Goal: Task Accomplishment & Management: Manage account settings

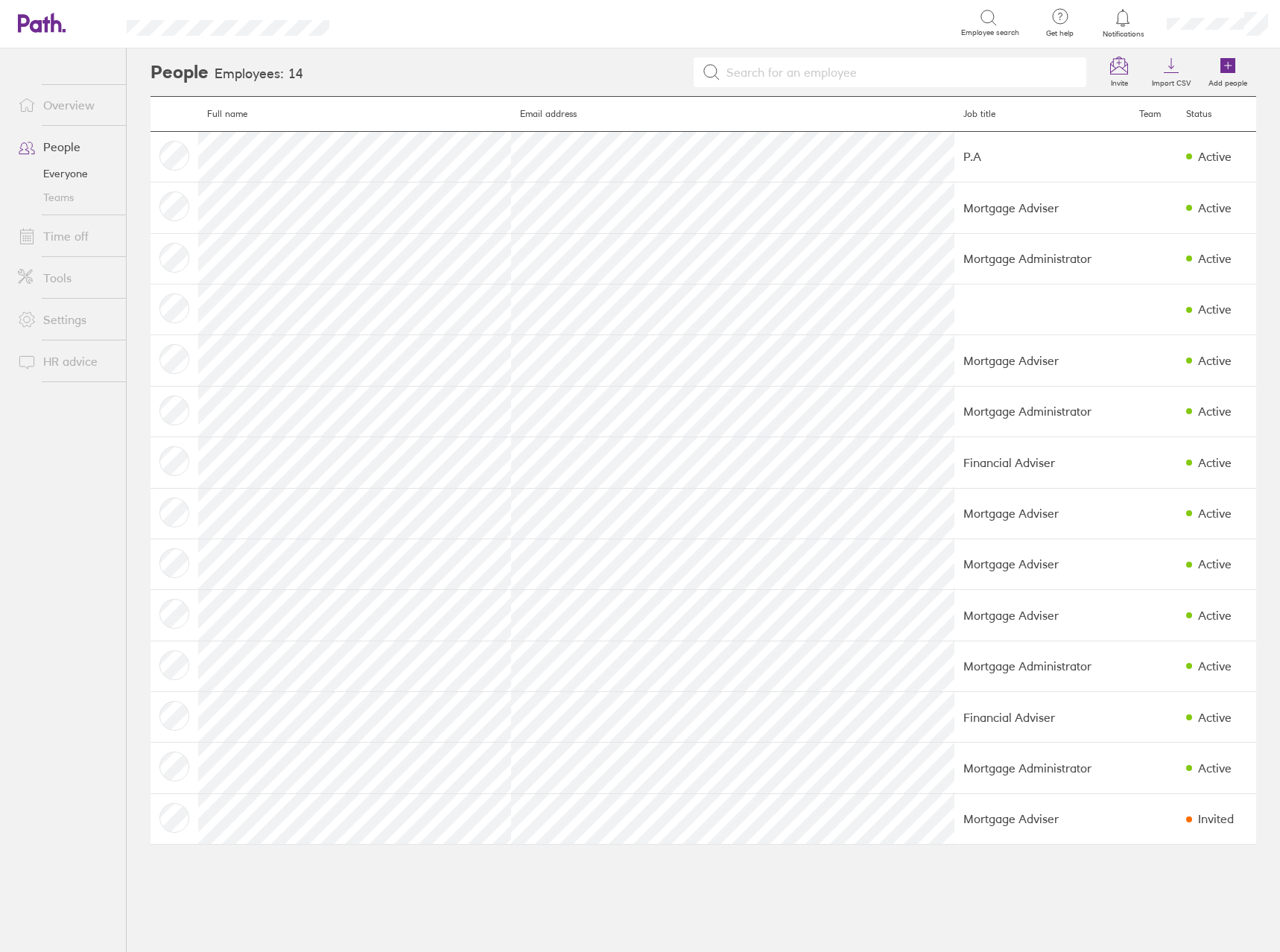
click at [79, 240] on link "Time off" at bounding box center [66, 236] width 120 height 30
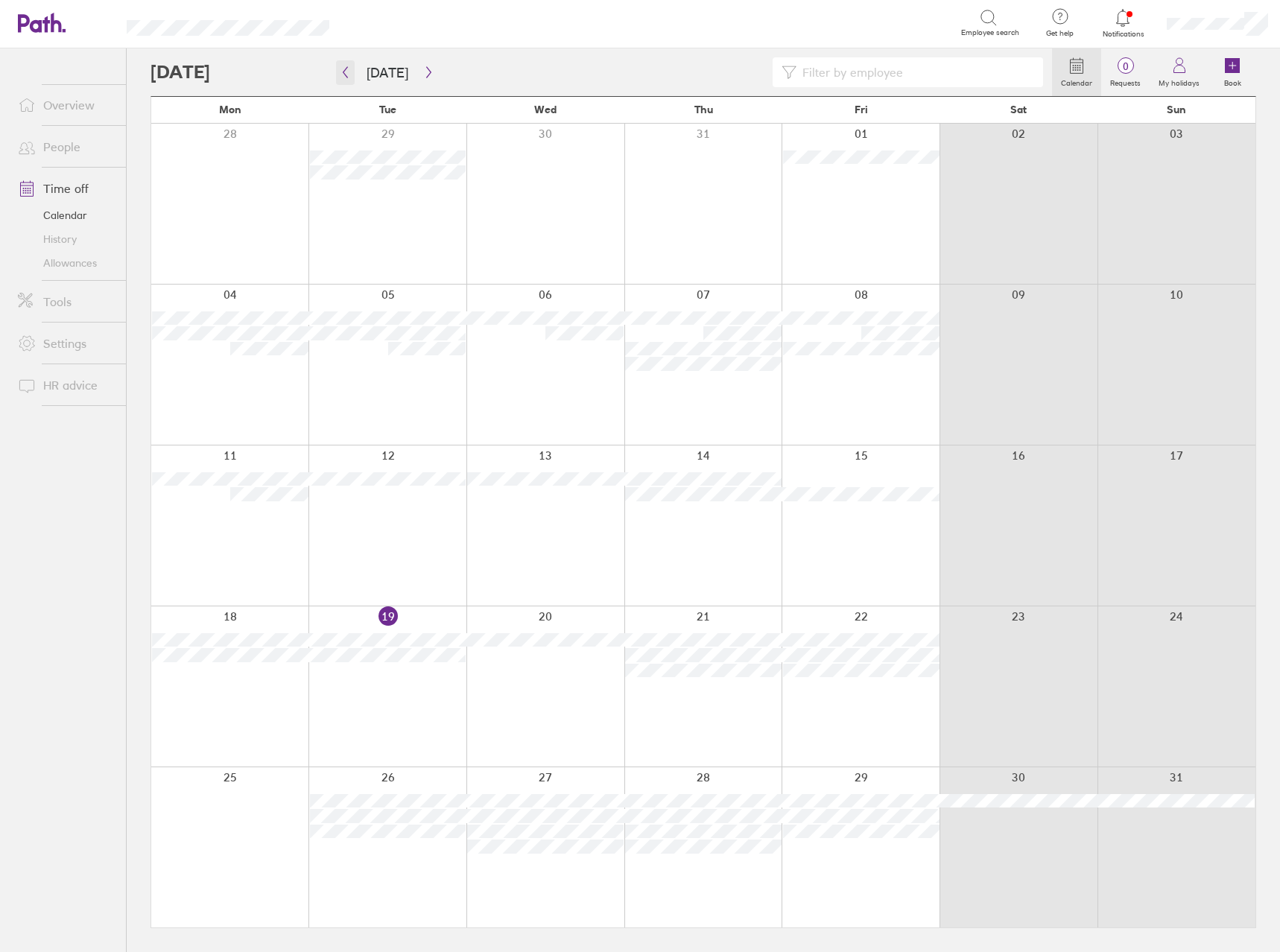
click at [347, 67] on icon "button" at bounding box center [346, 72] width 12 height 12
click at [343, 66] on button "button" at bounding box center [345, 72] width 19 height 25
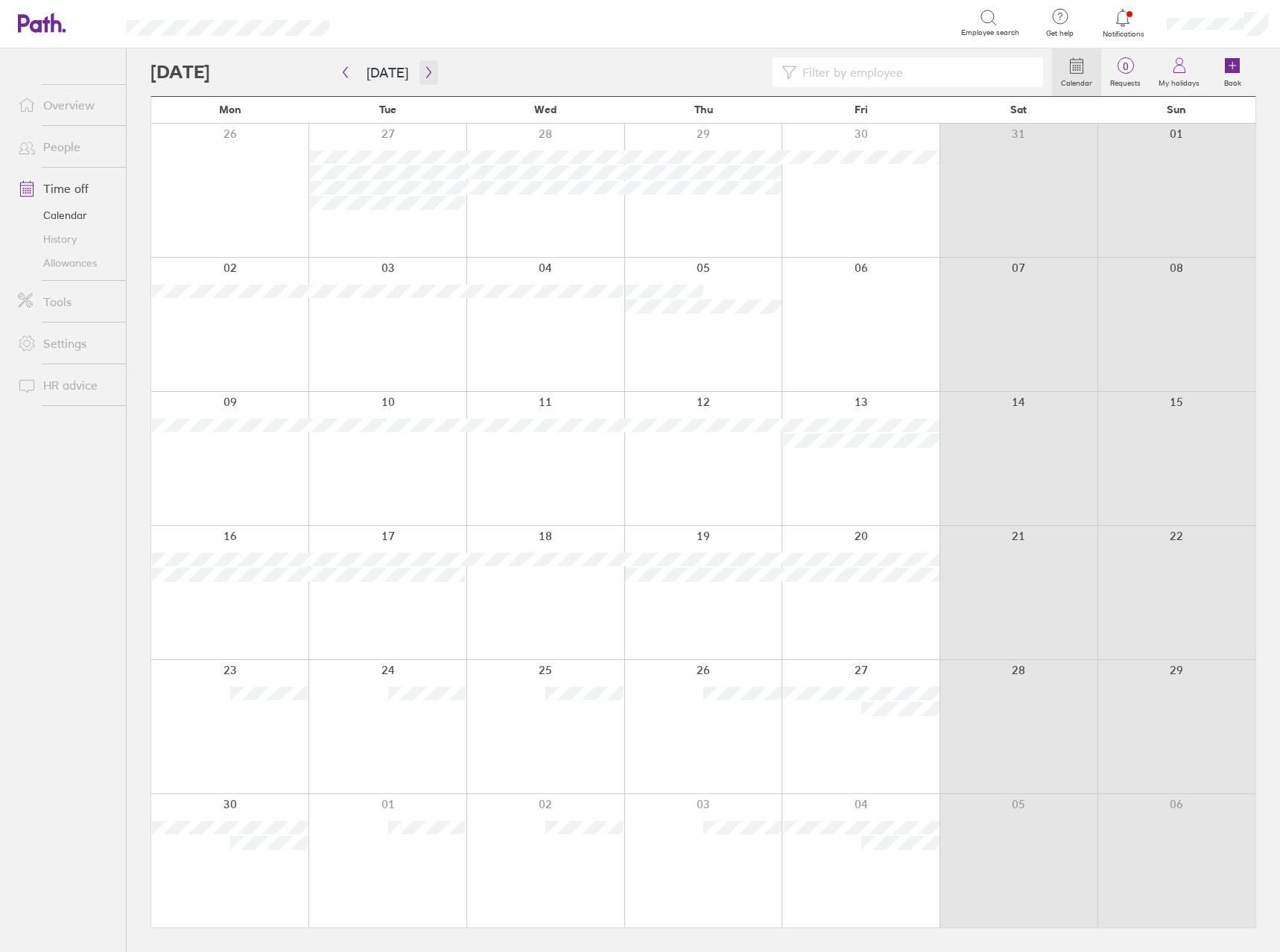
click at [423, 67] on icon "button" at bounding box center [429, 72] width 12 height 12
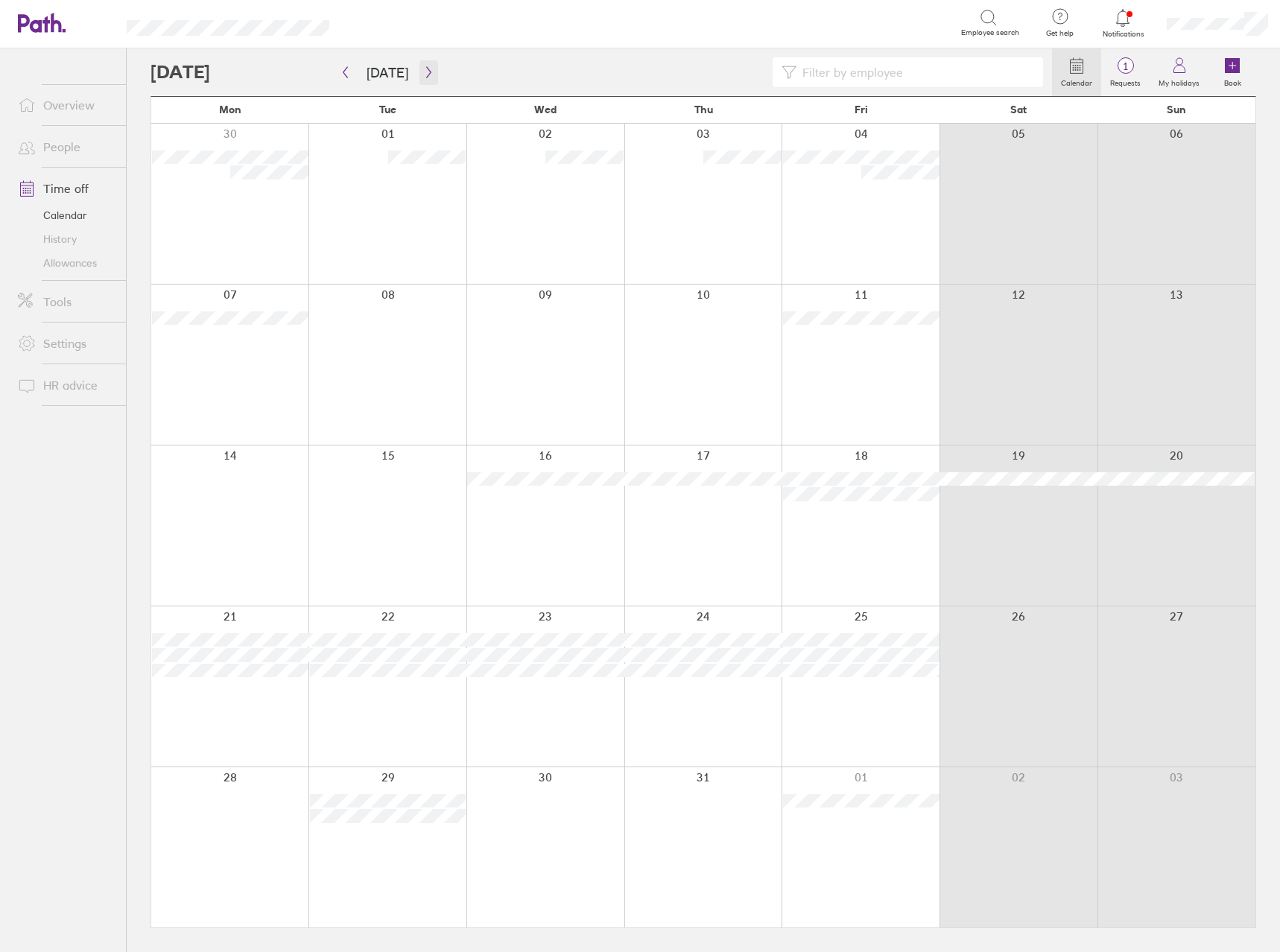
click at [427, 70] on icon "button" at bounding box center [429, 72] width 12 height 12
click at [1140, 61] on span "1" at bounding box center [1125, 66] width 49 height 12
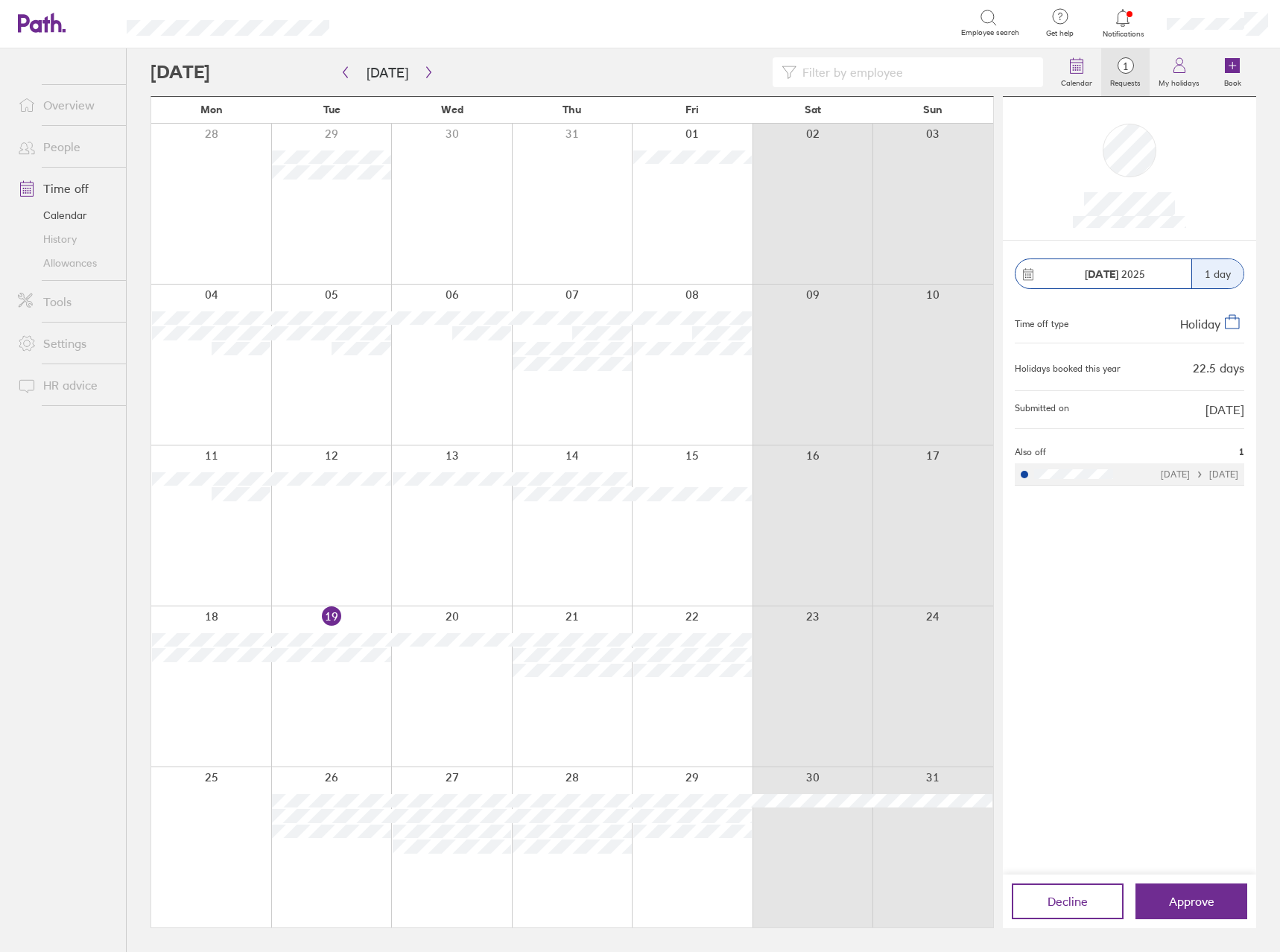
click at [1157, 650] on div "05 Sep 2025 1 day Time off type Holiday Holidays booked this year 22.5 days Sub…" at bounding box center [1129, 558] width 253 height 634
click at [422, 65] on button "button" at bounding box center [429, 72] width 19 height 25
click at [341, 63] on button "button" at bounding box center [345, 72] width 19 height 25
click at [1162, 913] on button "Approve" at bounding box center [1191, 901] width 112 height 35
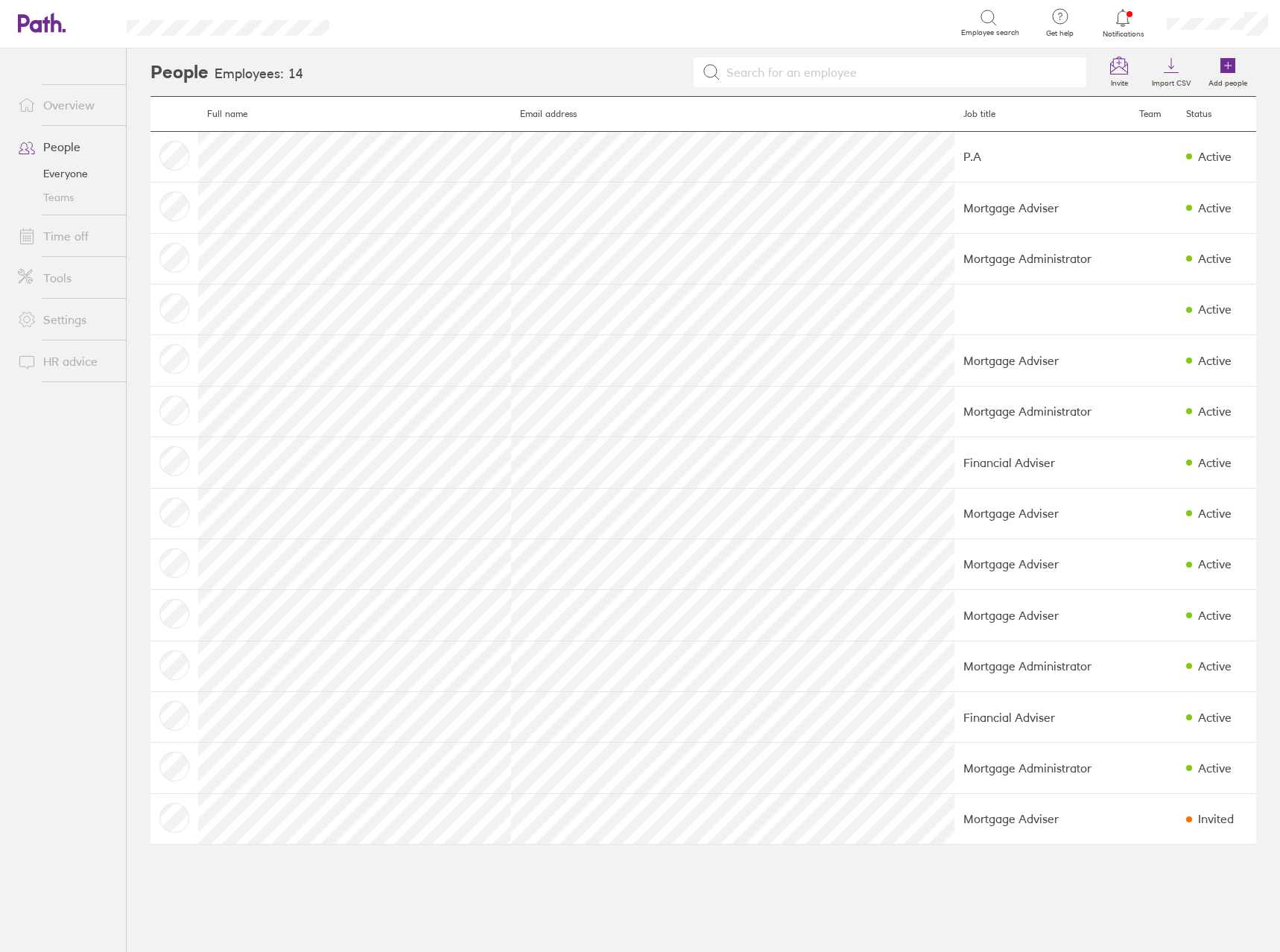
click at [63, 234] on link "Time off" at bounding box center [66, 236] width 120 height 30
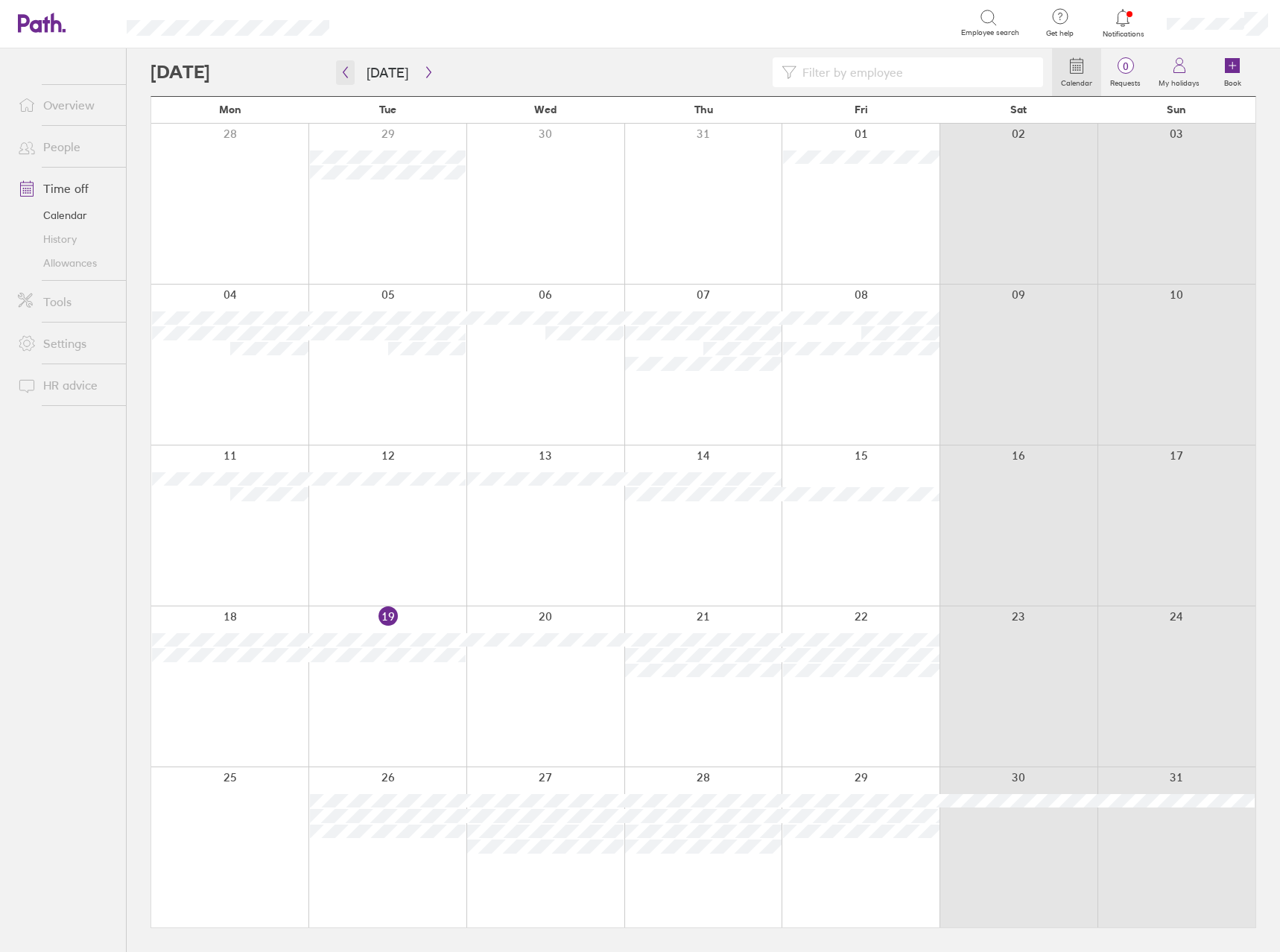
click at [346, 84] on button "button" at bounding box center [345, 72] width 19 height 25
click at [346, 83] on button "button" at bounding box center [345, 72] width 19 height 25
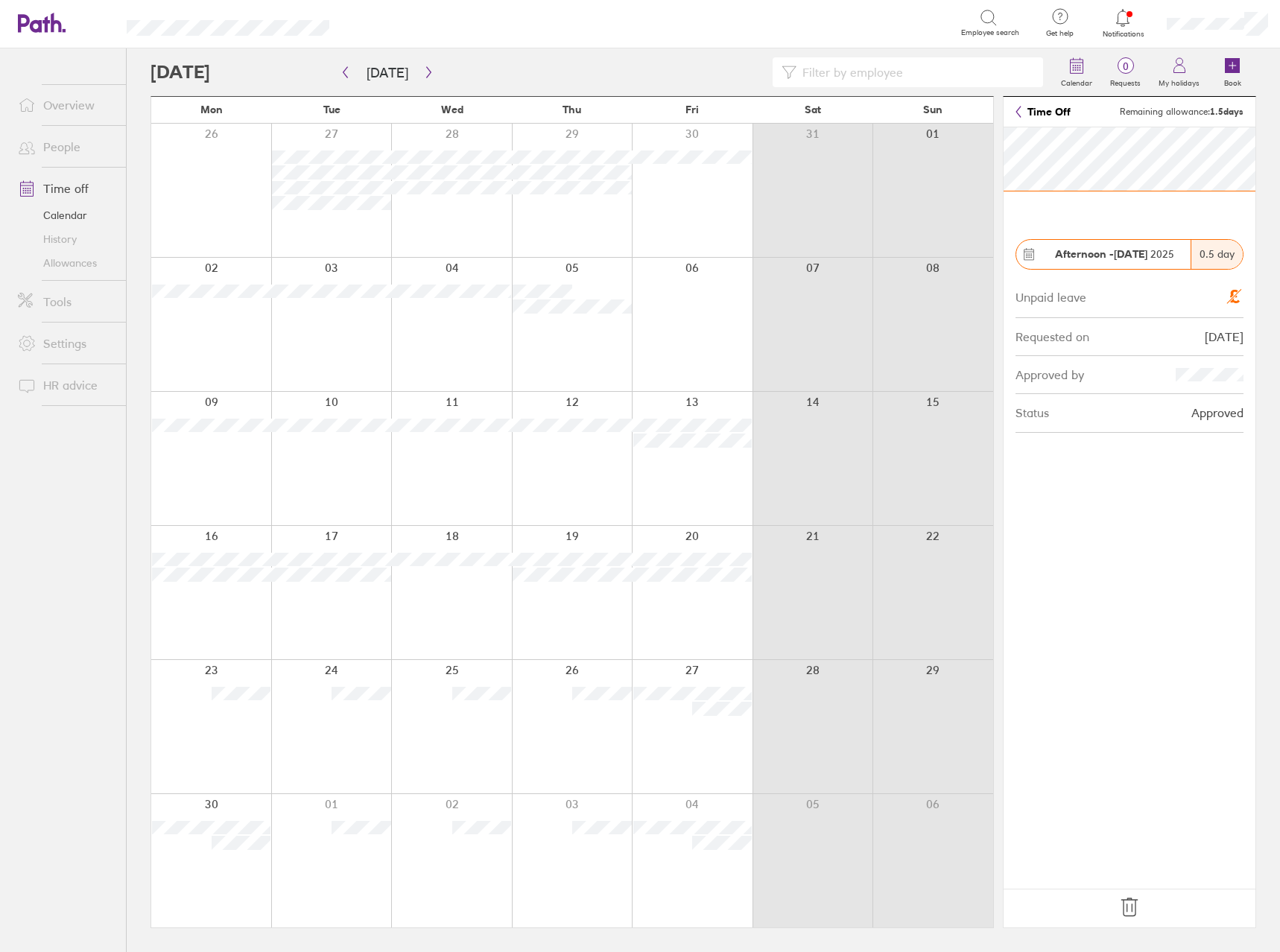
click at [1131, 911] on icon at bounding box center [1129, 908] width 24 height 24
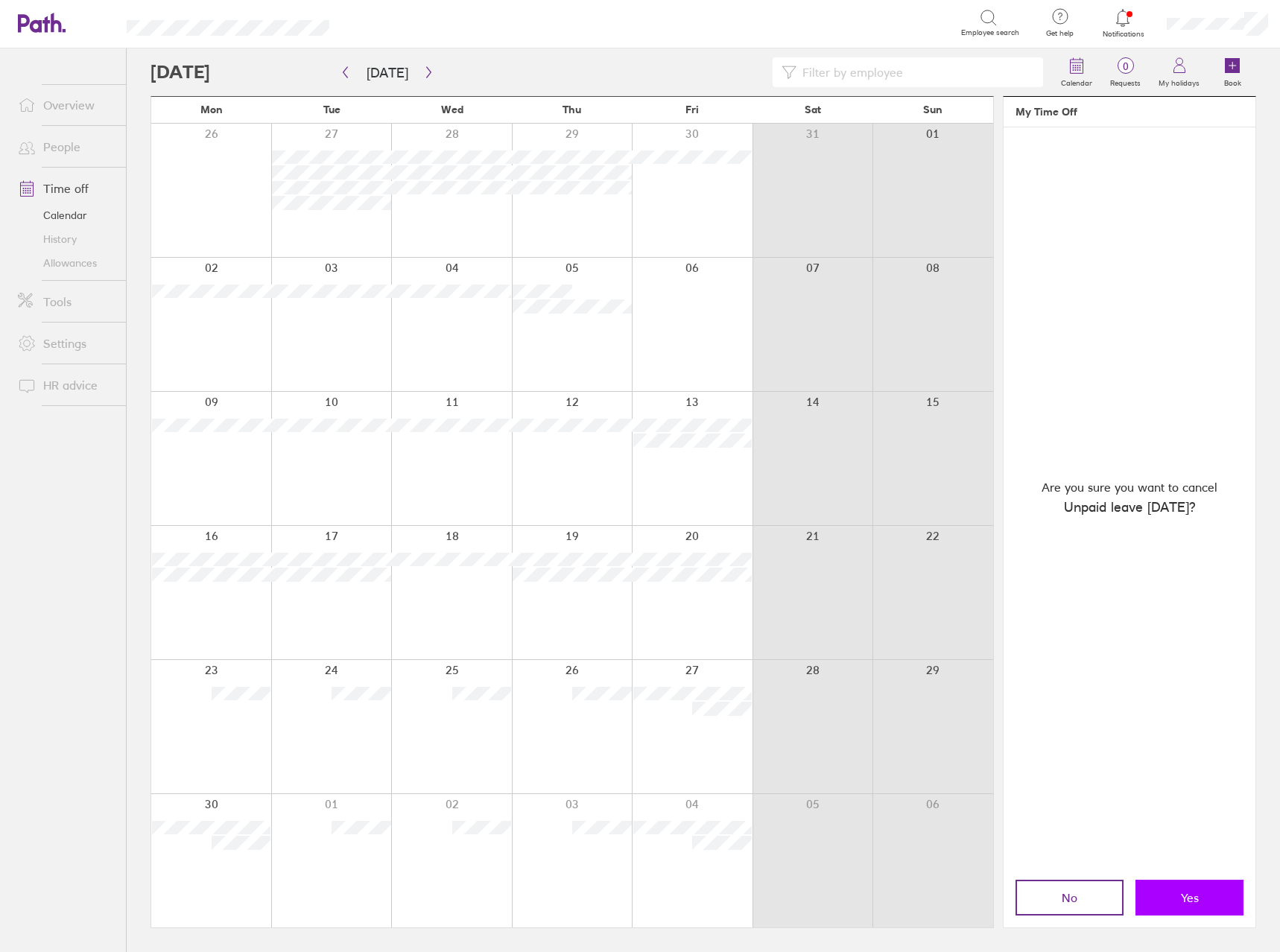
click at [1180, 905] on button "Yes" at bounding box center [1189, 898] width 108 height 35
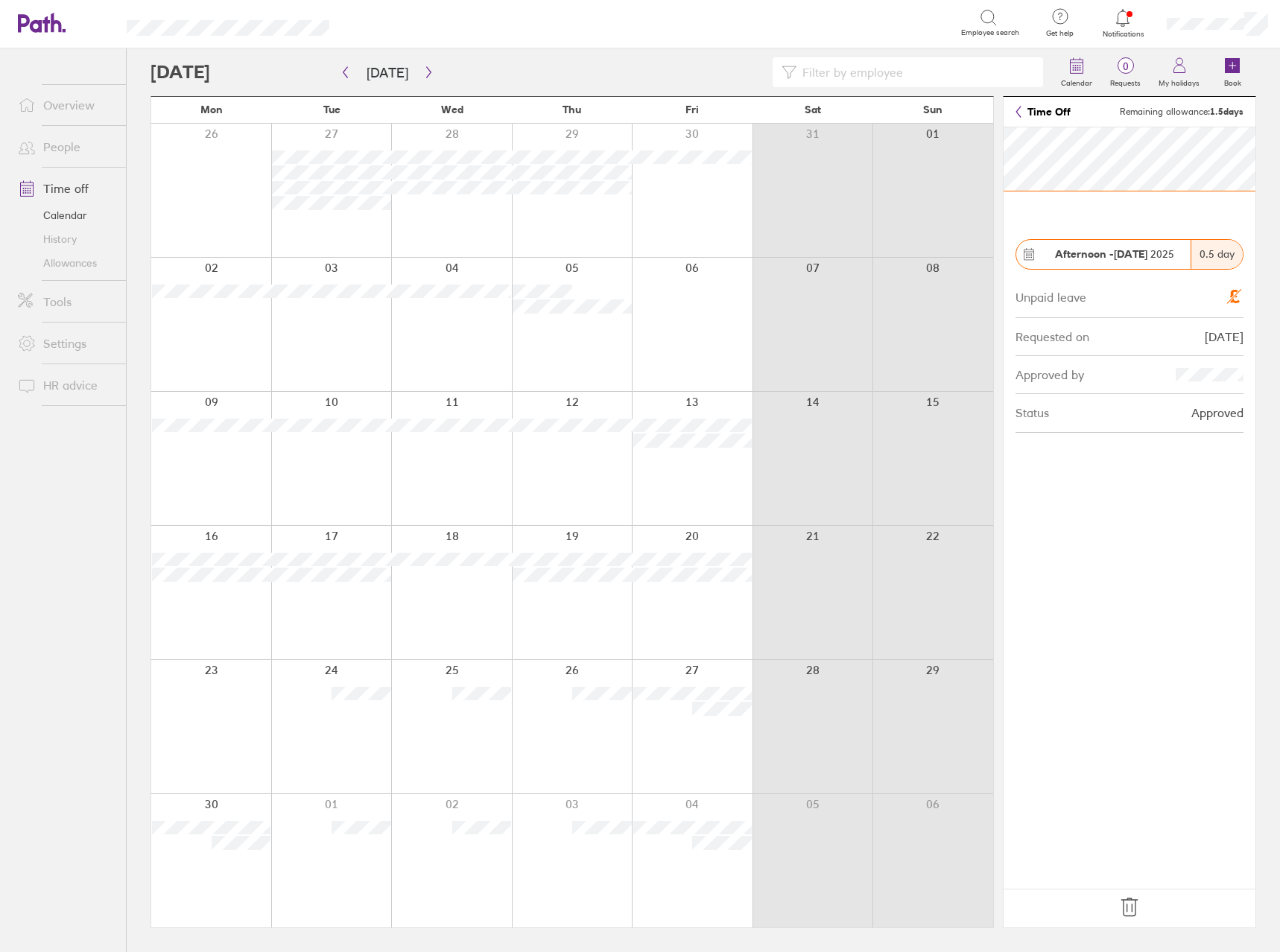
click at [1125, 905] on icon at bounding box center [1129, 908] width 24 height 24
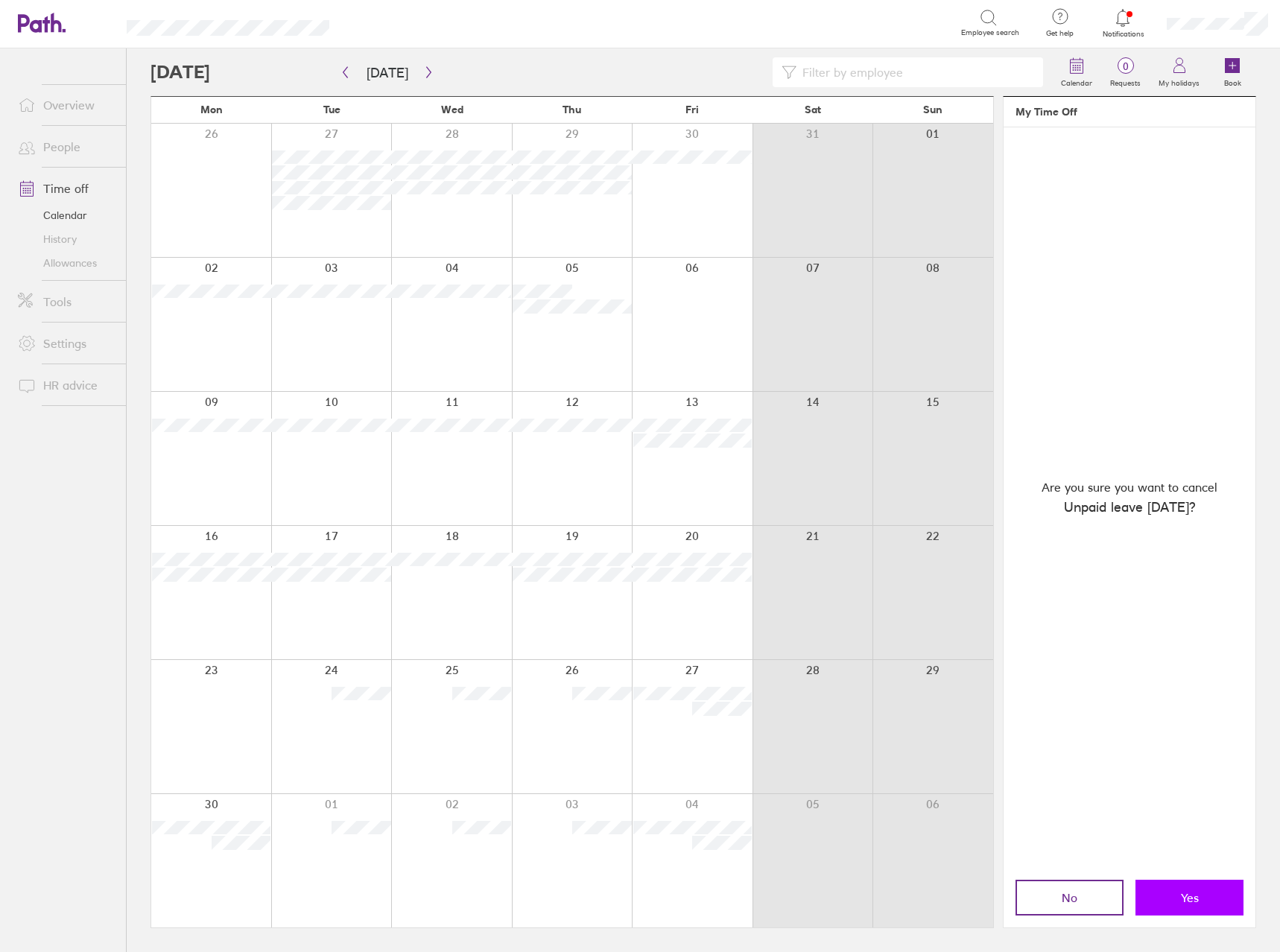
click at [1175, 889] on button "Yes" at bounding box center [1189, 898] width 108 height 35
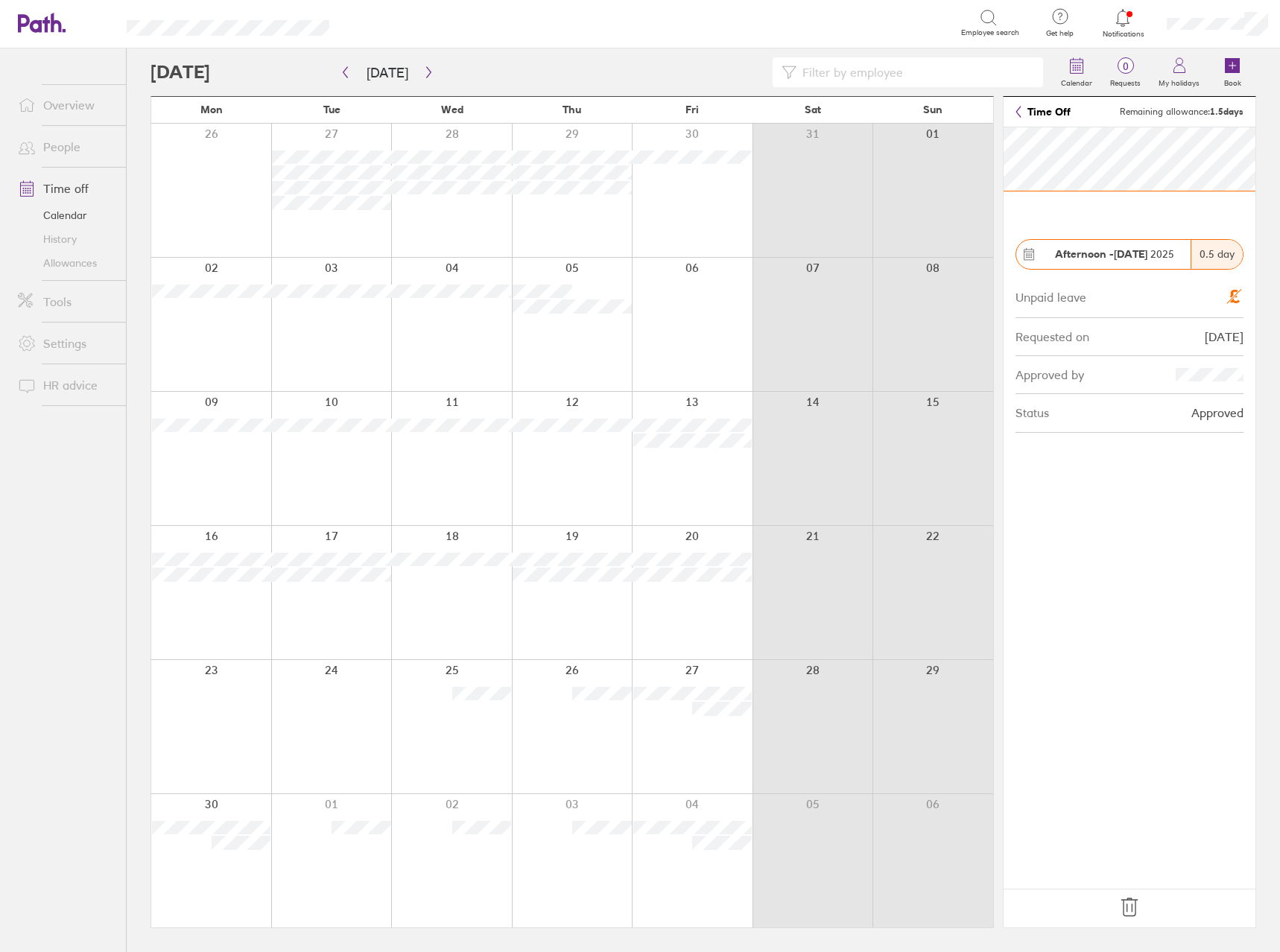
click at [1129, 908] on icon at bounding box center [1129, 908] width 24 height 24
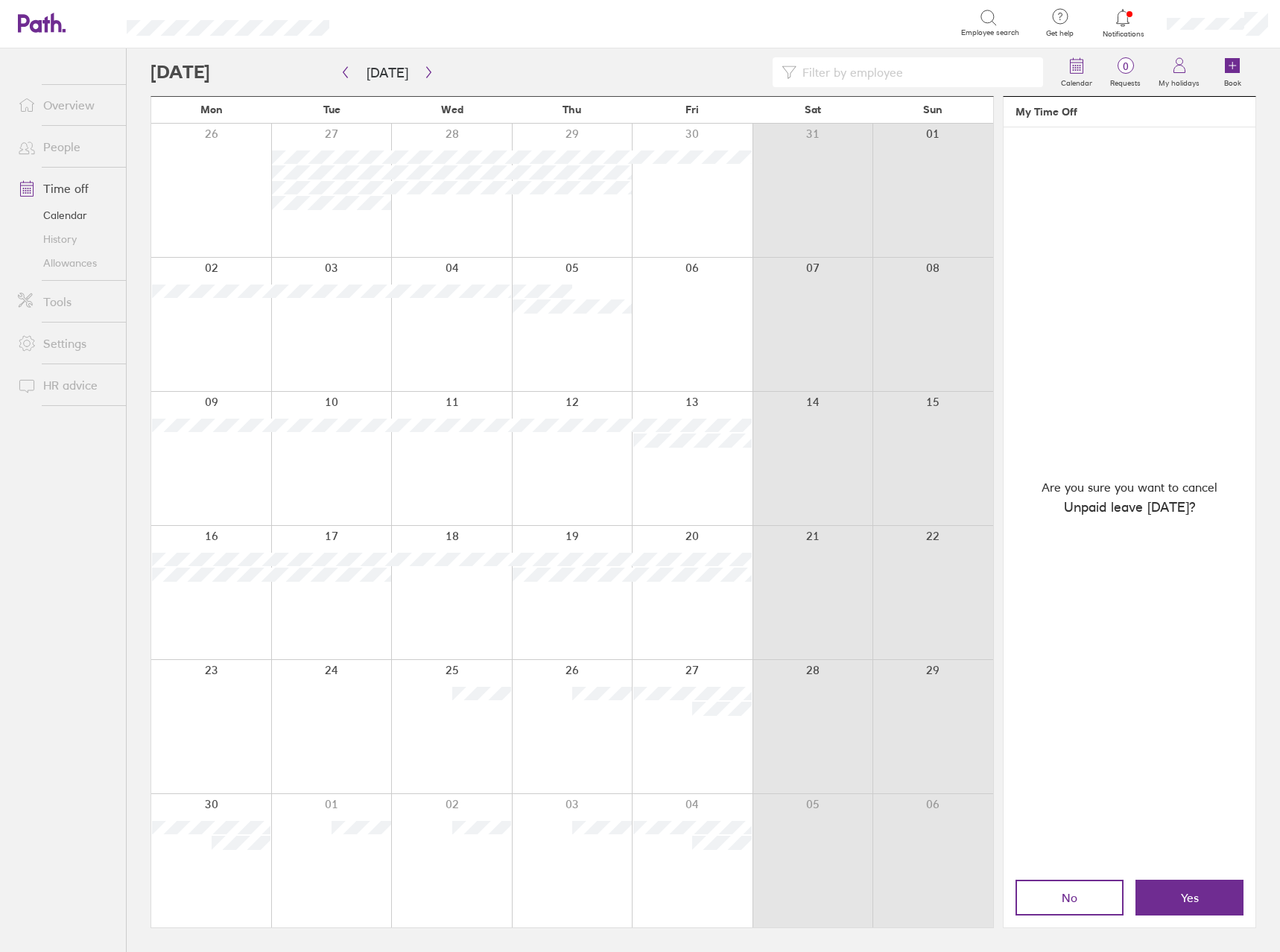
click at [1185, 905] on button "Yes" at bounding box center [1189, 898] width 108 height 35
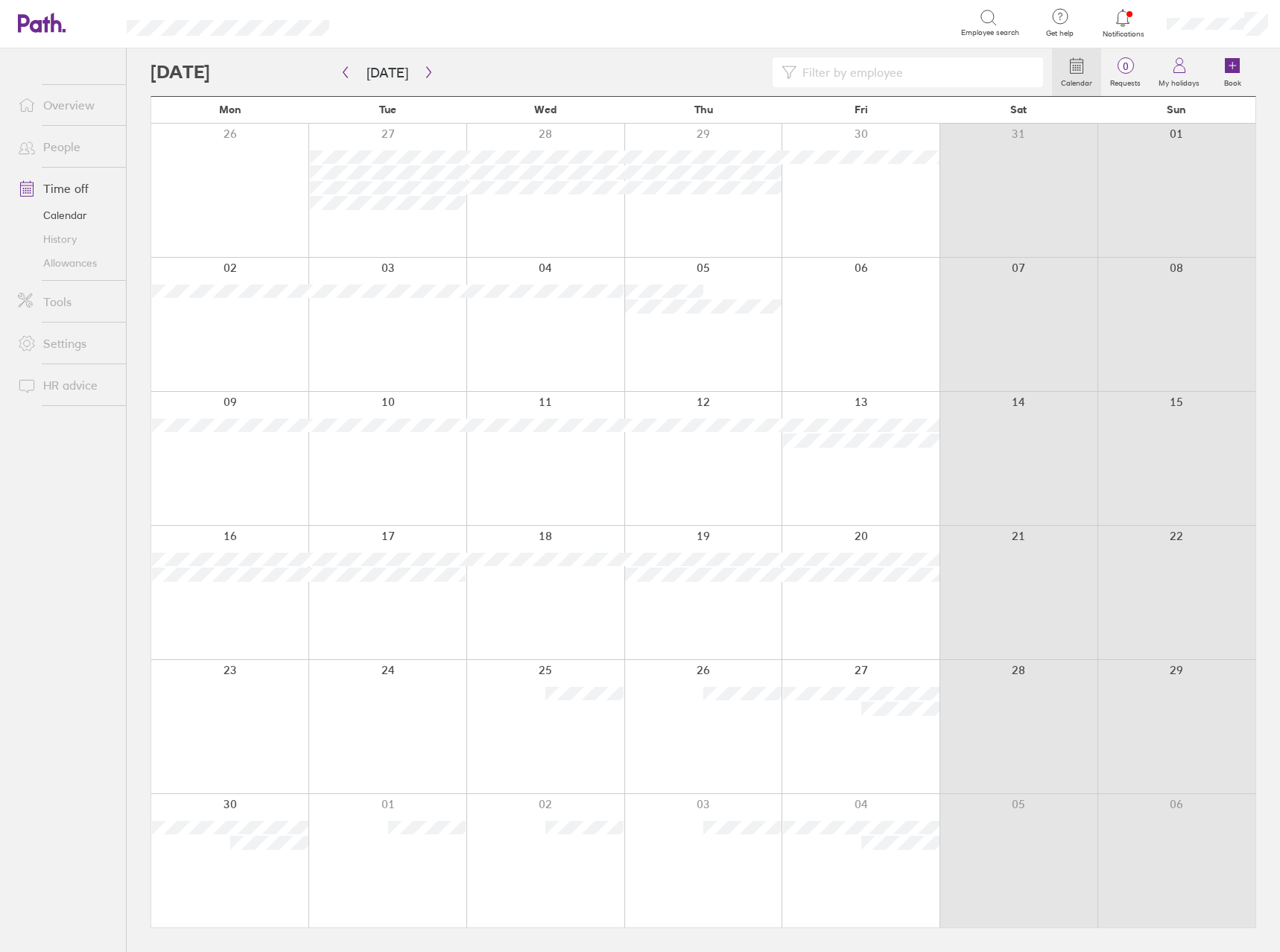
click at [599, 699] on div at bounding box center [545, 727] width 158 height 133
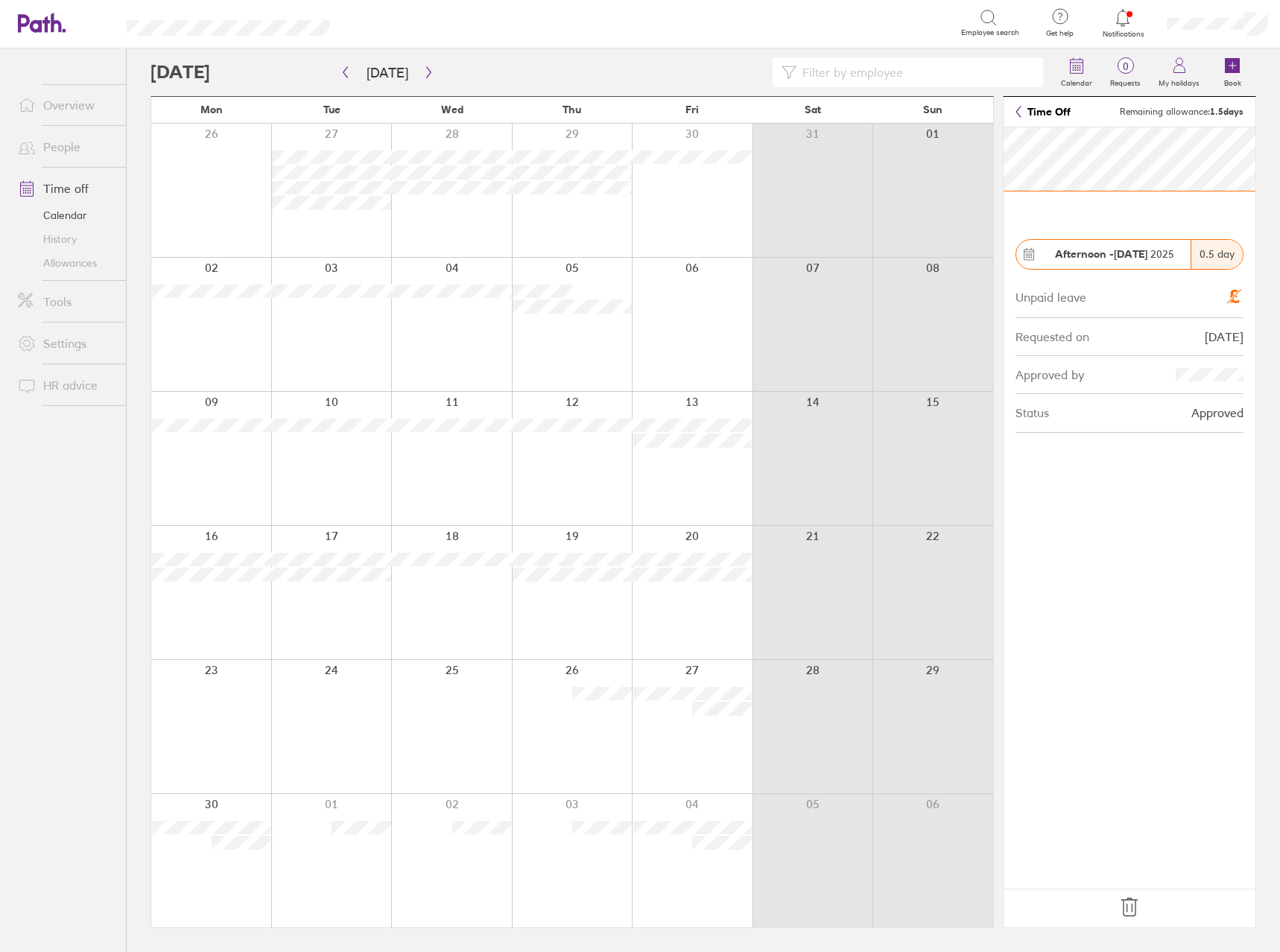
drag, startPoint x: 1131, startPoint y: 915, endPoint x: 674, endPoint y: 787, distance: 474.6
click at [1133, 915] on icon at bounding box center [1129, 908] width 24 height 24
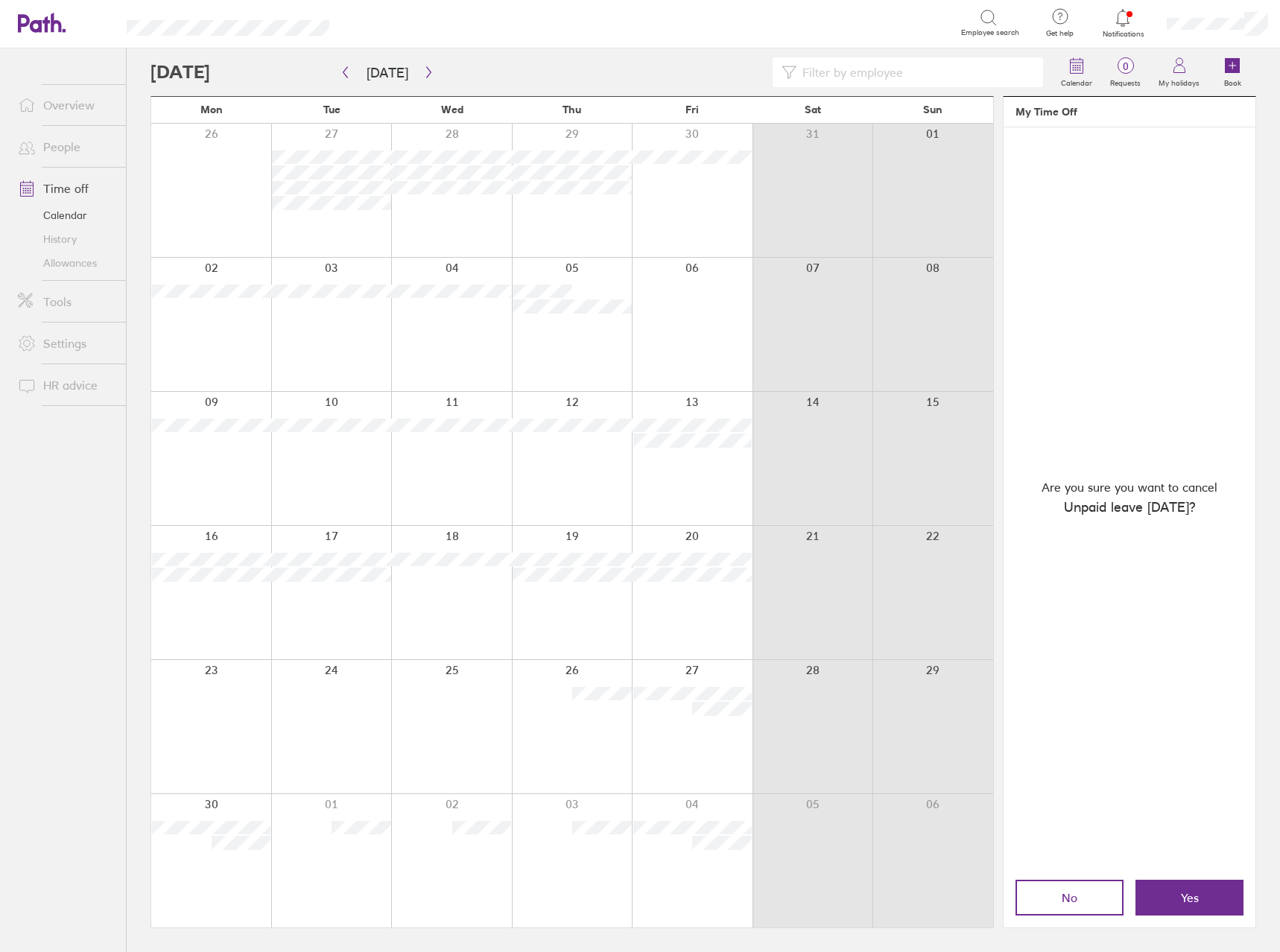
click at [1200, 899] on button "Yes" at bounding box center [1189, 898] width 108 height 35
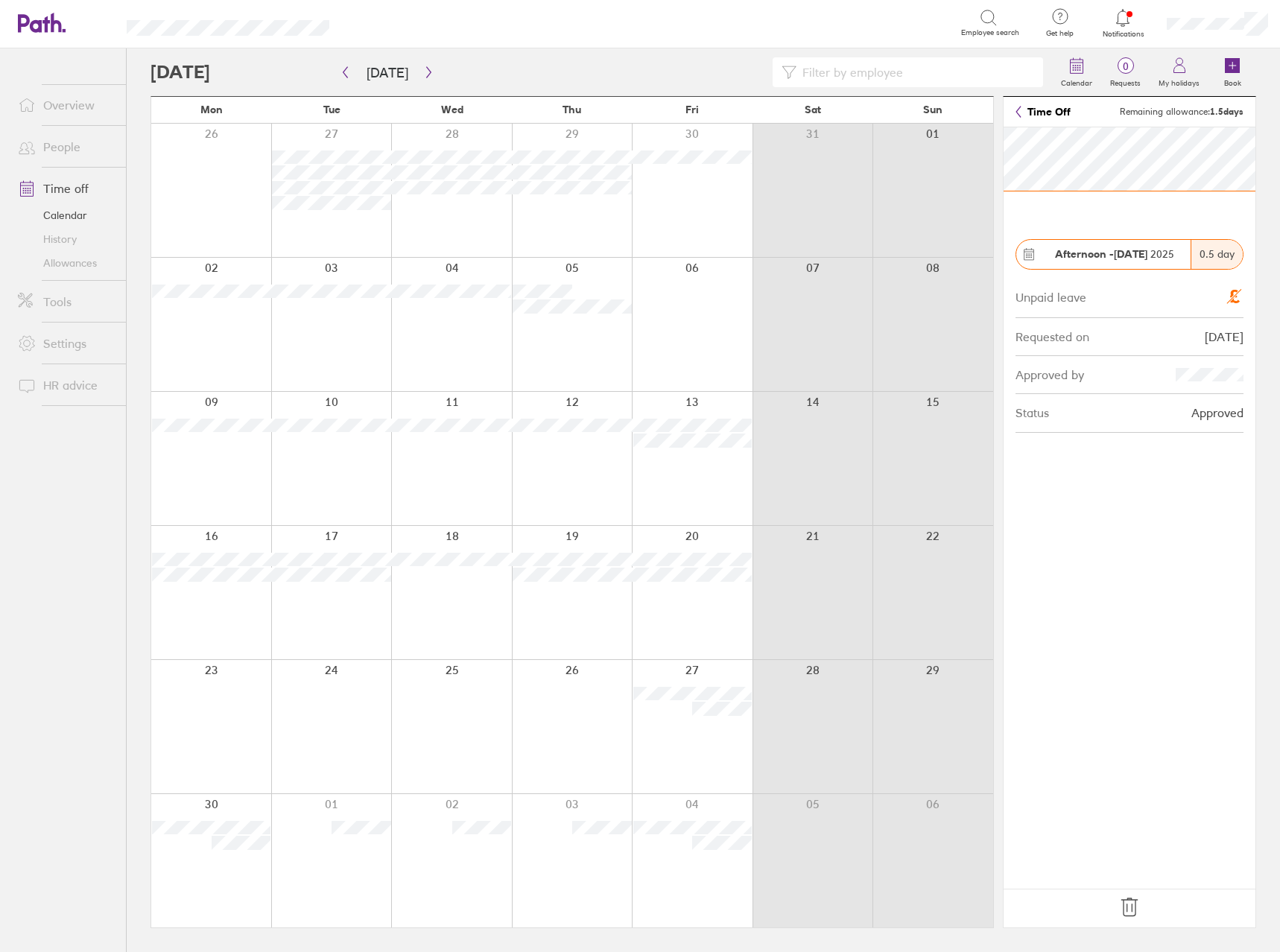
click at [1131, 899] on icon at bounding box center [1129, 908] width 16 height 18
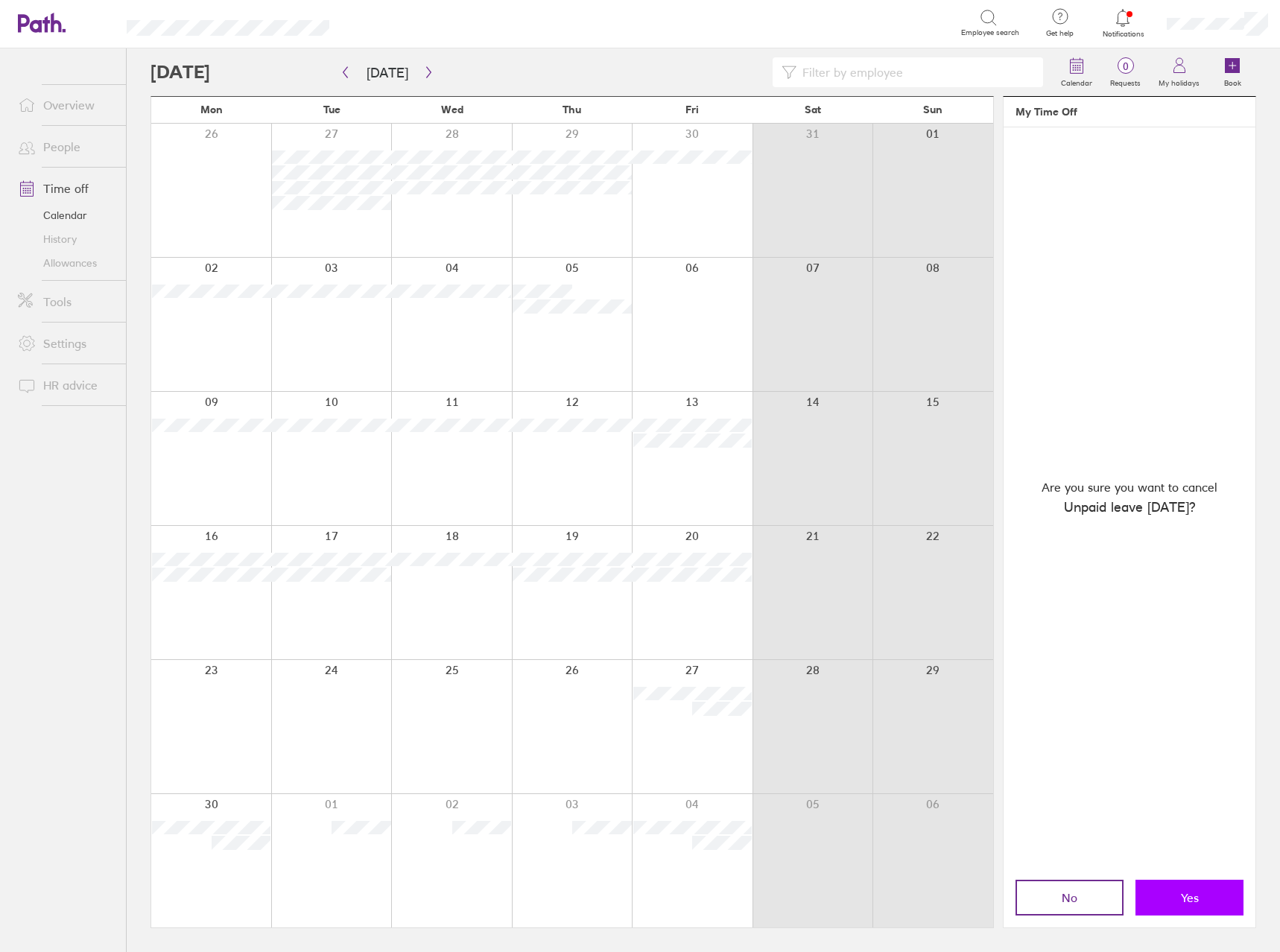
click at [1181, 903] on span "Yes" at bounding box center [1190, 898] width 18 height 13
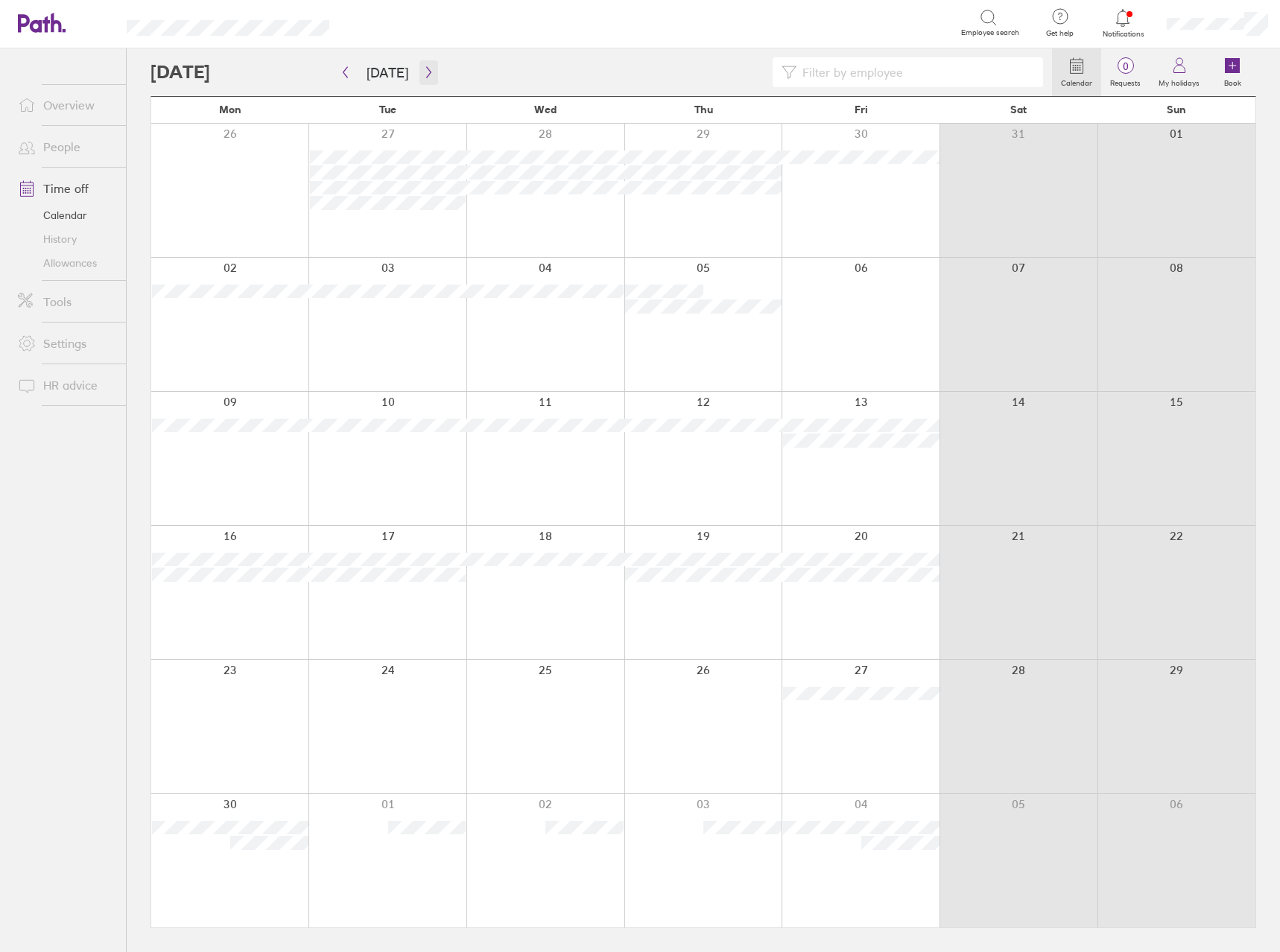
click at [424, 77] on icon "button" at bounding box center [429, 72] width 12 height 12
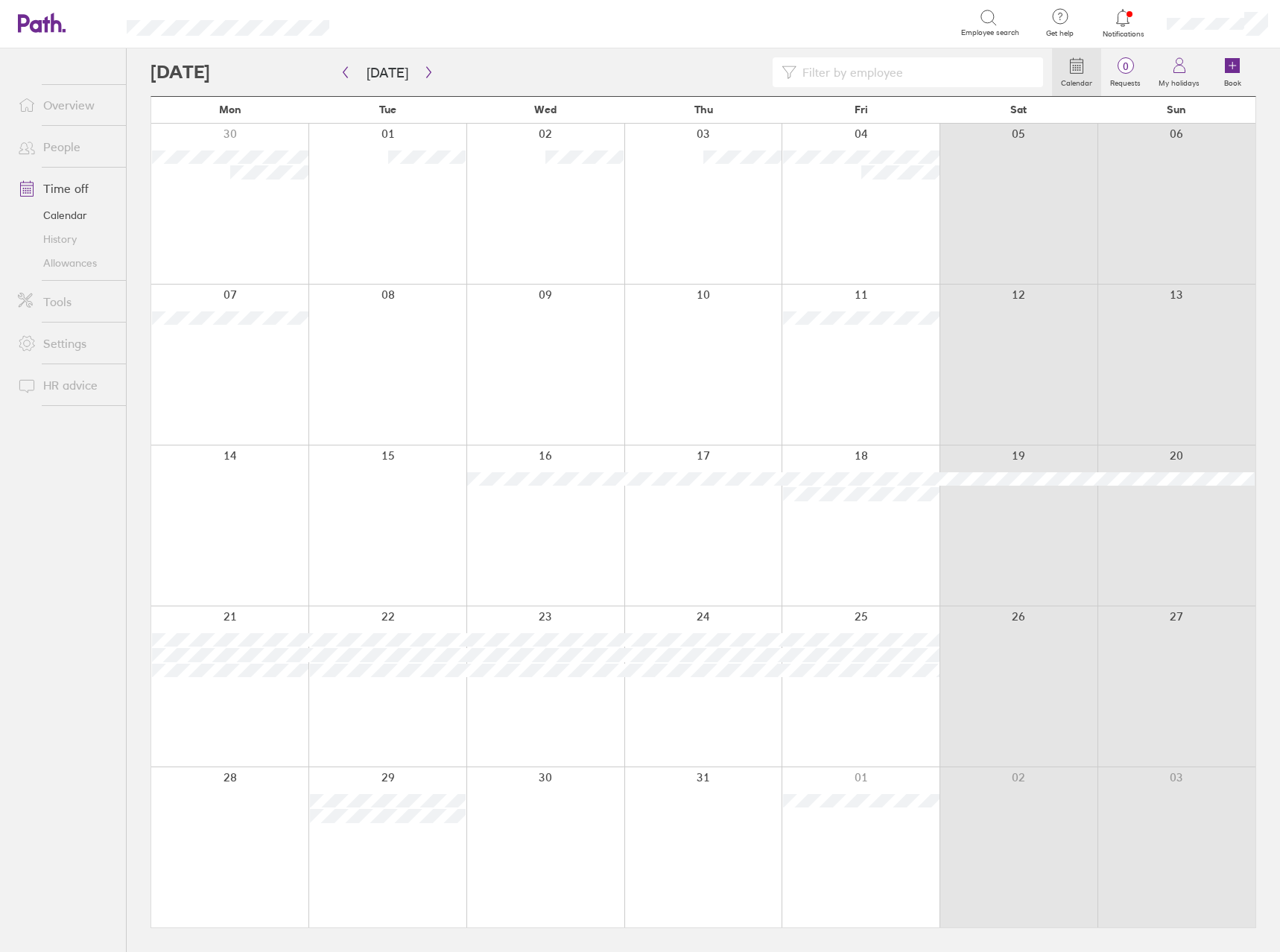
click at [221, 793] on div at bounding box center [230, 848] width 157 height 160
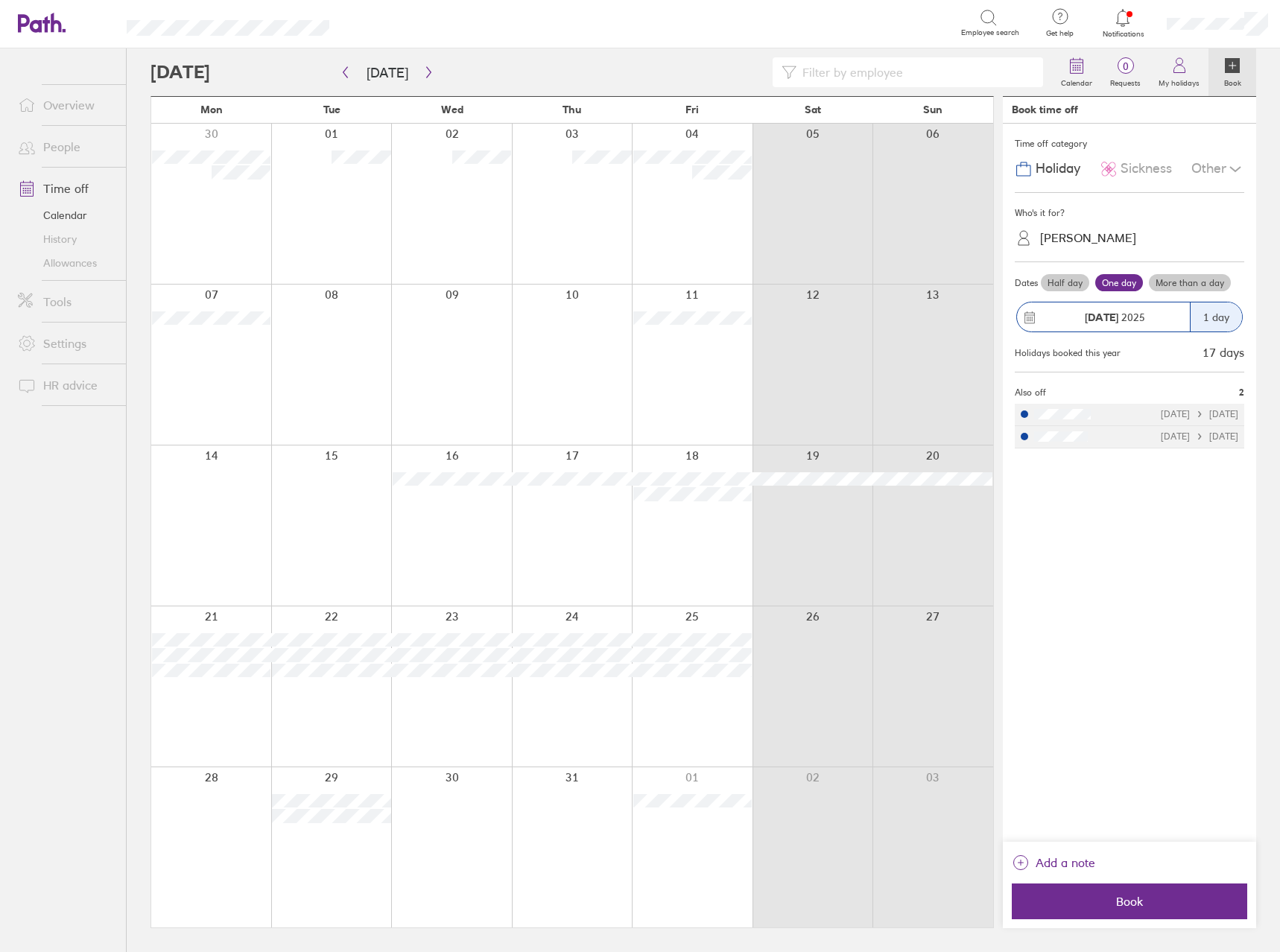
click at [1092, 236] on div "[PERSON_NAME]" at bounding box center [1088, 238] width 96 height 14
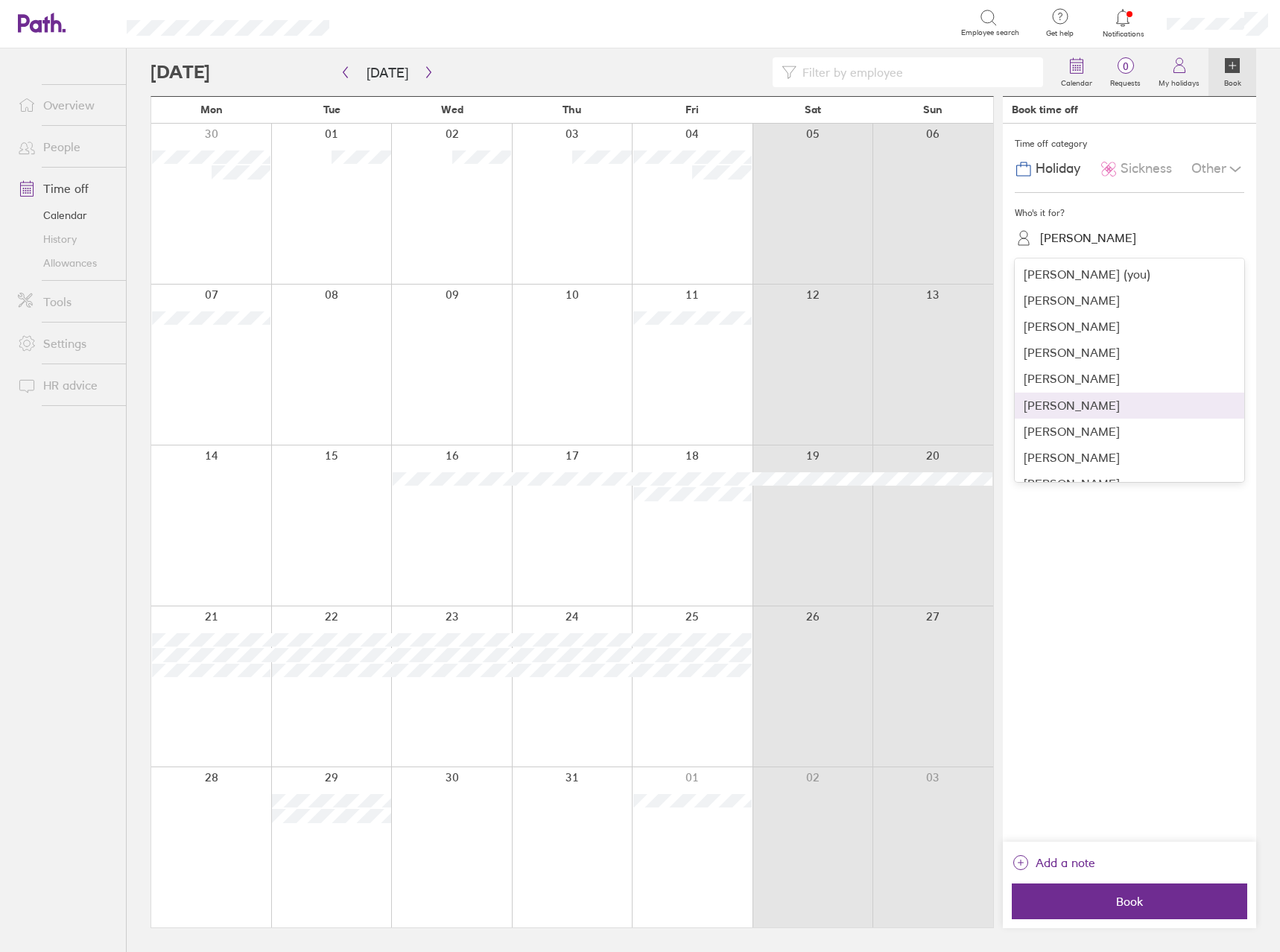
click at [1080, 407] on div "[PERSON_NAME]" at bounding box center [1129, 406] width 230 height 26
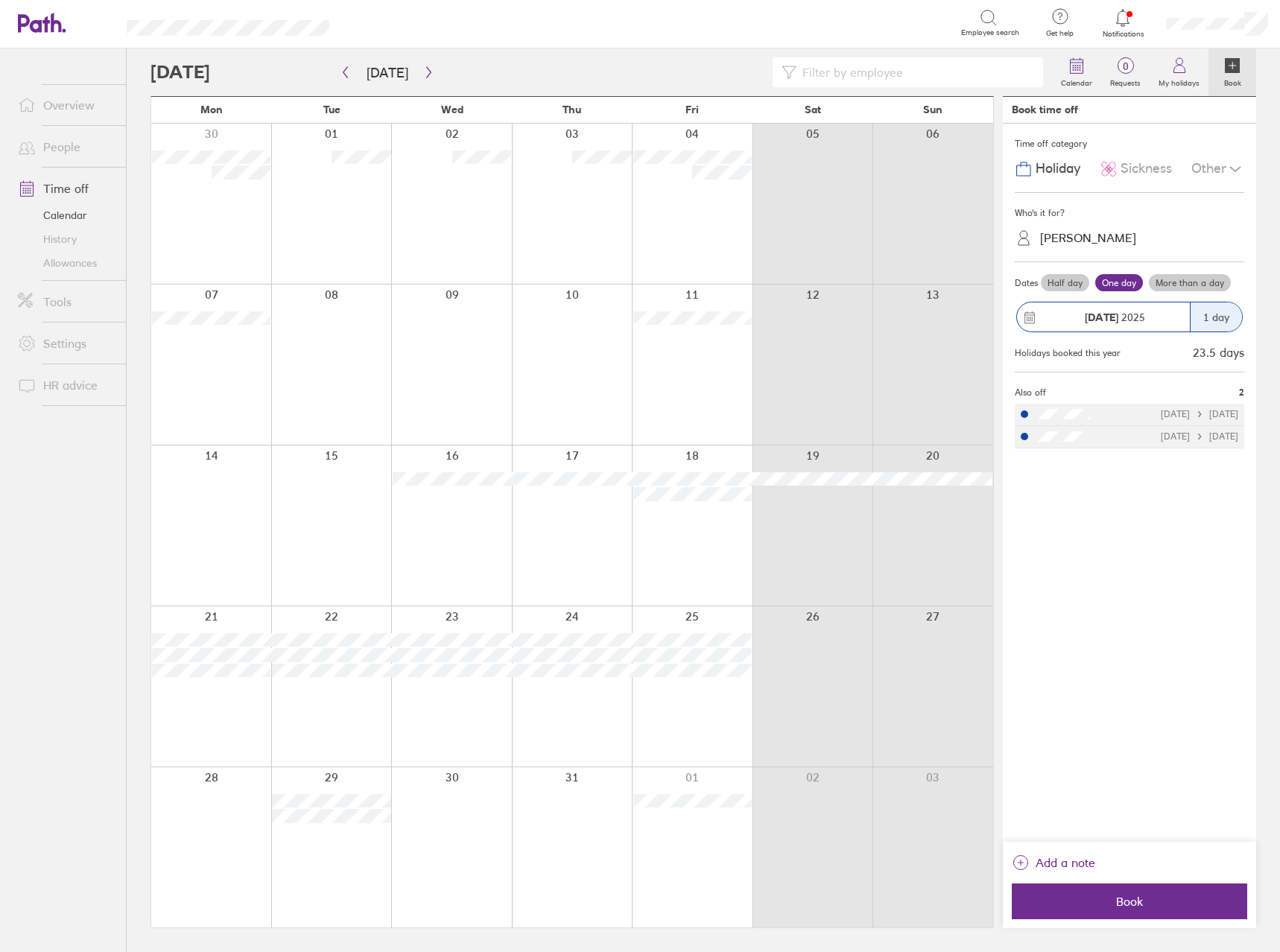
click at [1138, 182] on div "Sickness" at bounding box center [1136, 169] width 72 height 28
click at [1060, 286] on label "Half day" at bounding box center [1064, 283] width 49 height 18
click at [0, 0] on input "Half day" at bounding box center [0, 0] width 0 height 0
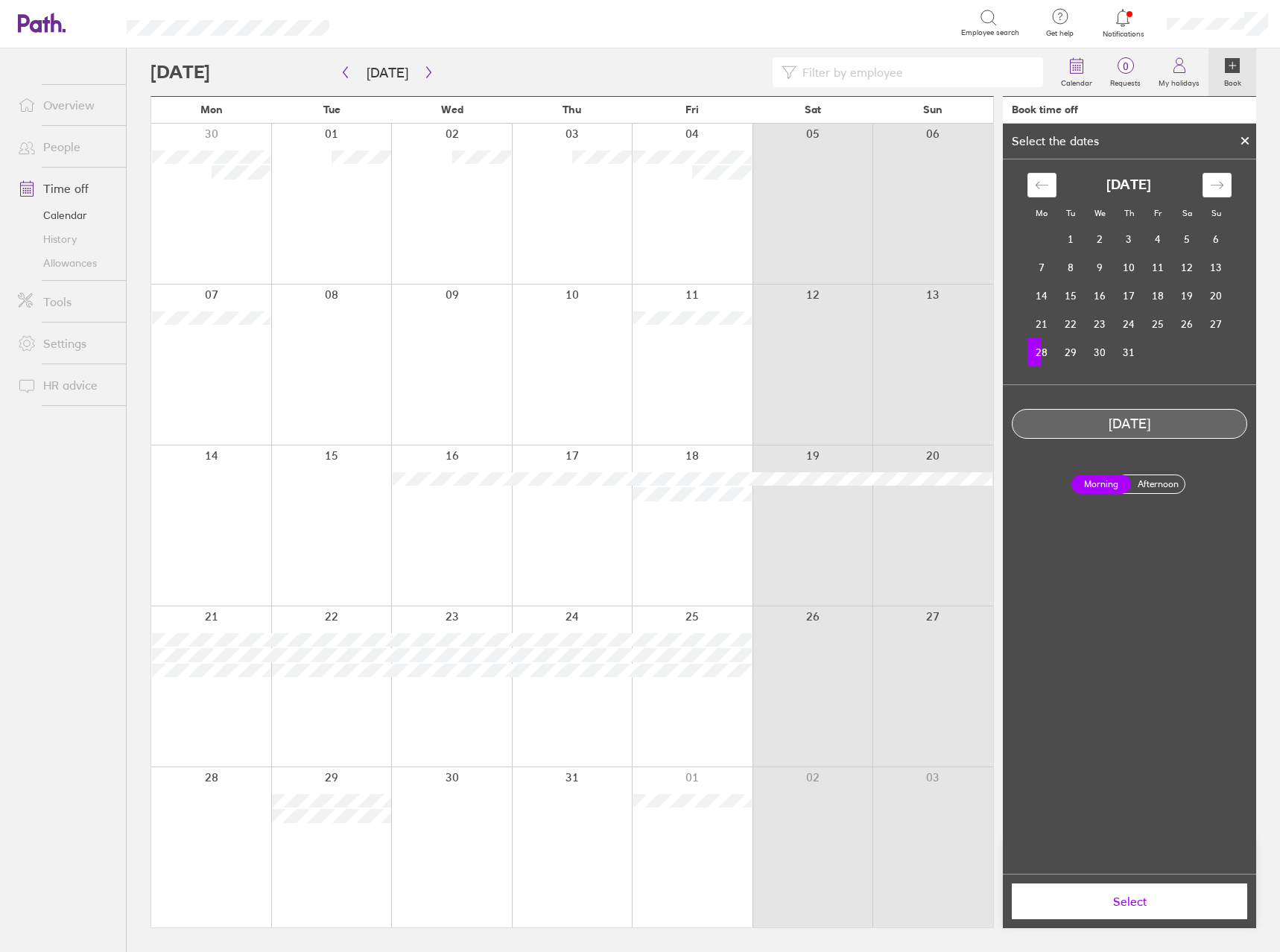
click at [1143, 895] on span "Select" at bounding box center [1129, 902] width 215 height 13
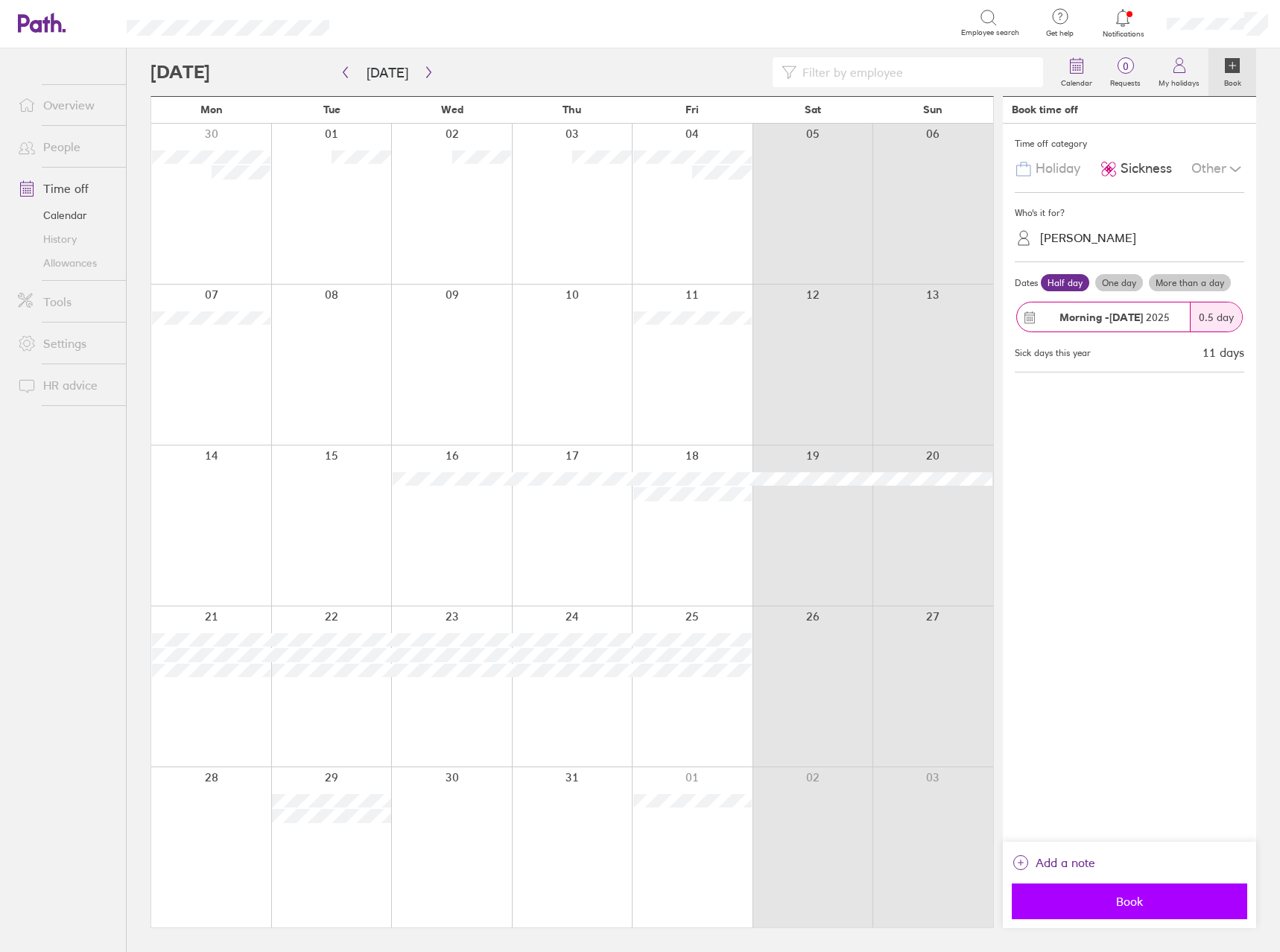
click at [1139, 904] on span "Book" at bounding box center [1129, 902] width 215 height 13
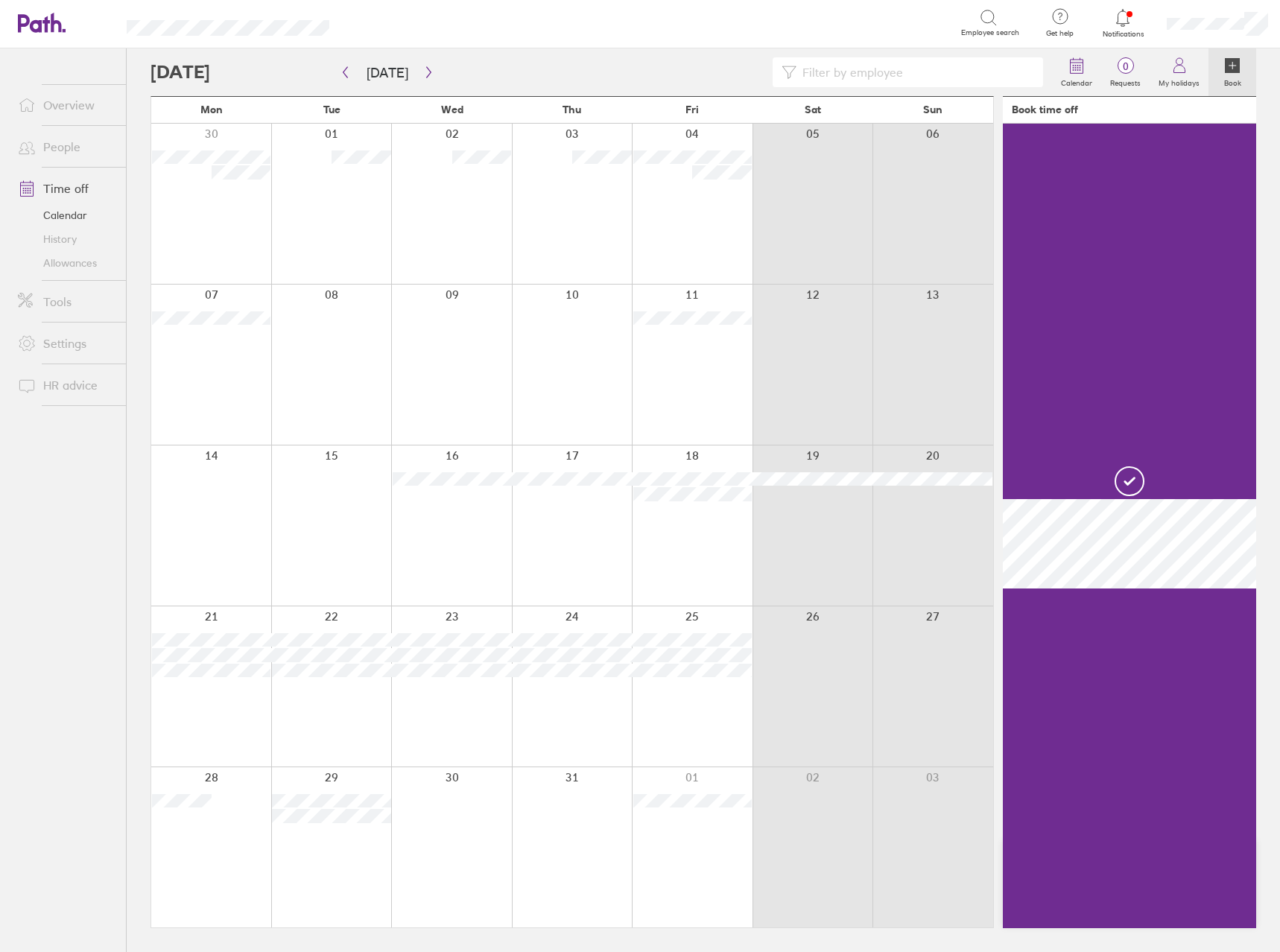
click at [322, 889] on div at bounding box center [332, 848] width 121 height 160
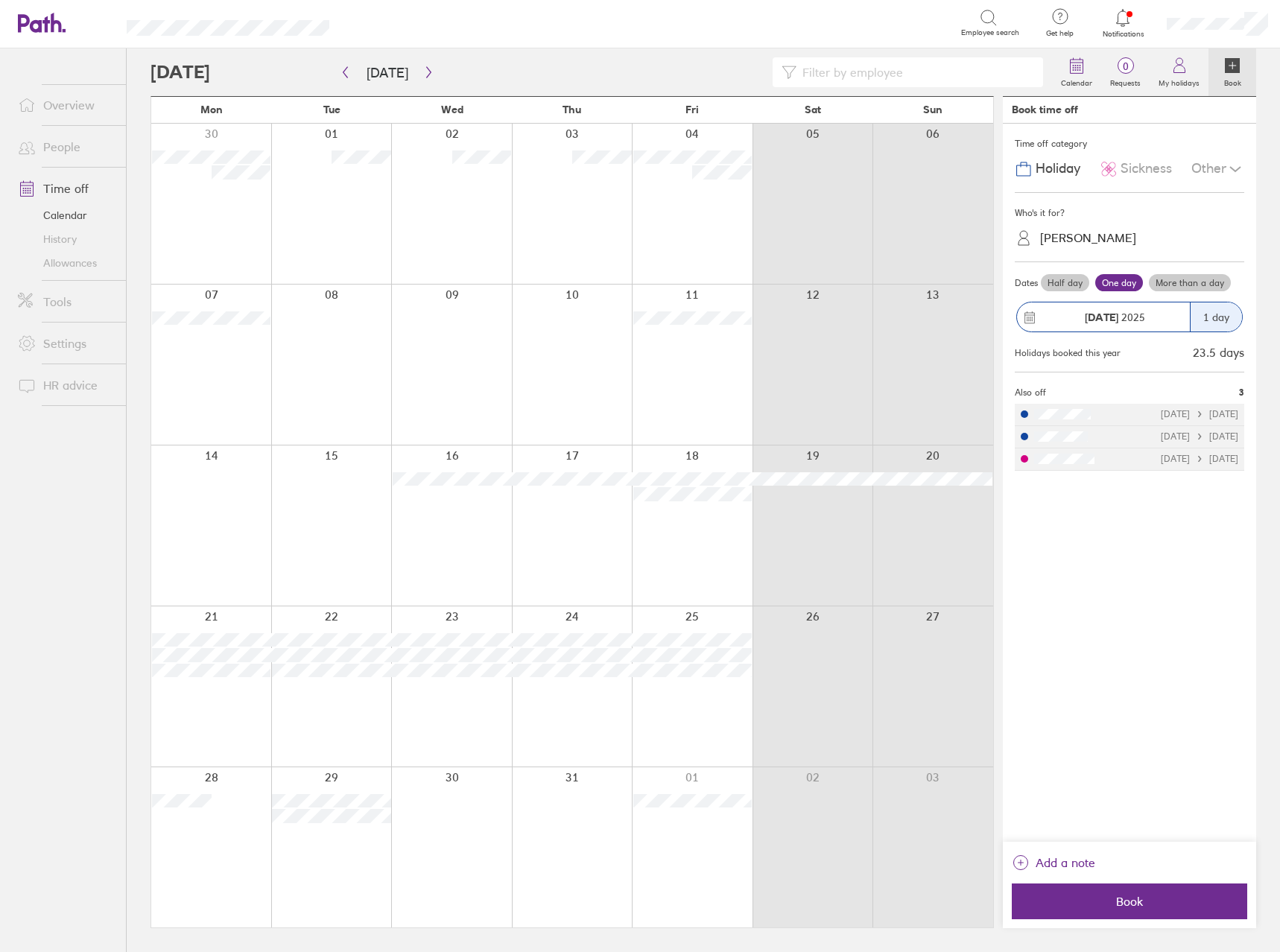
click at [1141, 173] on span "Sickness" at bounding box center [1146, 169] width 51 height 16
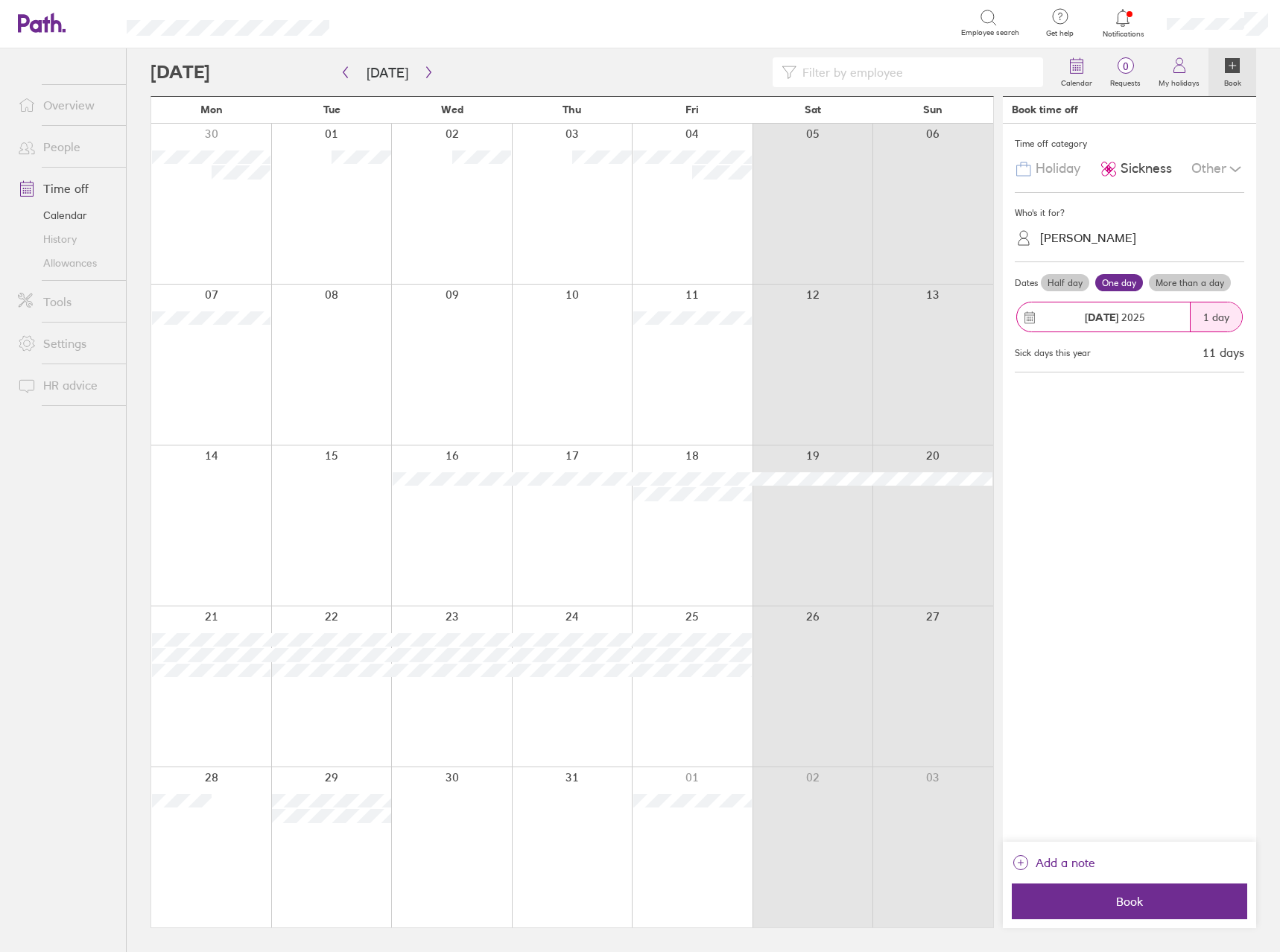
click at [1066, 276] on label "Half day" at bounding box center [1064, 283] width 49 height 18
click at [0, 0] on input "Half day" at bounding box center [0, 0] width 0 height 0
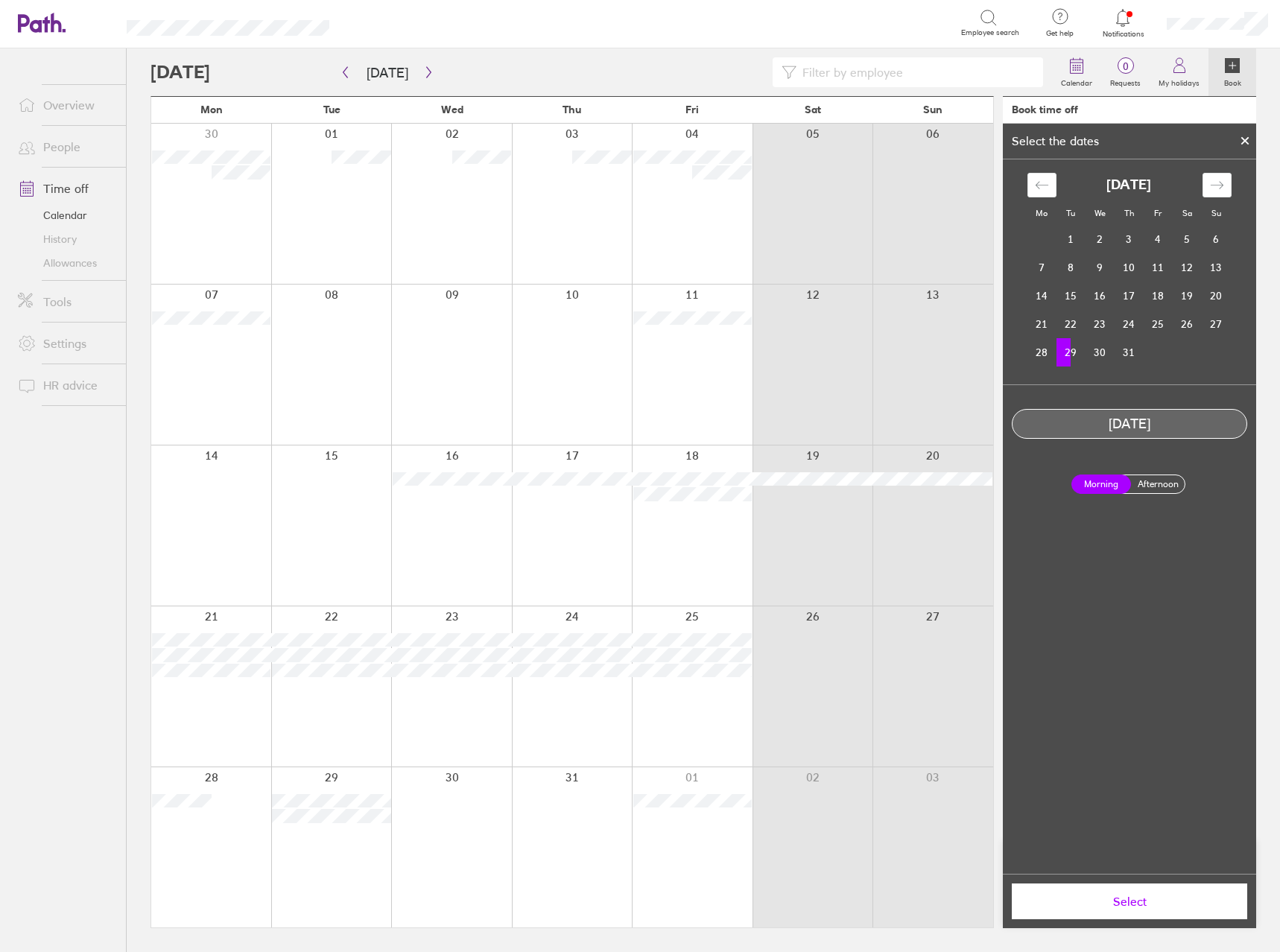
click at [1171, 908] on span "Select" at bounding box center [1129, 902] width 215 height 13
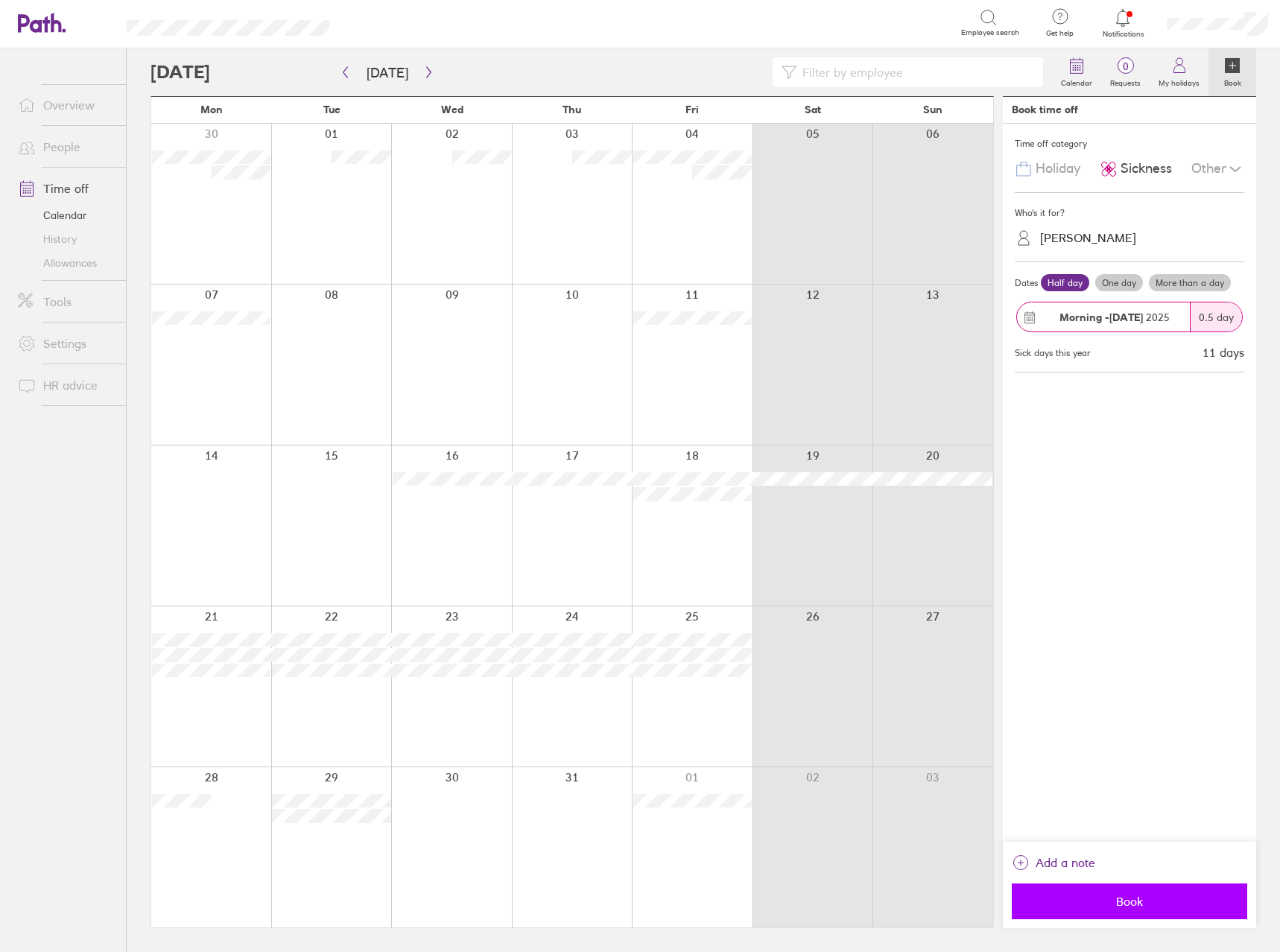
click at [1062, 895] on span "Book" at bounding box center [1129, 902] width 215 height 13
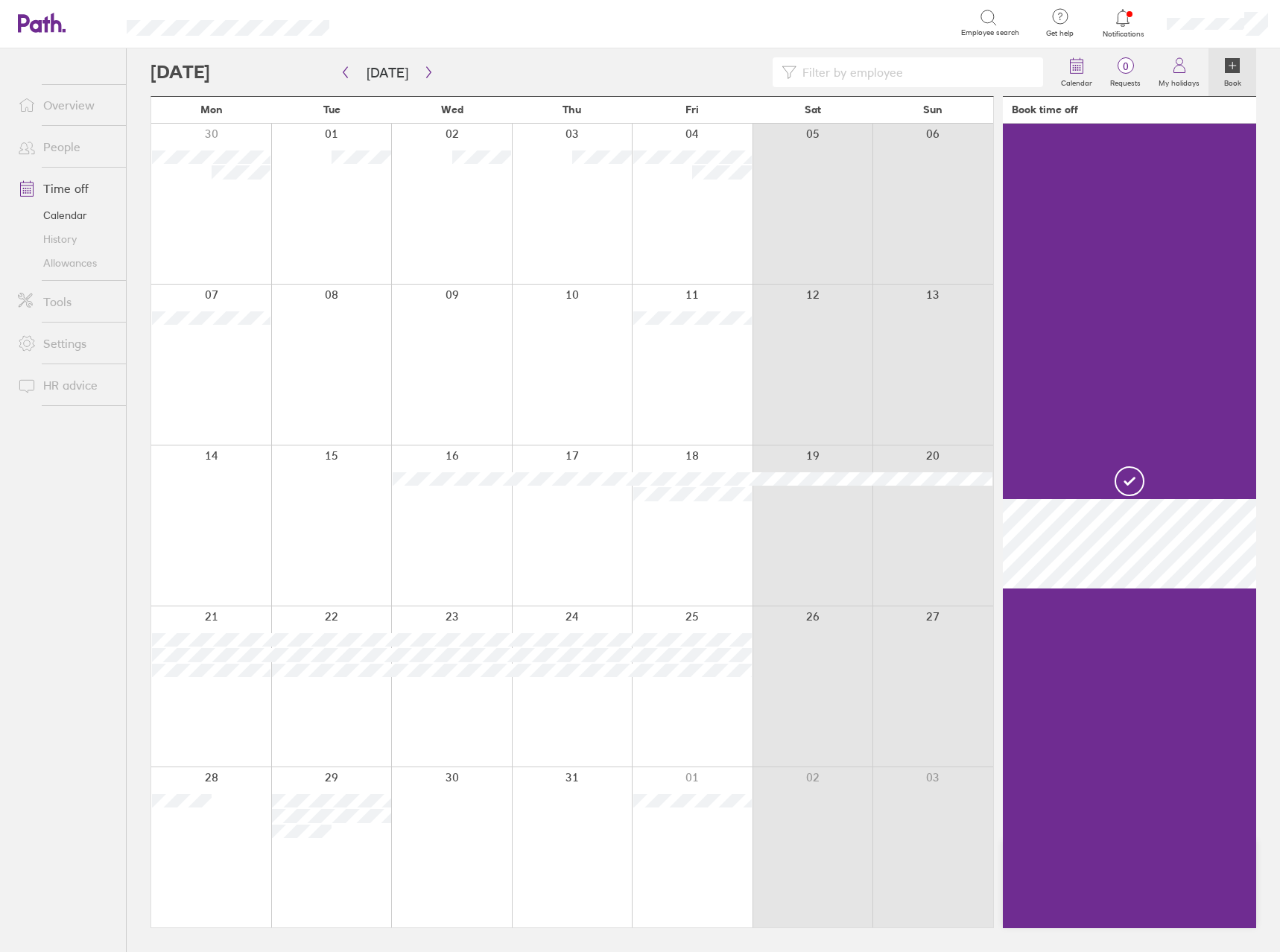
click at [488, 832] on div at bounding box center [451, 848] width 121 height 160
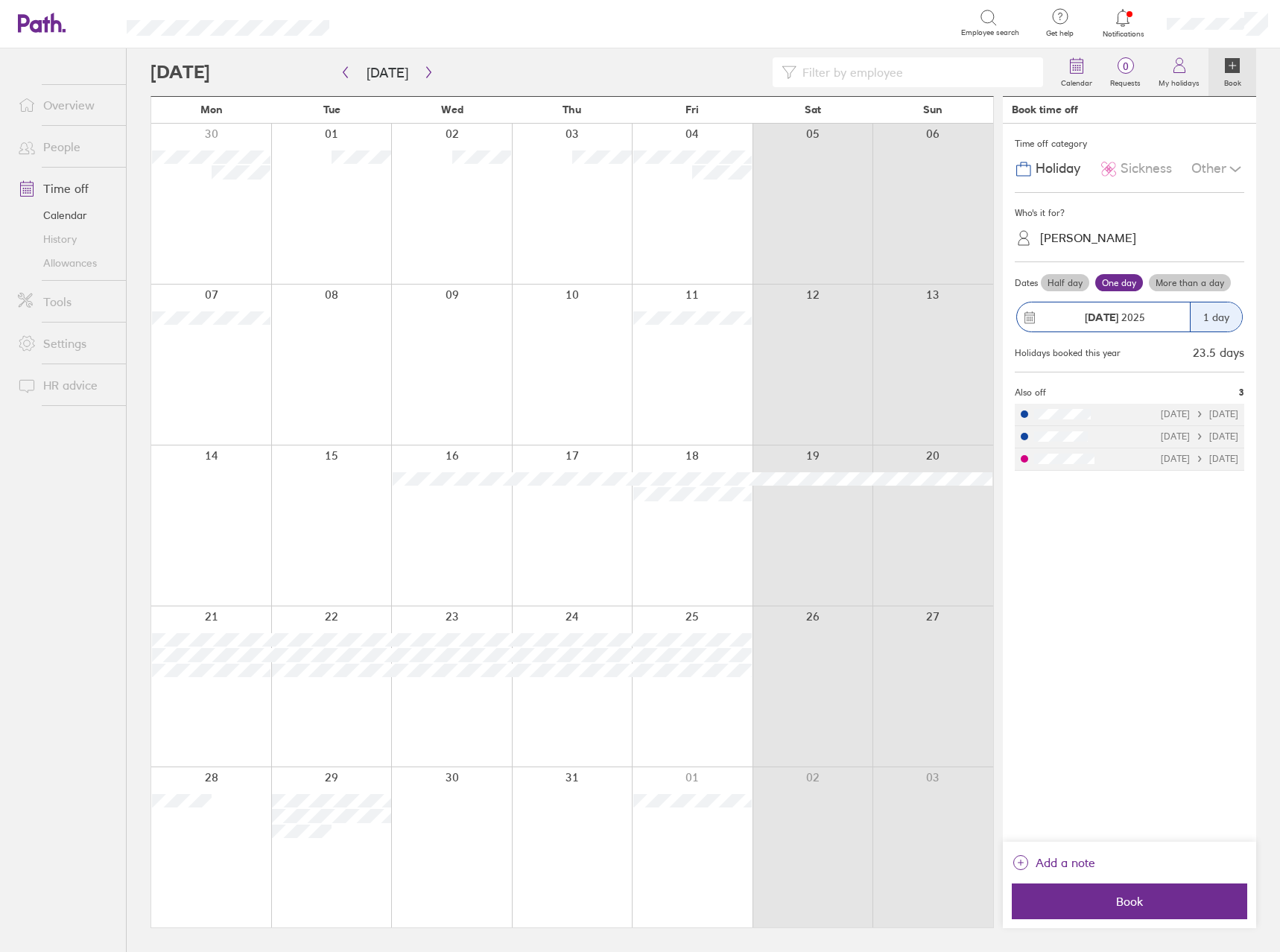
click at [1132, 168] on span "Sickness" at bounding box center [1146, 169] width 51 height 16
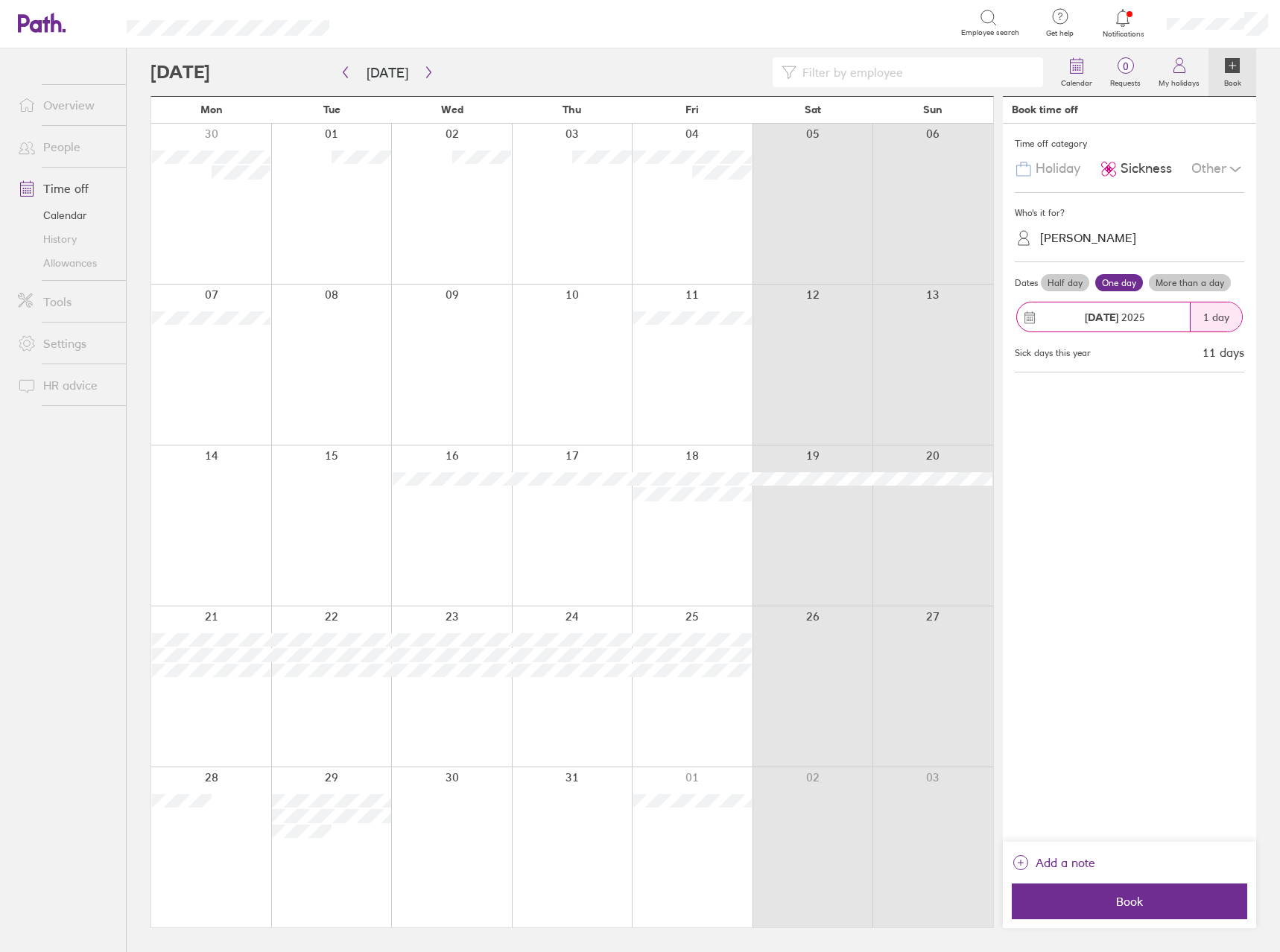
click at [1050, 281] on label "Half day" at bounding box center [1064, 283] width 49 height 18
click at [0, 0] on input "Half day" at bounding box center [0, 0] width 0 height 0
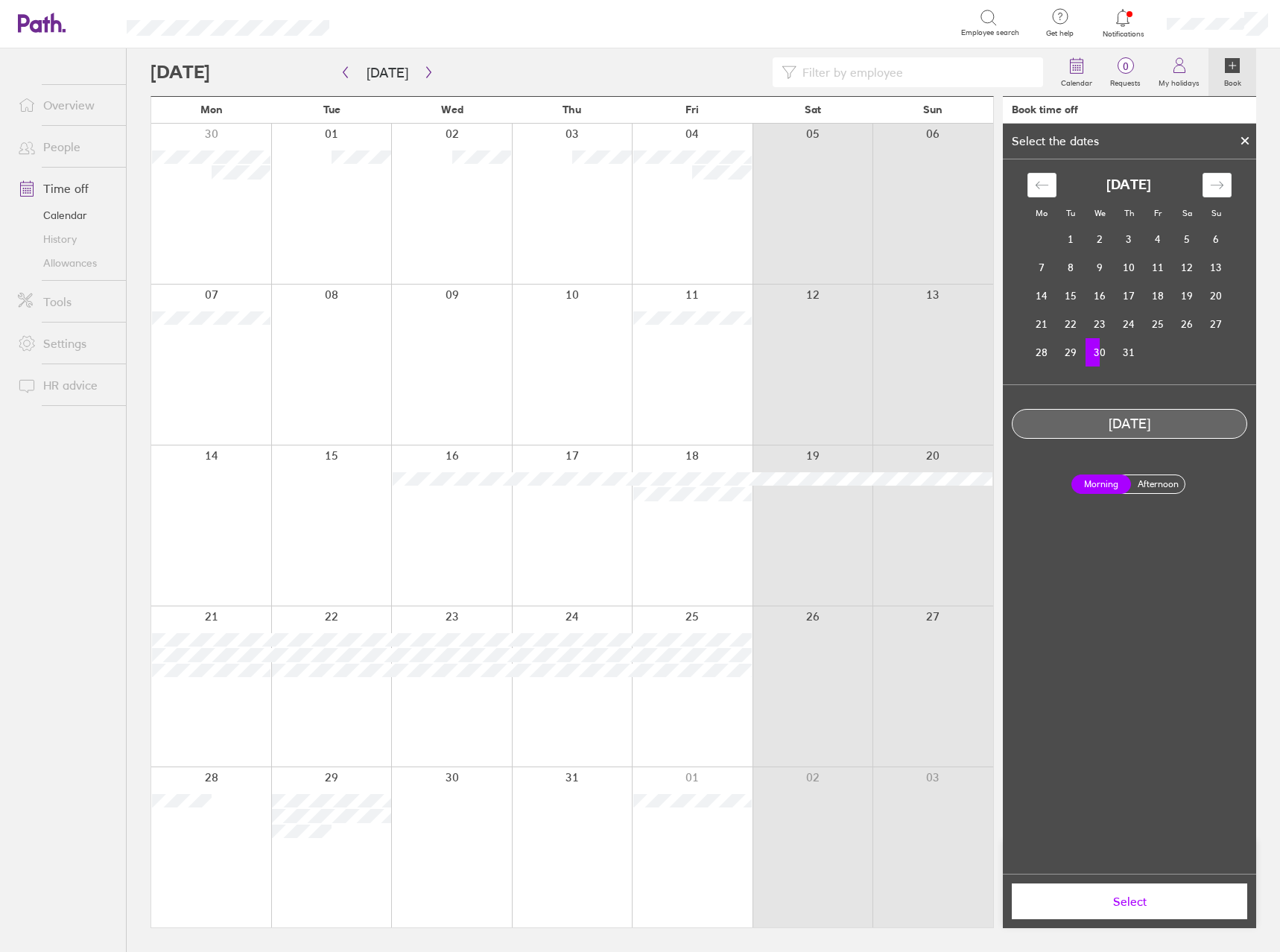
click at [1138, 908] on span "Select" at bounding box center [1129, 902] width 215 height 13
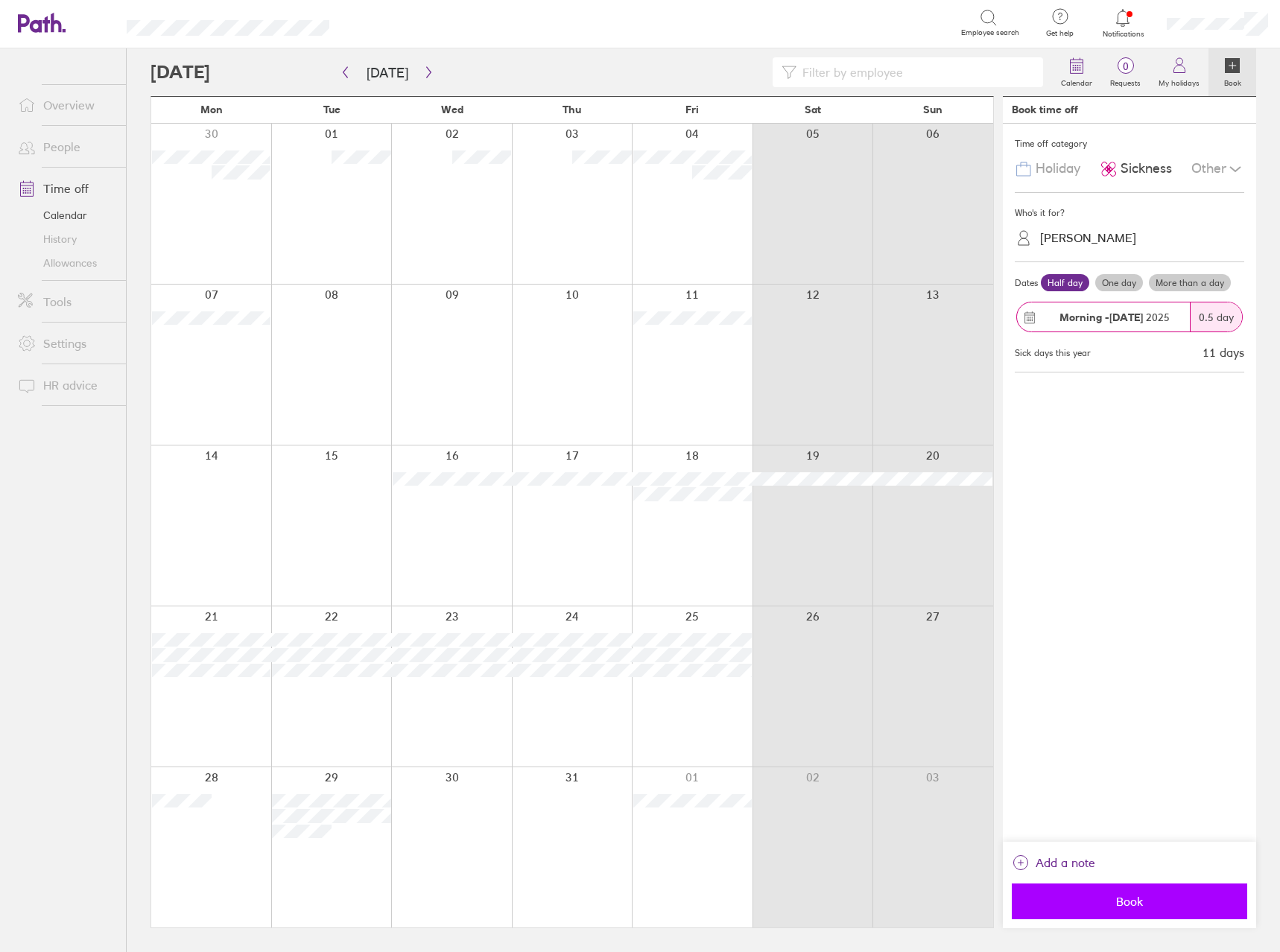
click at [1094, 906] on span "Book" at bounding box center [1129, 902] width 215 height 13
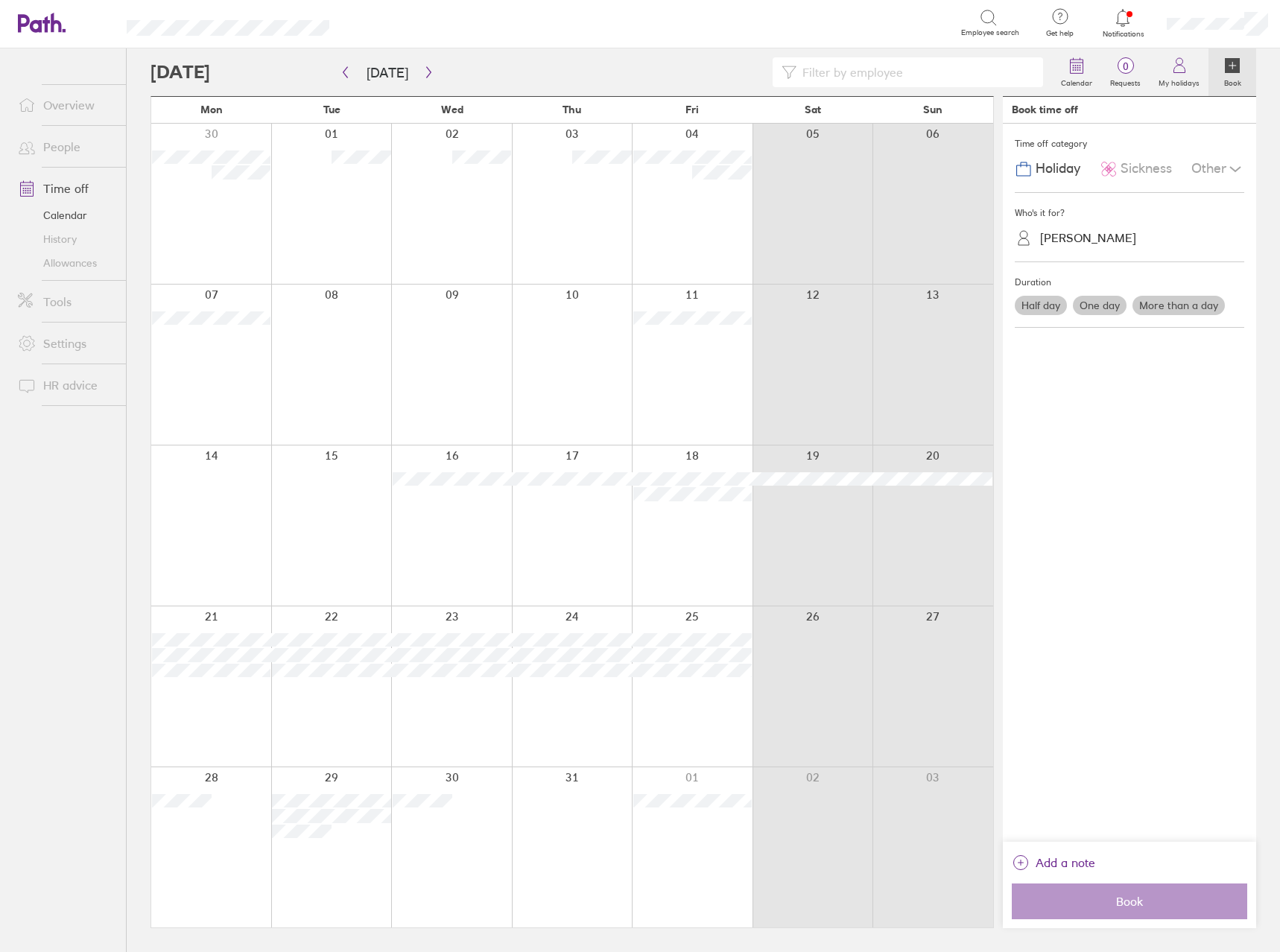
click at [534, 801] on div at bounding box center [572, 848] width 121 height 160
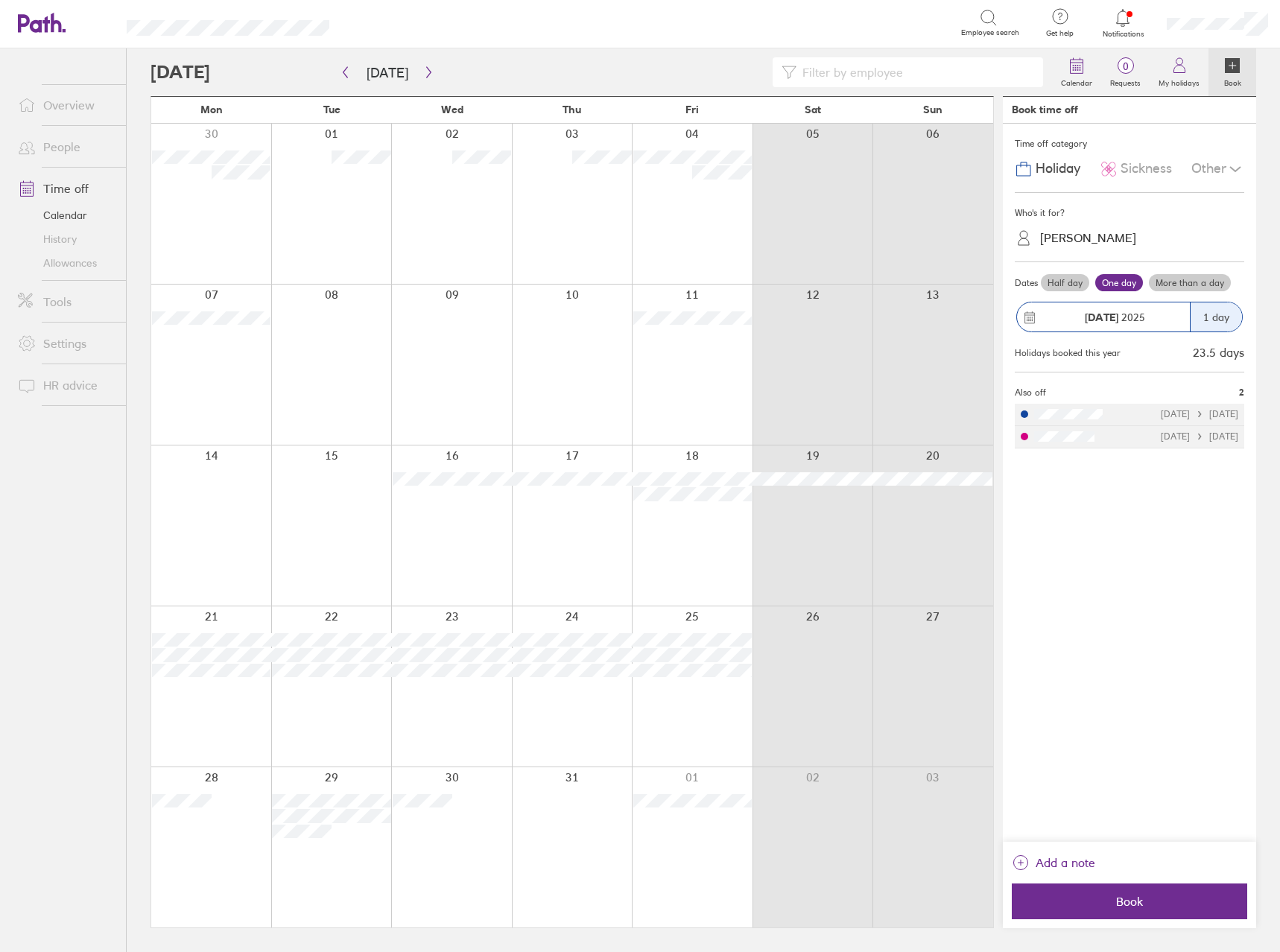
click at [1120, 175] on div "Sickness" at bounding box center [1136, 169] width 72 height 28
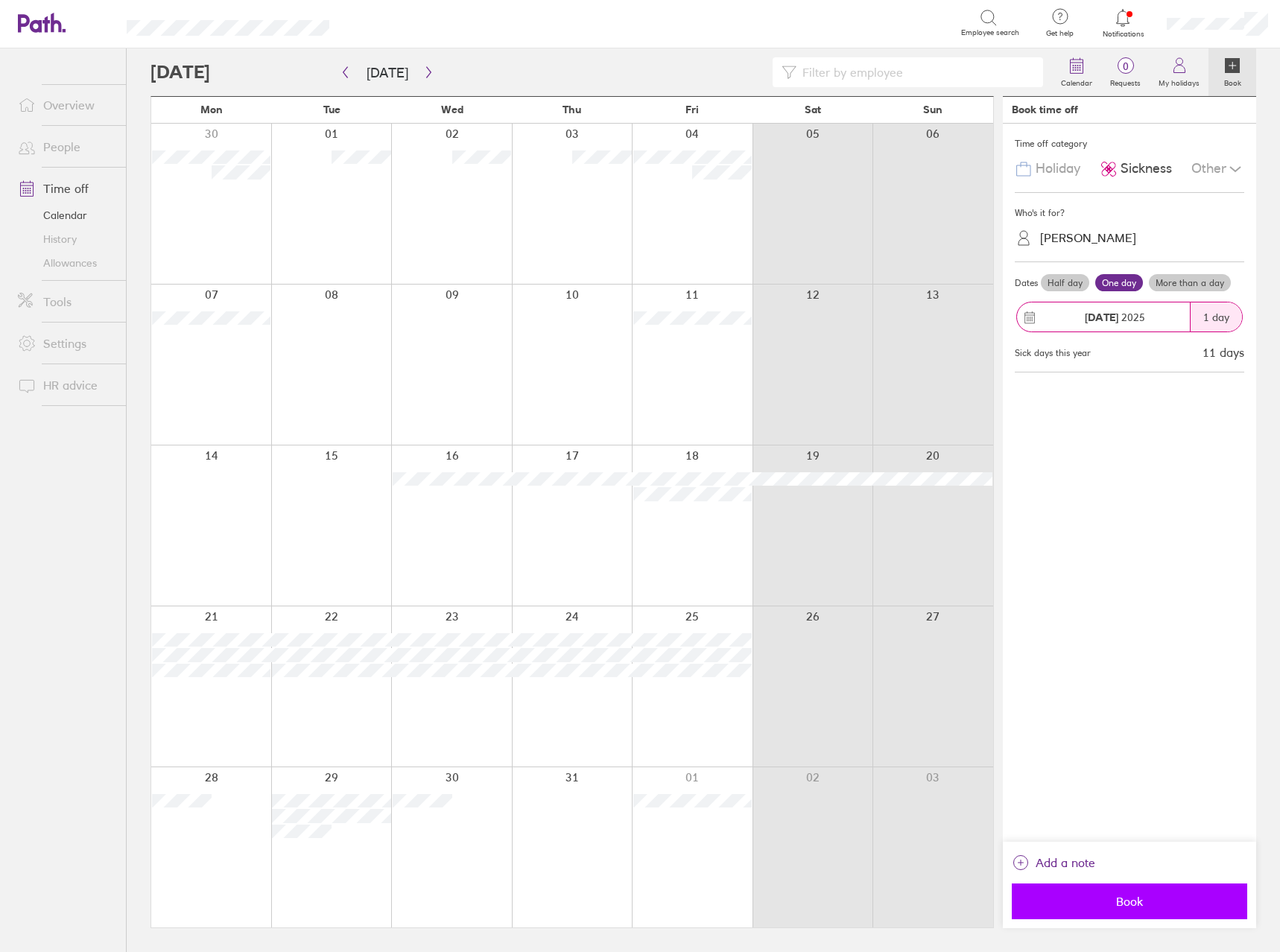
click at [1055, 910] on button "Book" at bounding box center [1129, 901] width 235 height 35
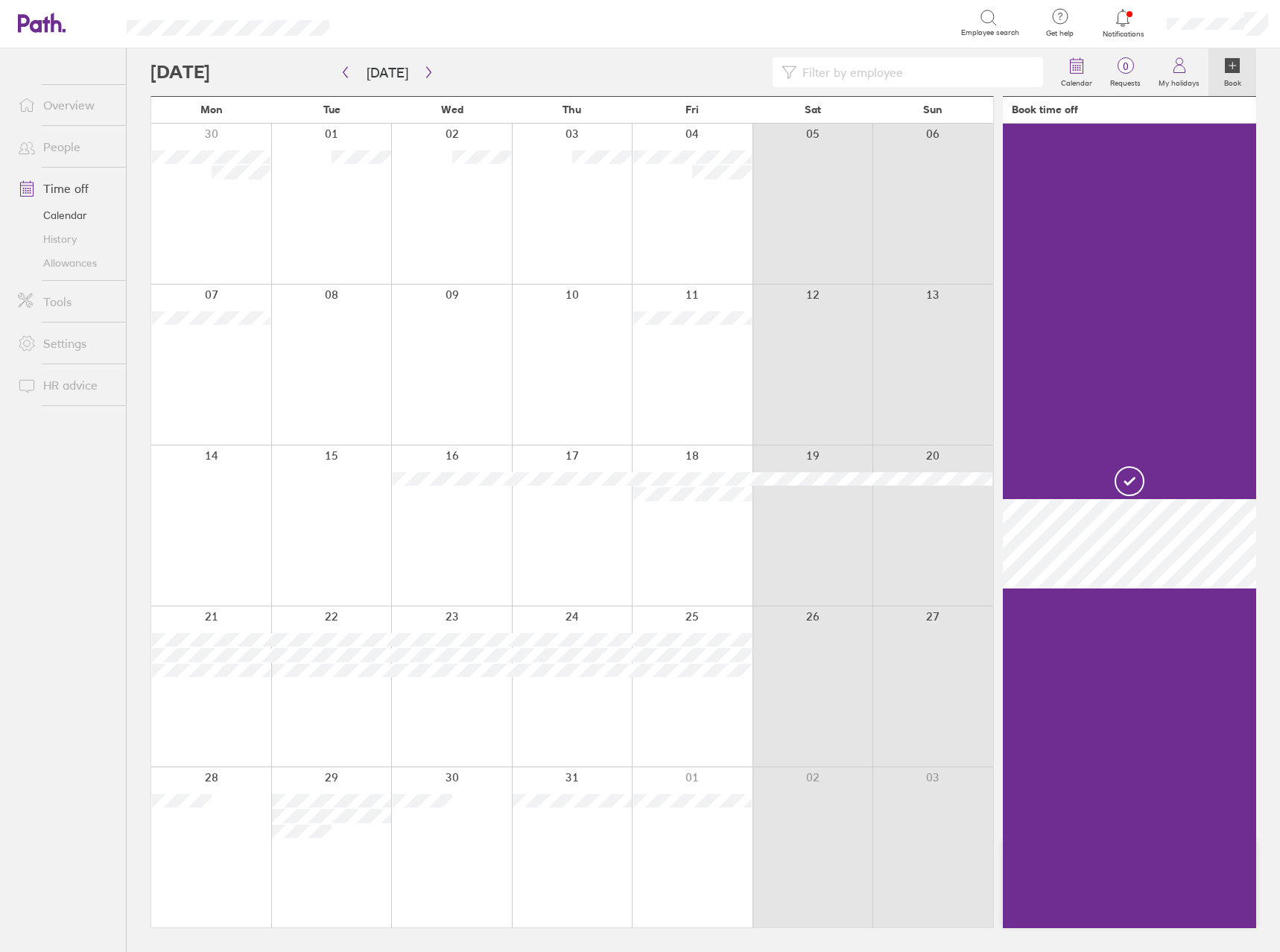
drag, startPoint x: 1055, startPoint y: 910, endPoint x: 1034, endPoint y: 920, distance: 23.3
click at [1034, 920] on div at bounding box center [1129, 526] width 253 height 805
click at [711, 855] on div at bounding box center [692, 848] width 121 height 160
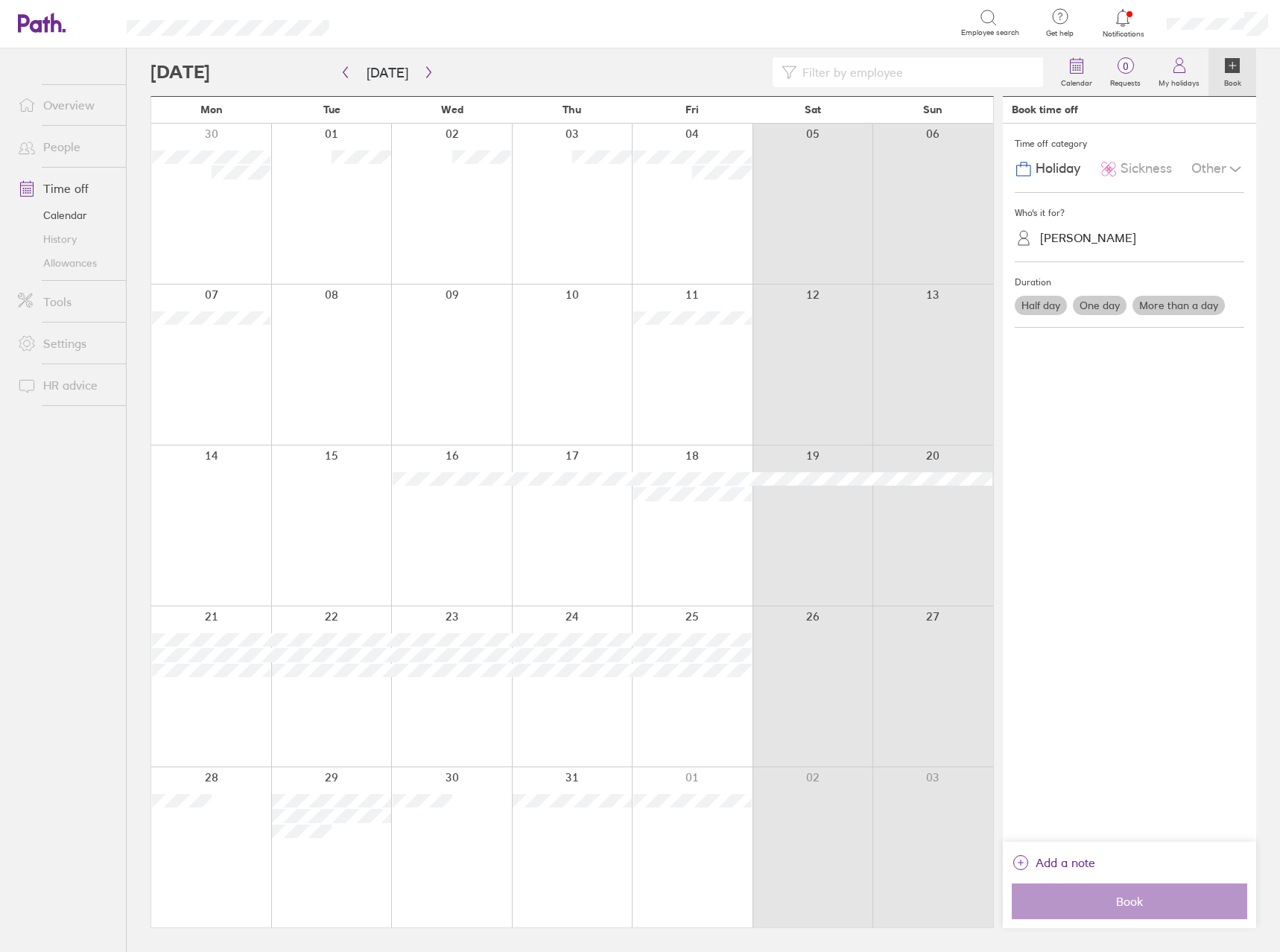
click at [1148, 165] on span "Sickness" at bounding box center [1146, 169] width 51 height 16
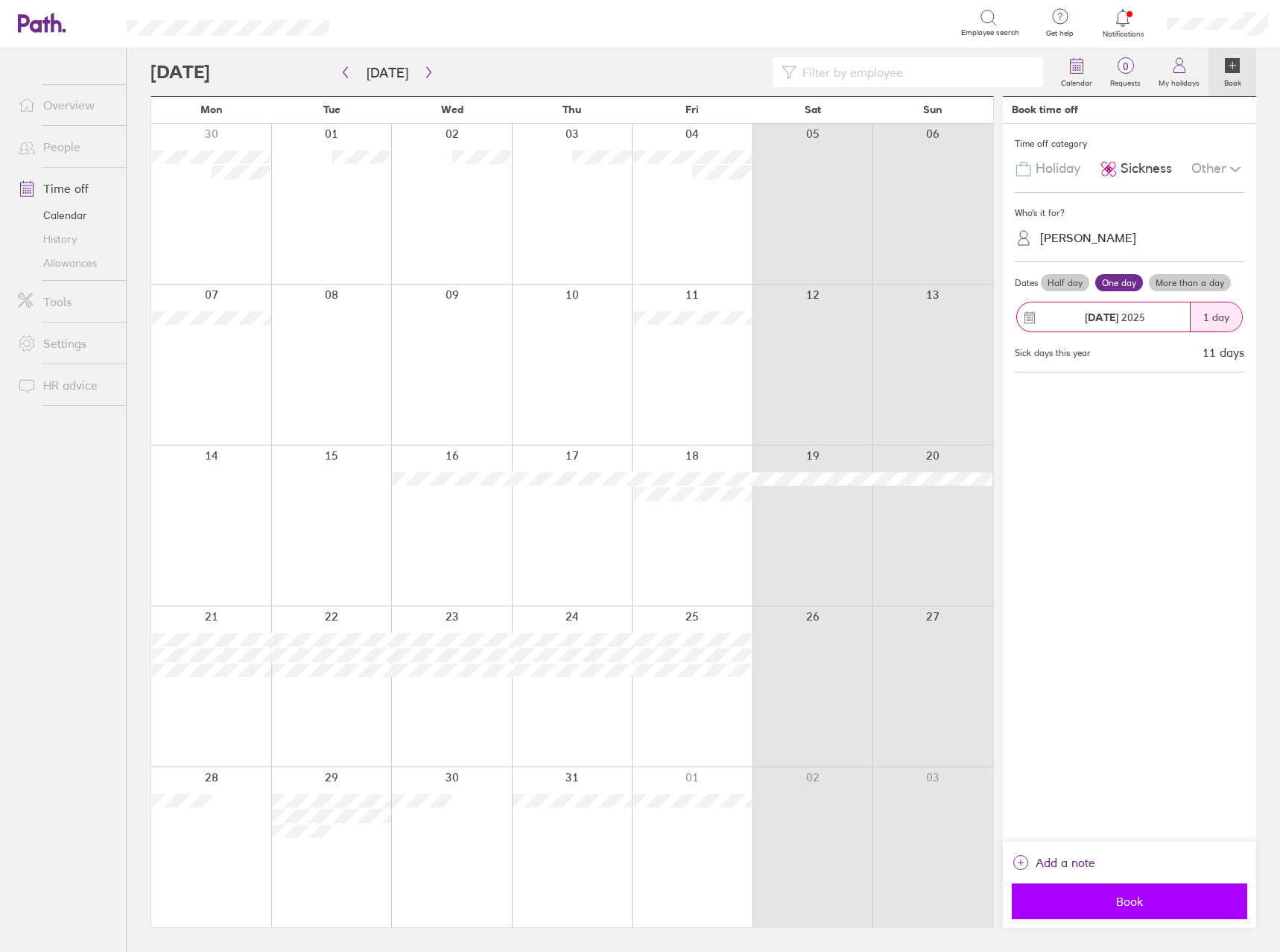
click at [1121, 909] on button "Book" at bounding box center [1129, 901] width 235 height 35
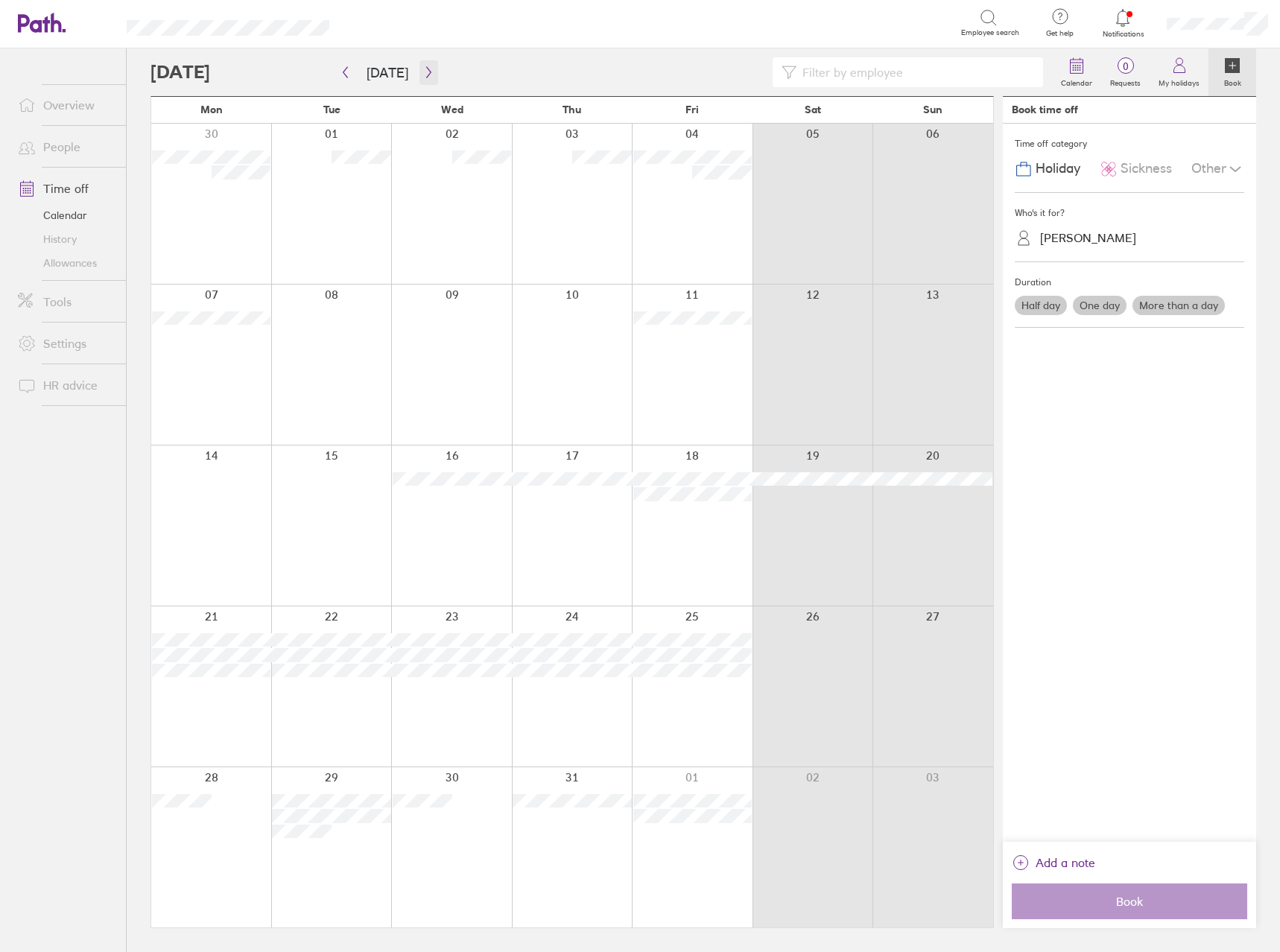
click at [428, 73] on icon "button" at bounding box center [429, 72] width 12 height 12
click at [352, 580] on div at bounding box center [332, 526] width 121 height 160
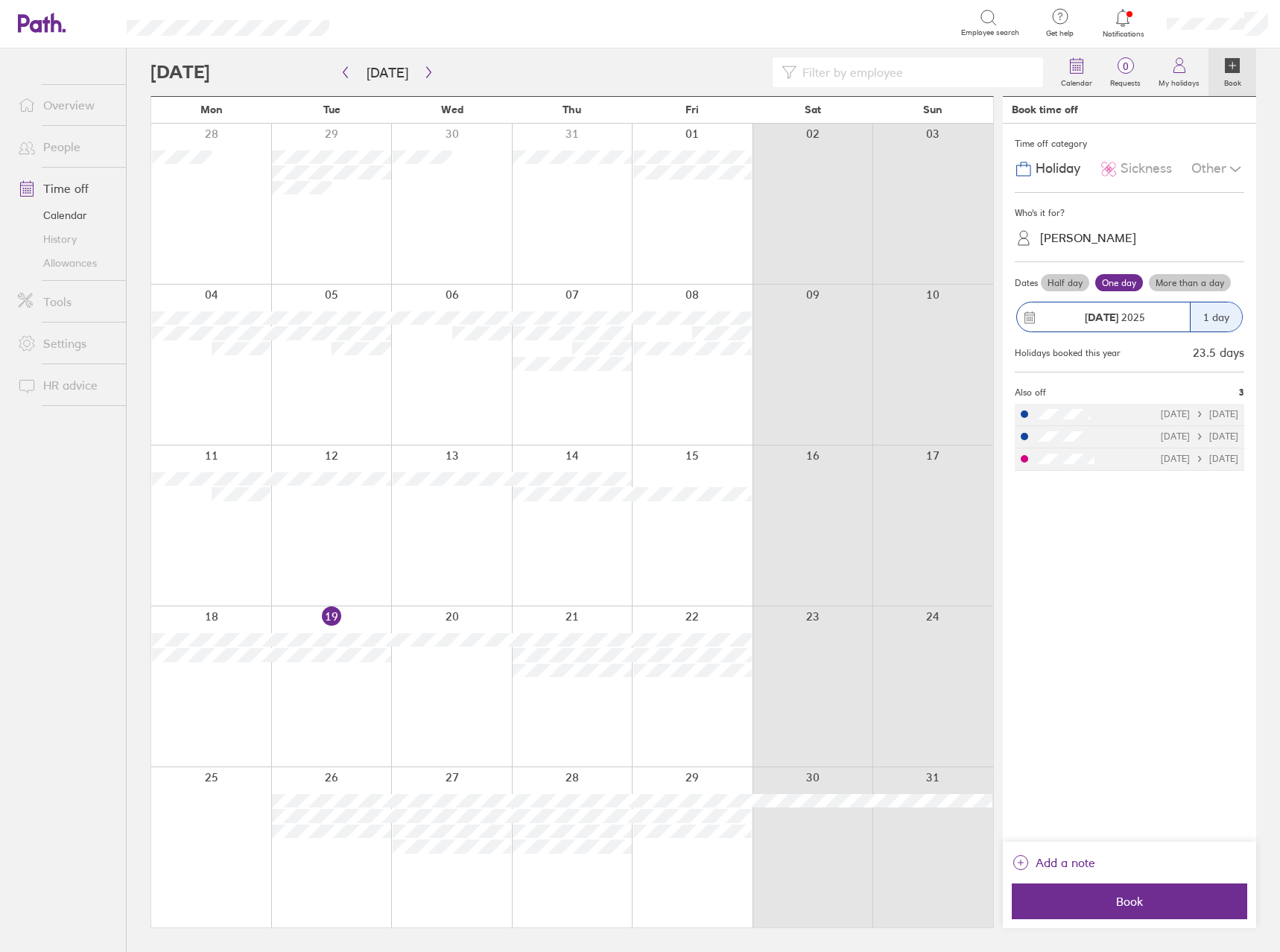
click at [1152, 172] on span "Sickness" at bounding box center [1146, 169] width 51 height 16
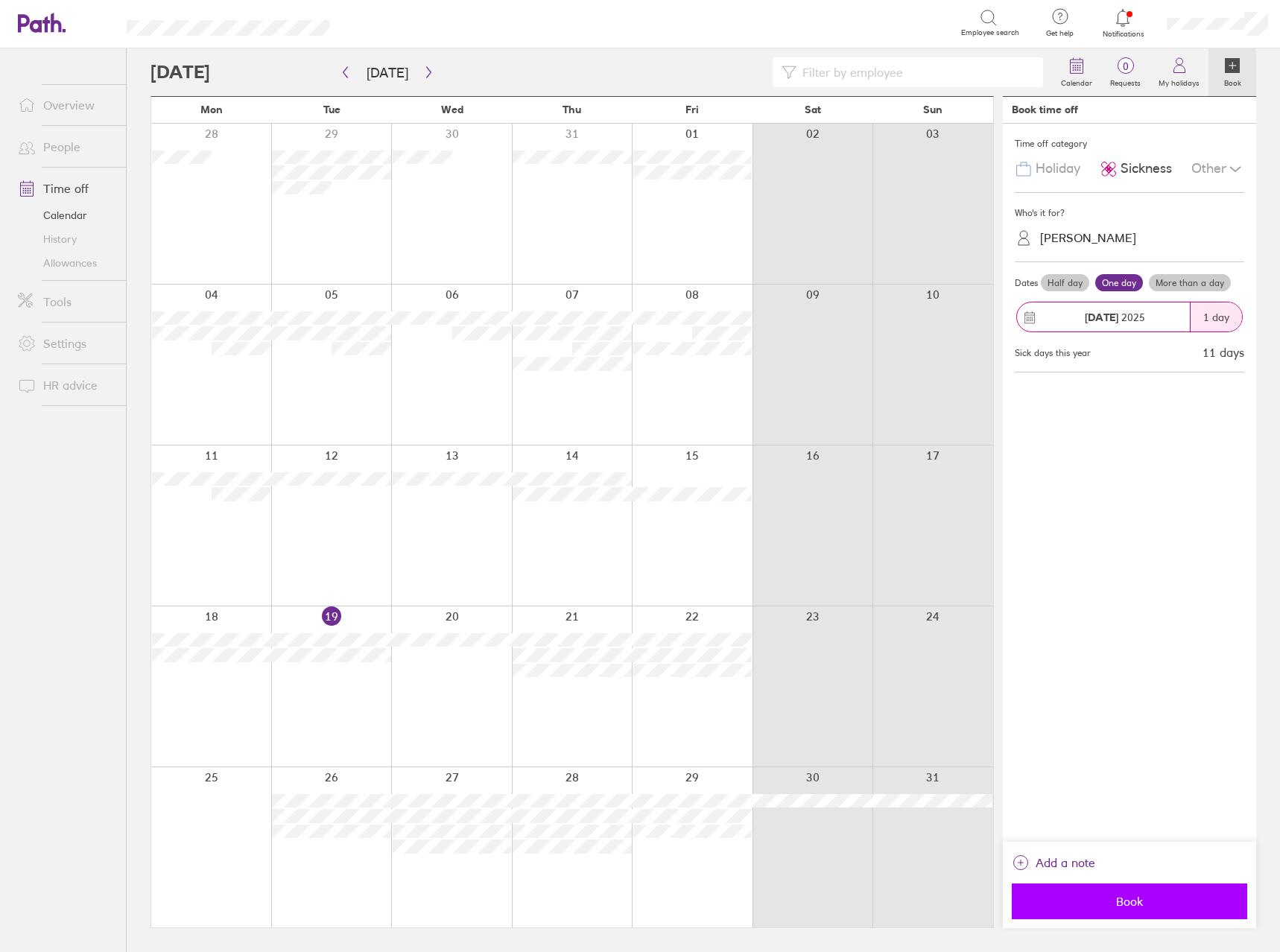
click at [1152, 889] on button "Book" at bounding box center [1129, 901] width 235 height 35
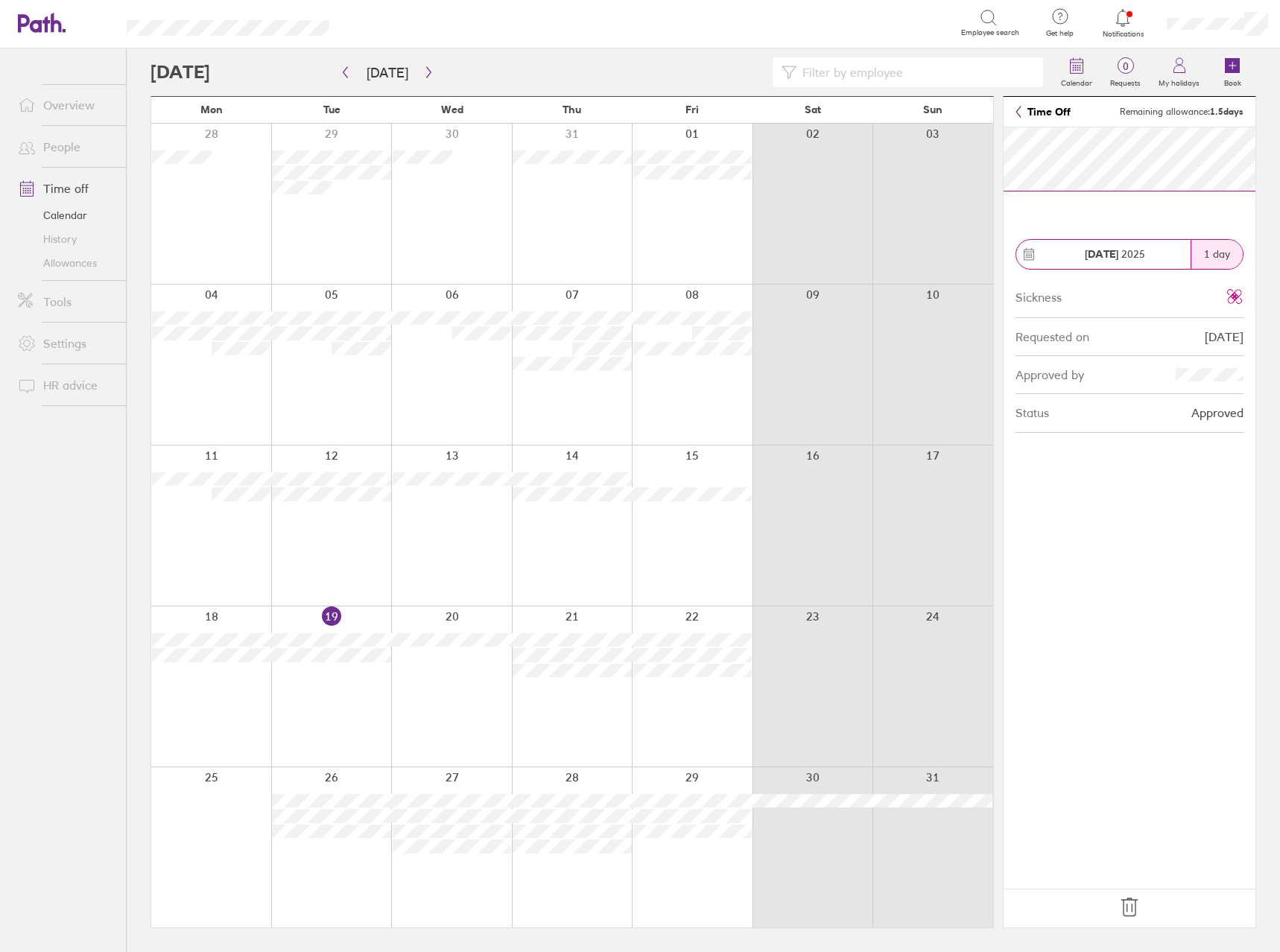
click at [1124, 916] on icon at bounding box center [1129, 908] width 24 height 24
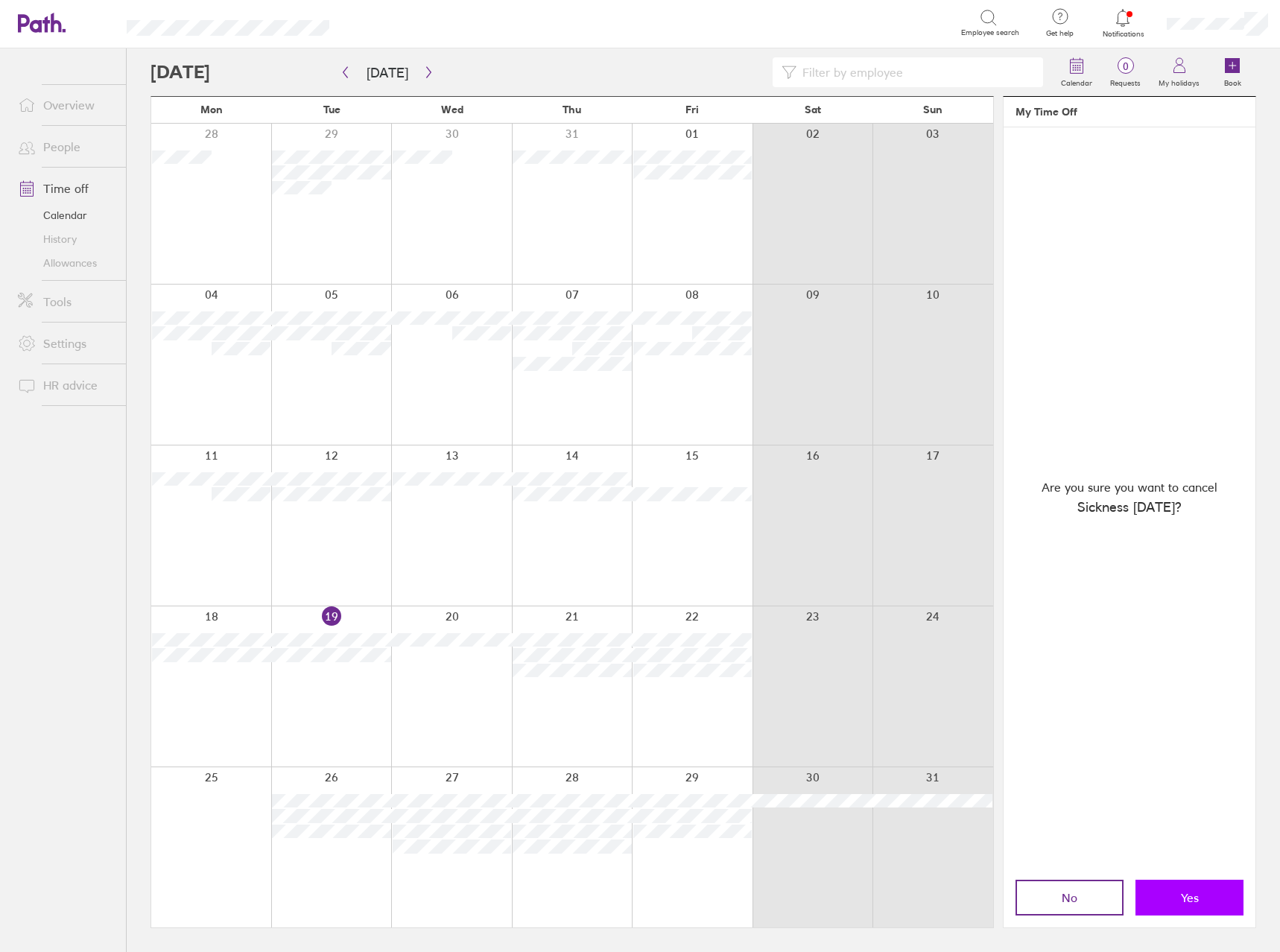
click at [1180, 899] on button "Yes" at bounding box center [1189, 898] width 108 height 35
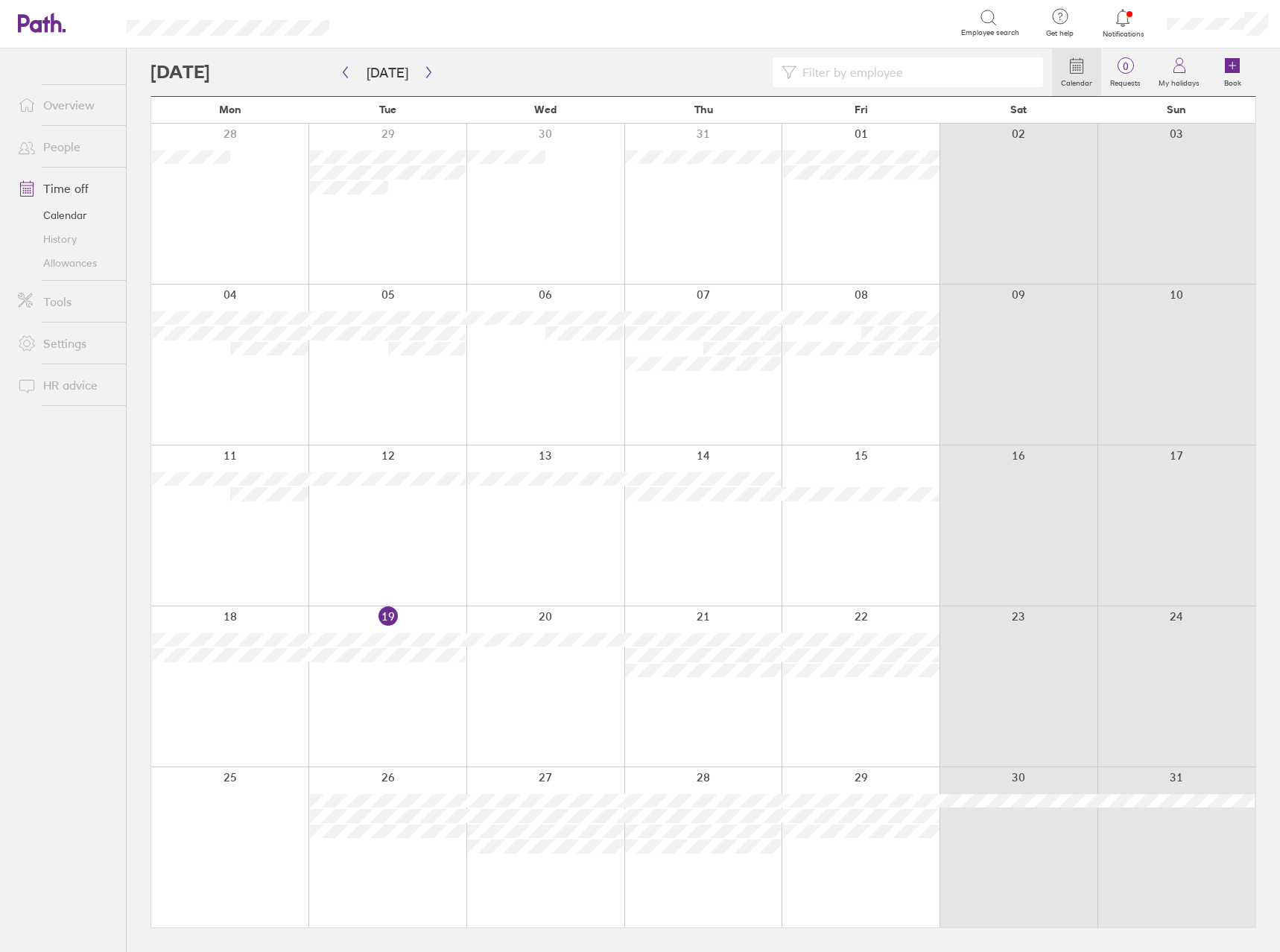
click at [437, 506] on div at bounding box center [387, 526] width 158 height 160
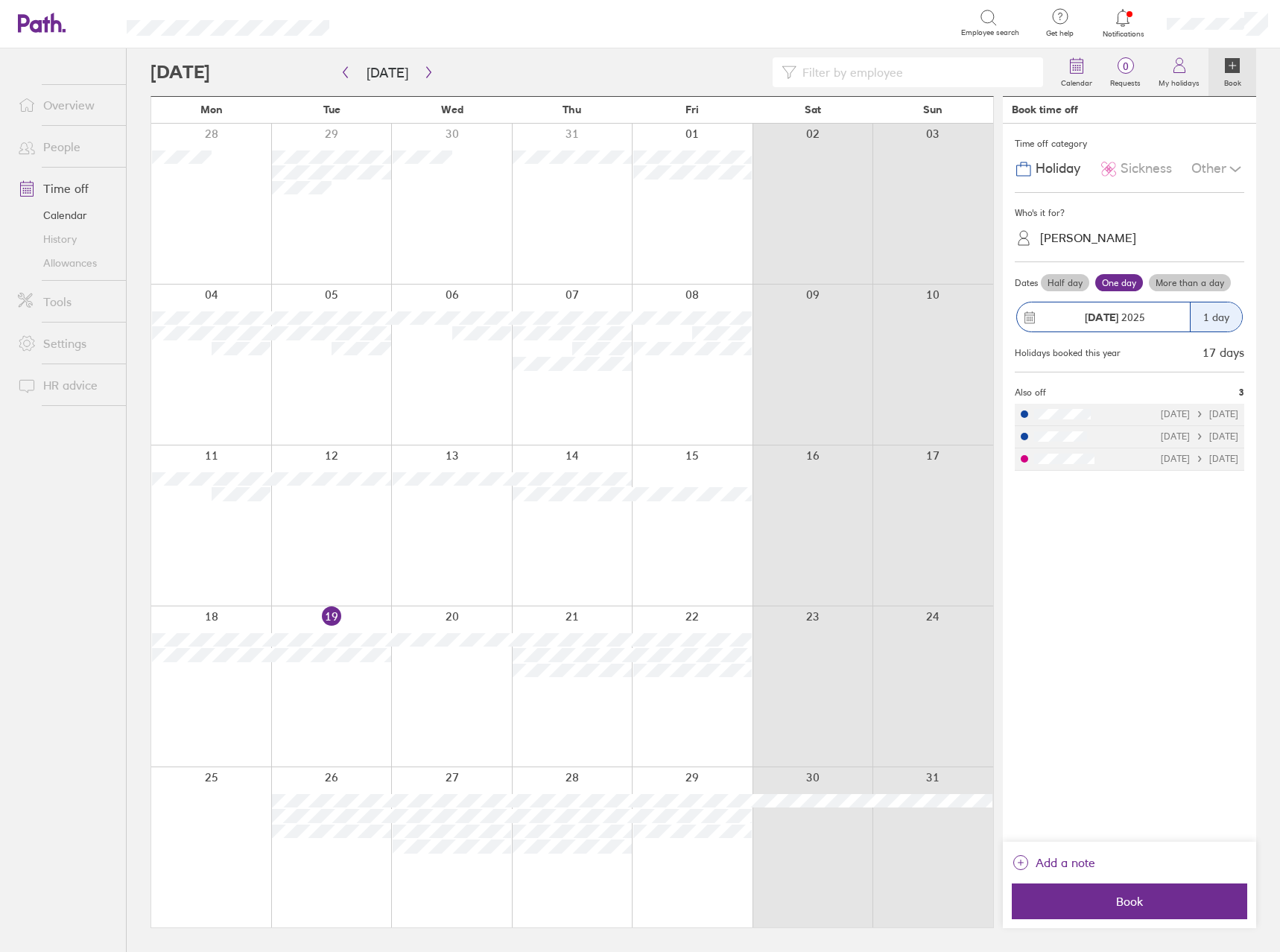
click at [1078, 286] on label "Half day" at bounding box center [1064, 283] width 49 height 18
click at [0, 0] on input "Half day" at bounding box center [0, 0] width 0 height 0
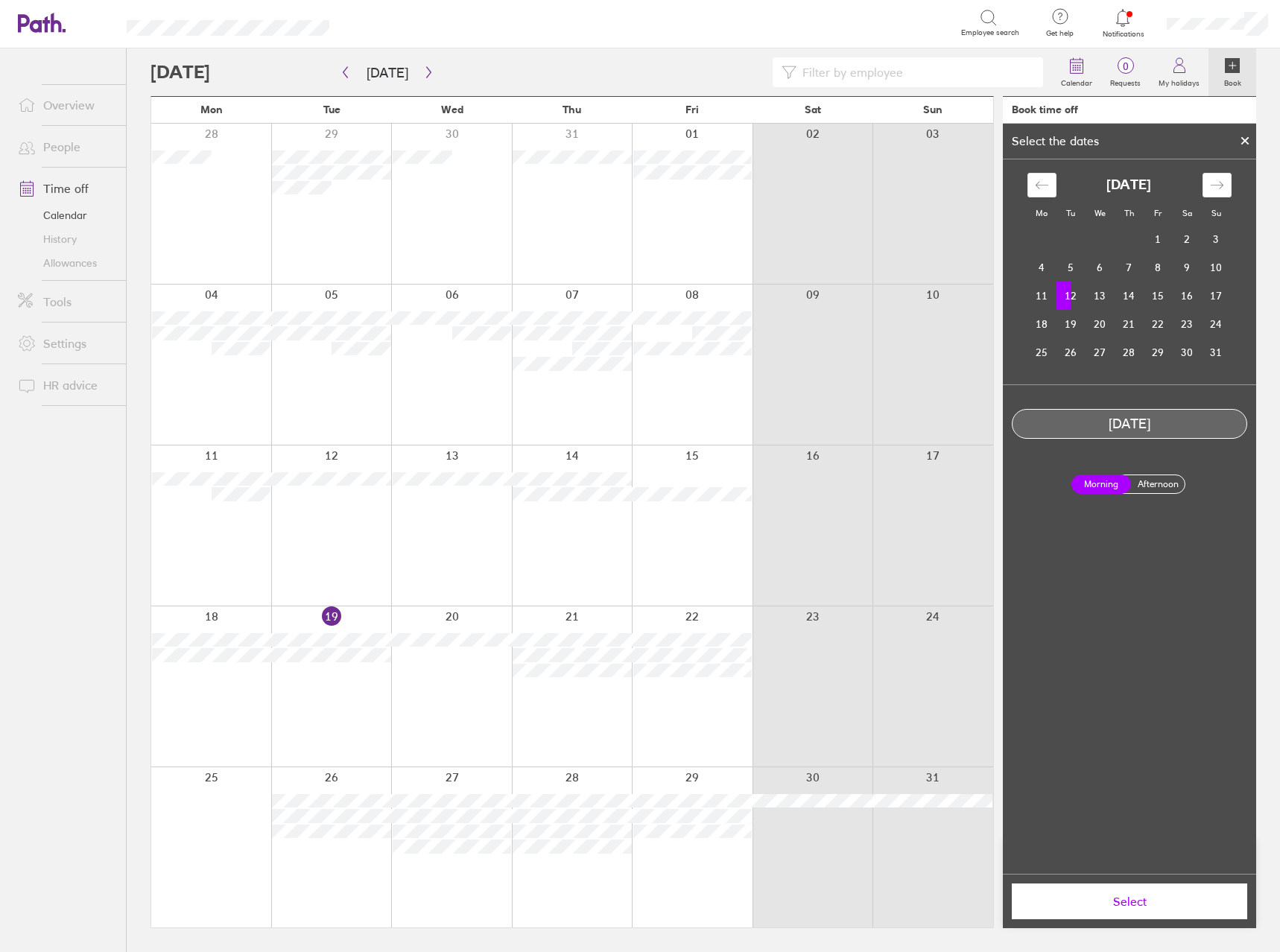
click at [1169, 893] on button "Select" at bounding box center [1129, 901] width 235 height 35
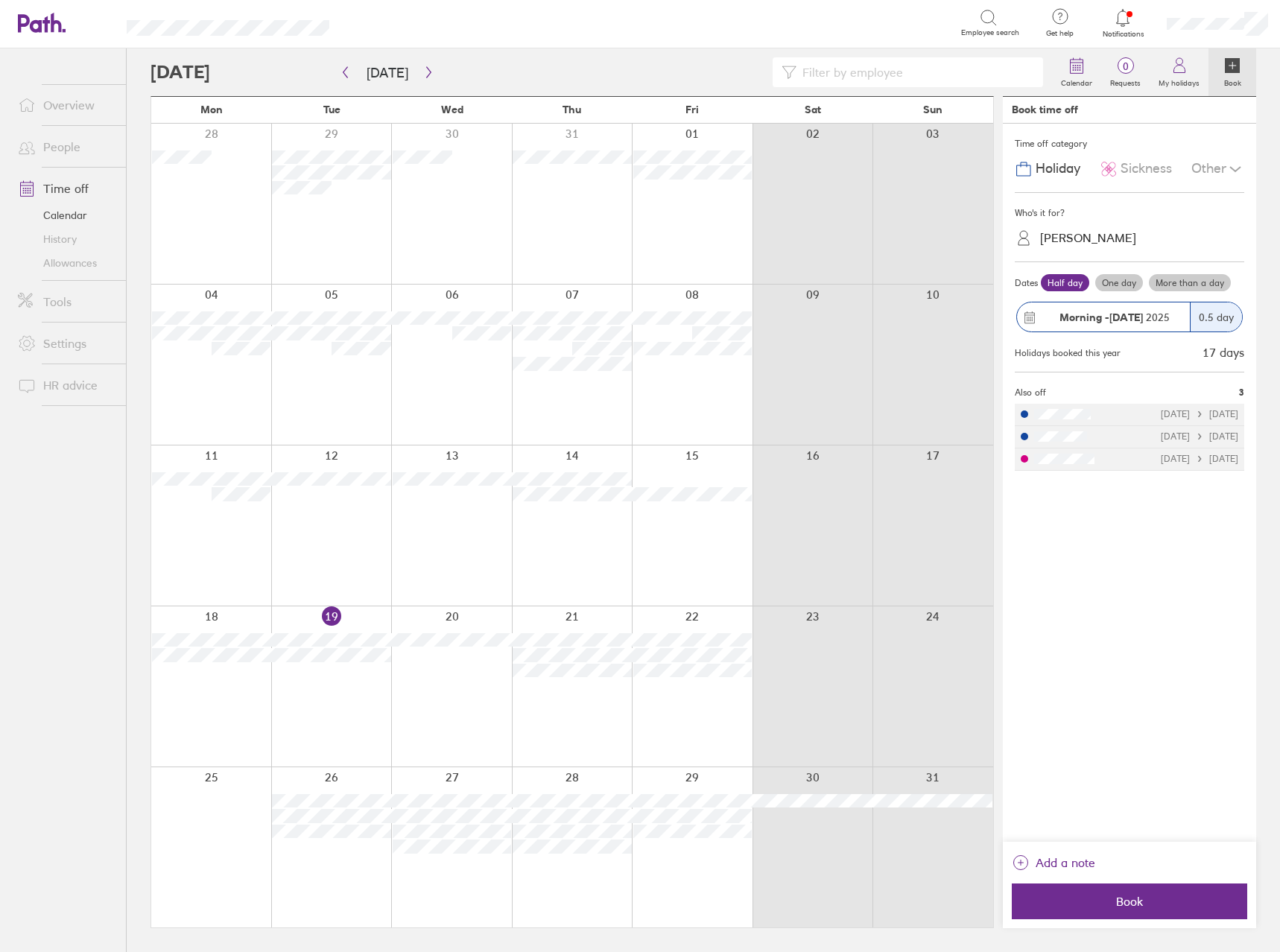
click at [1131, 176] on span "Sickness" at bounding box center [1146, 169] width 51 height 16
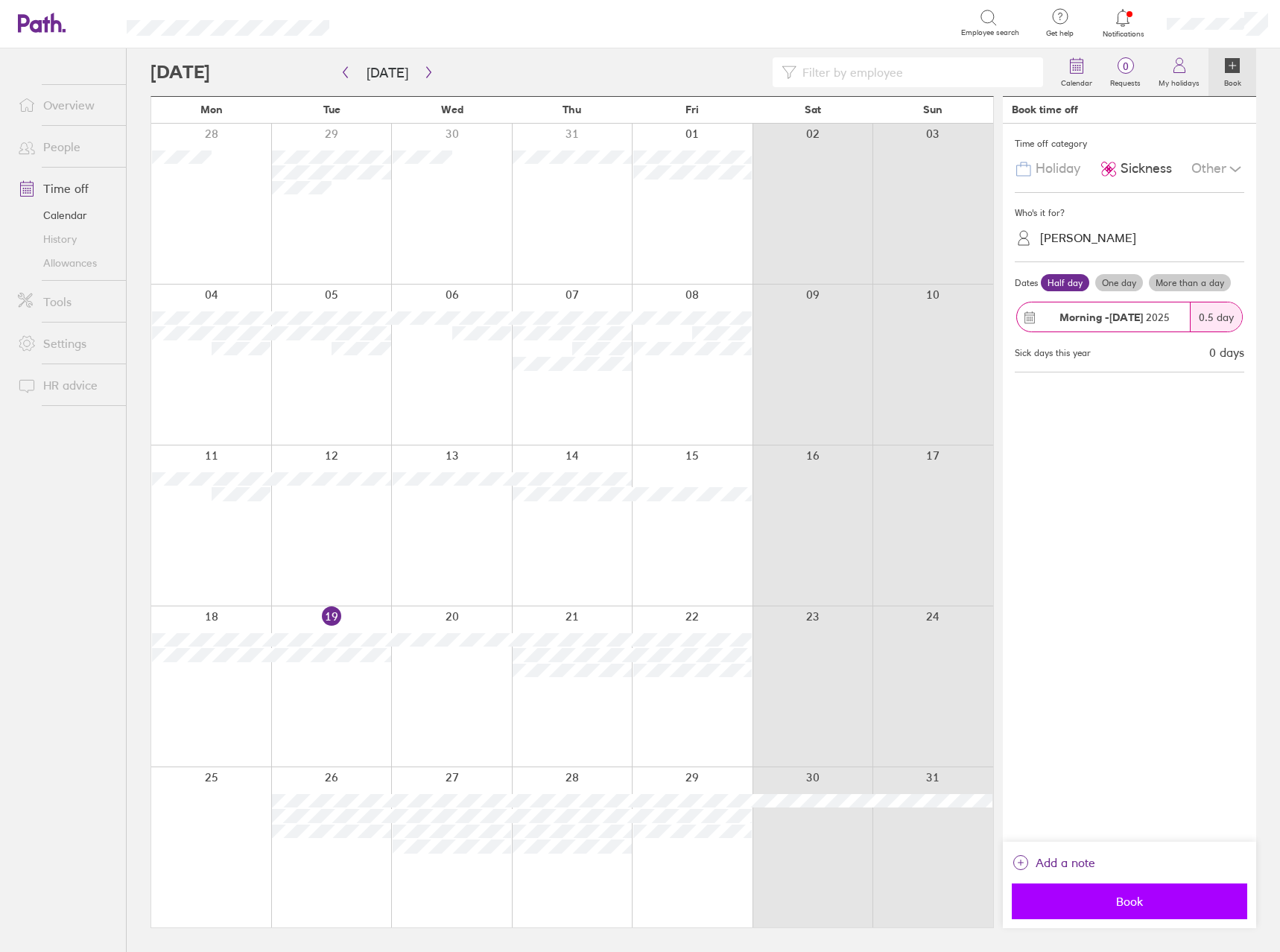
click at [1134, 899] on span "Book" at bounding box center [1129, 902] width 215 height 13
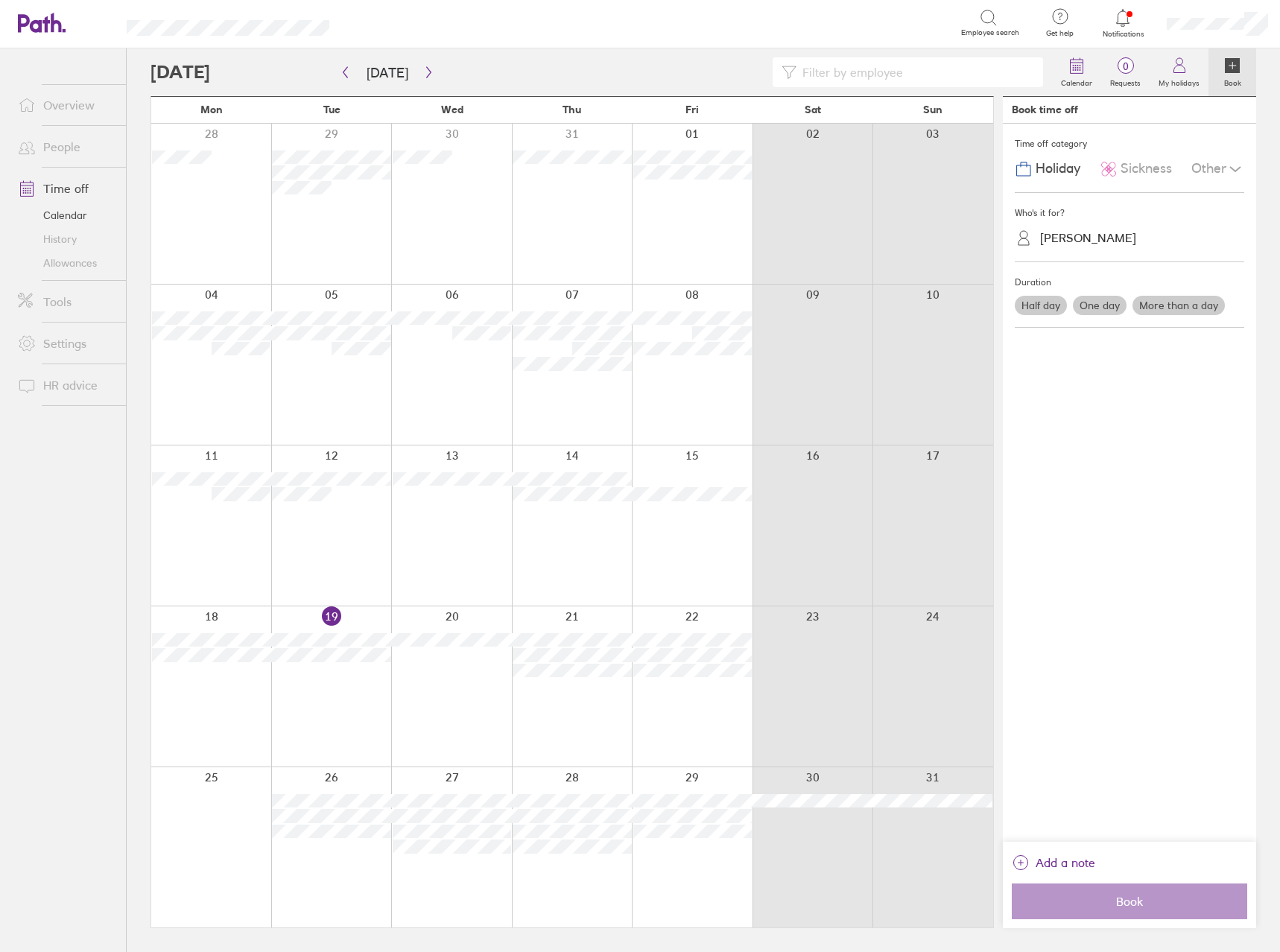
click at [443, 567] on div at bounding box center [451, 526] width 121 height 160
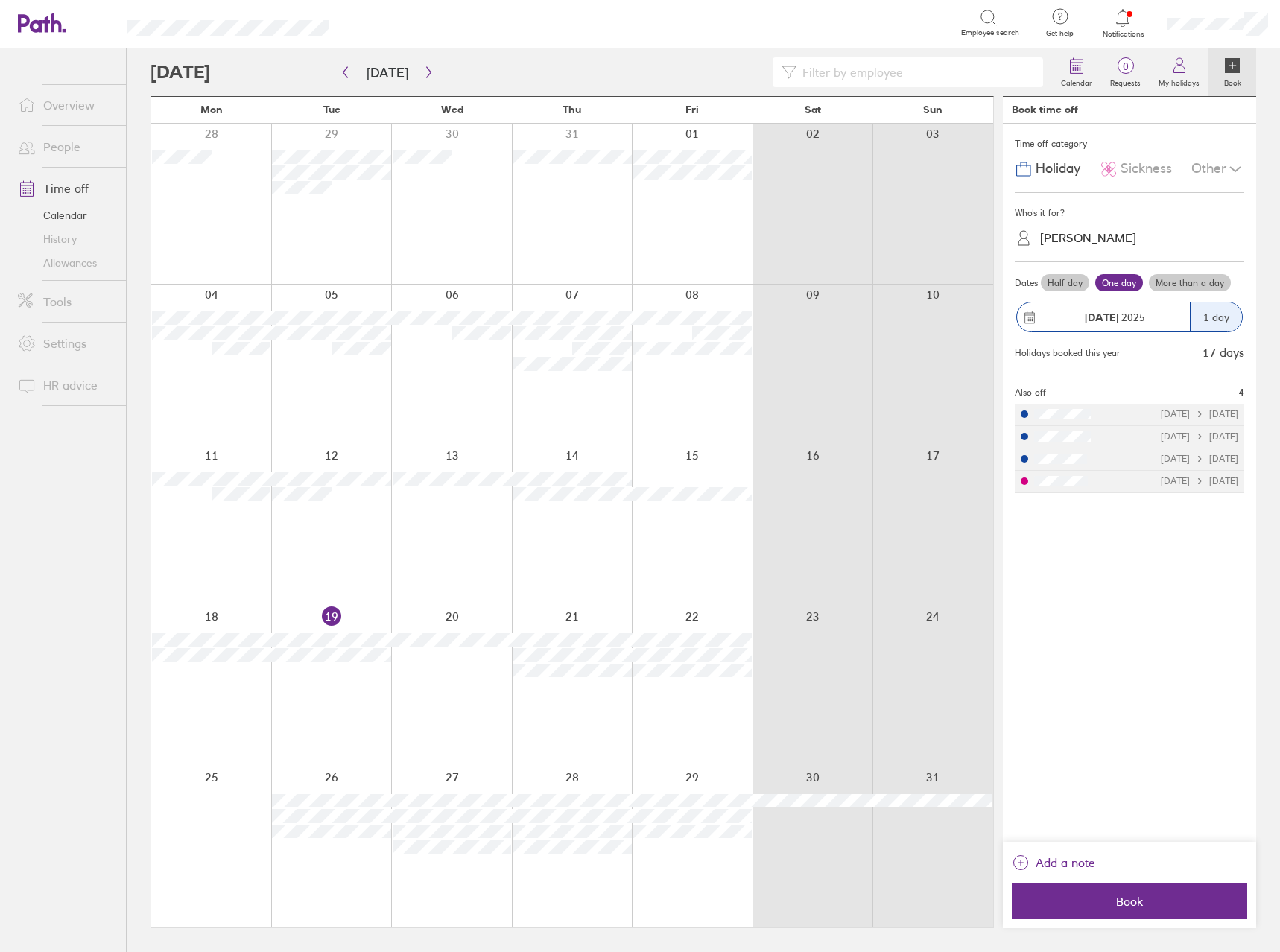
click at [1075, 242] on div "[PERSON_NAME]" at bounding box center [1088, 238] width 96 height 14
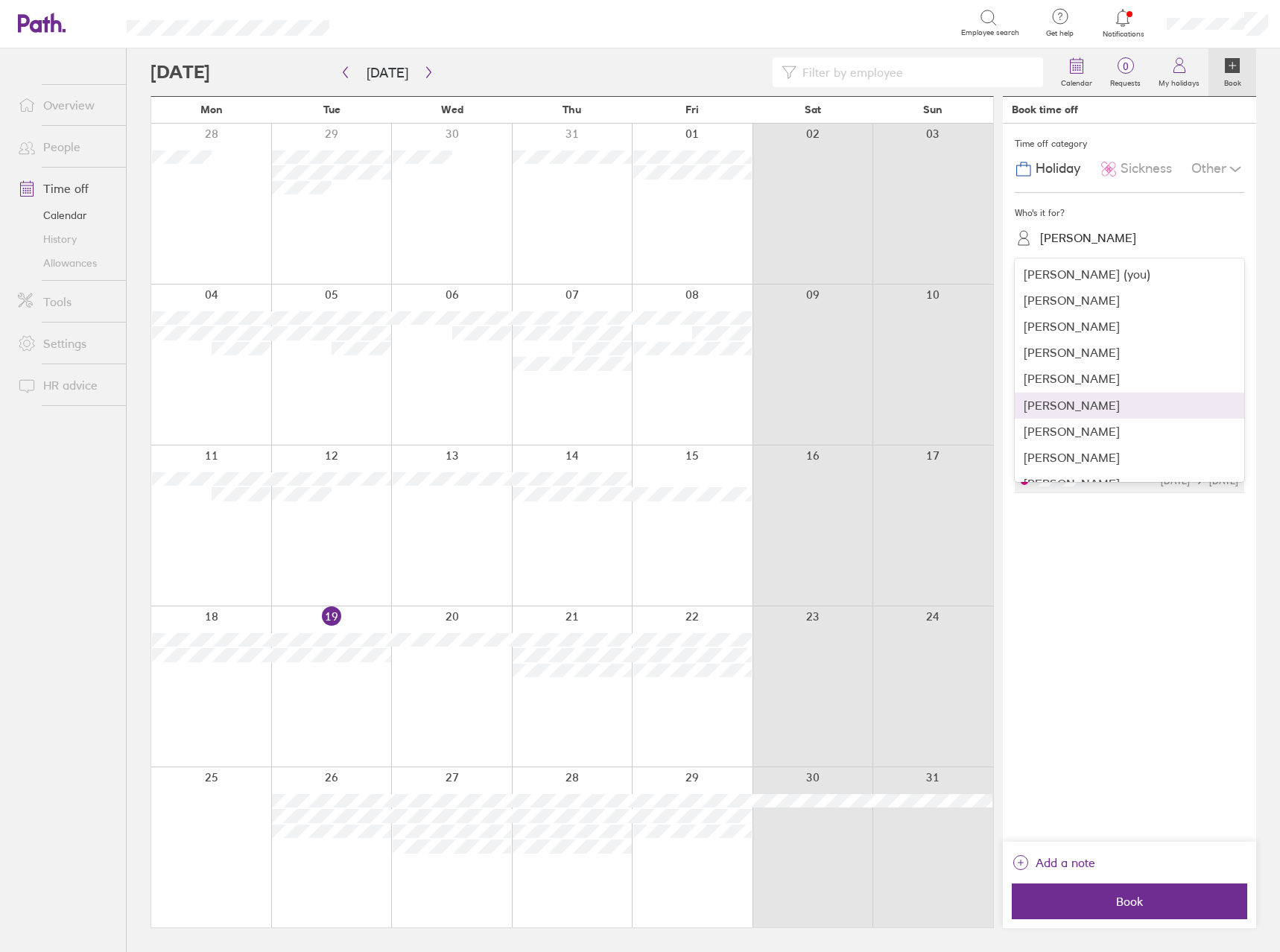
click at [1101, 406] on div "[PERSON_NAME]" at bounding box center [1129, 406] width 230 height 26
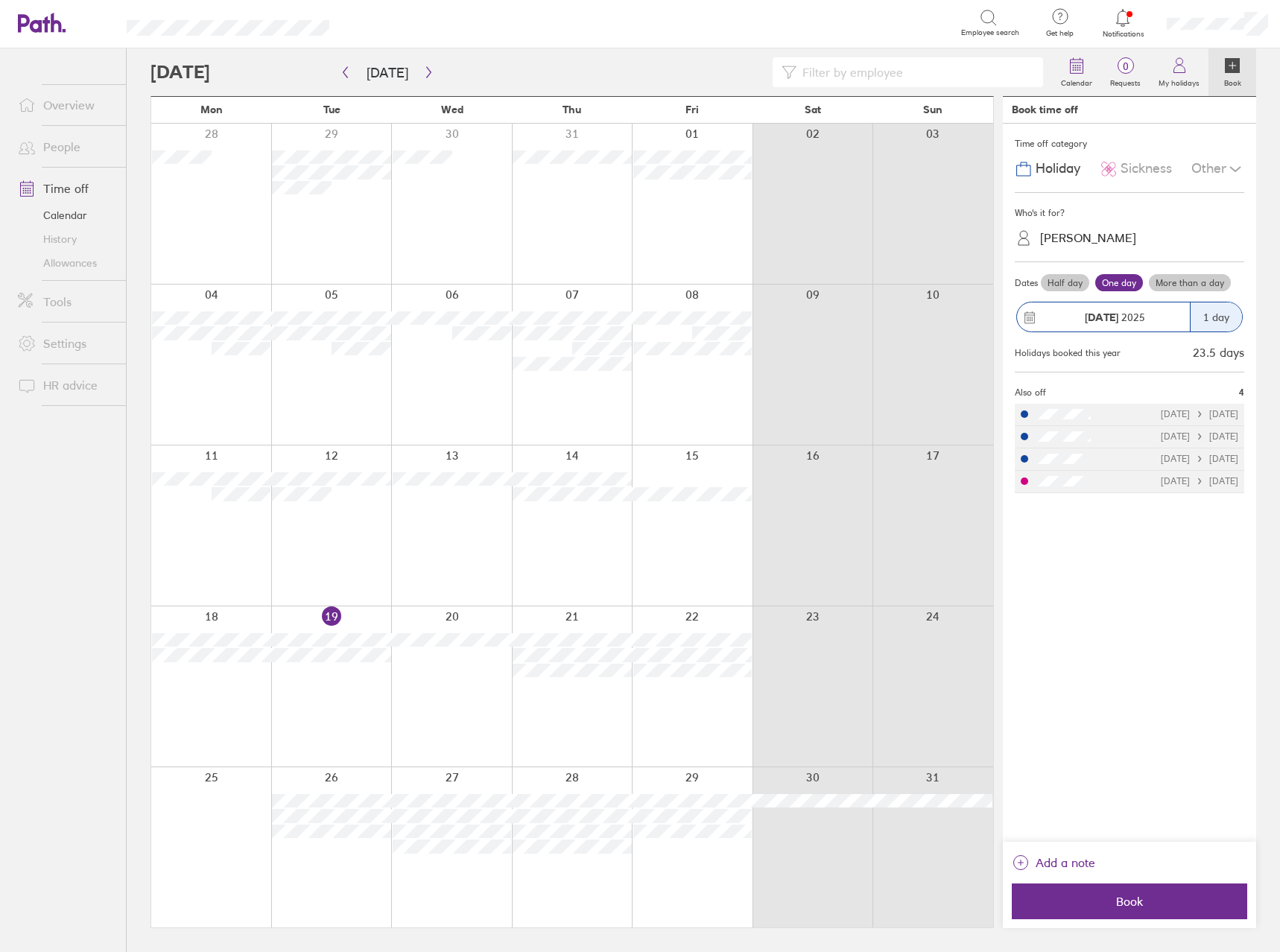
click at [1140, 170] on span "Sickness" at bounding box center [1146, 169] width 51 height 16
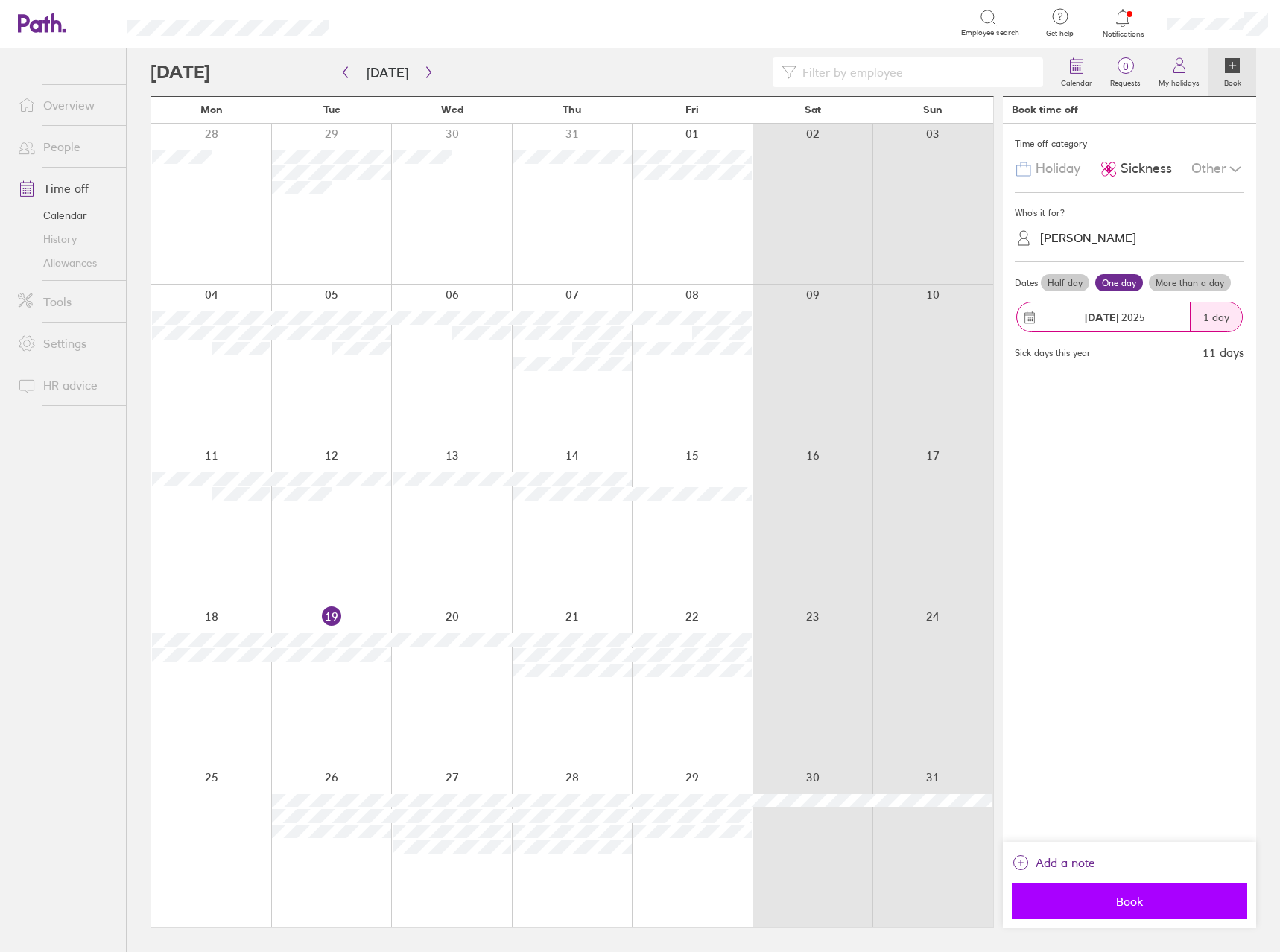
click at [1144, 908] on span "Book" at bounding box center [1129, 902] width 215 height 13
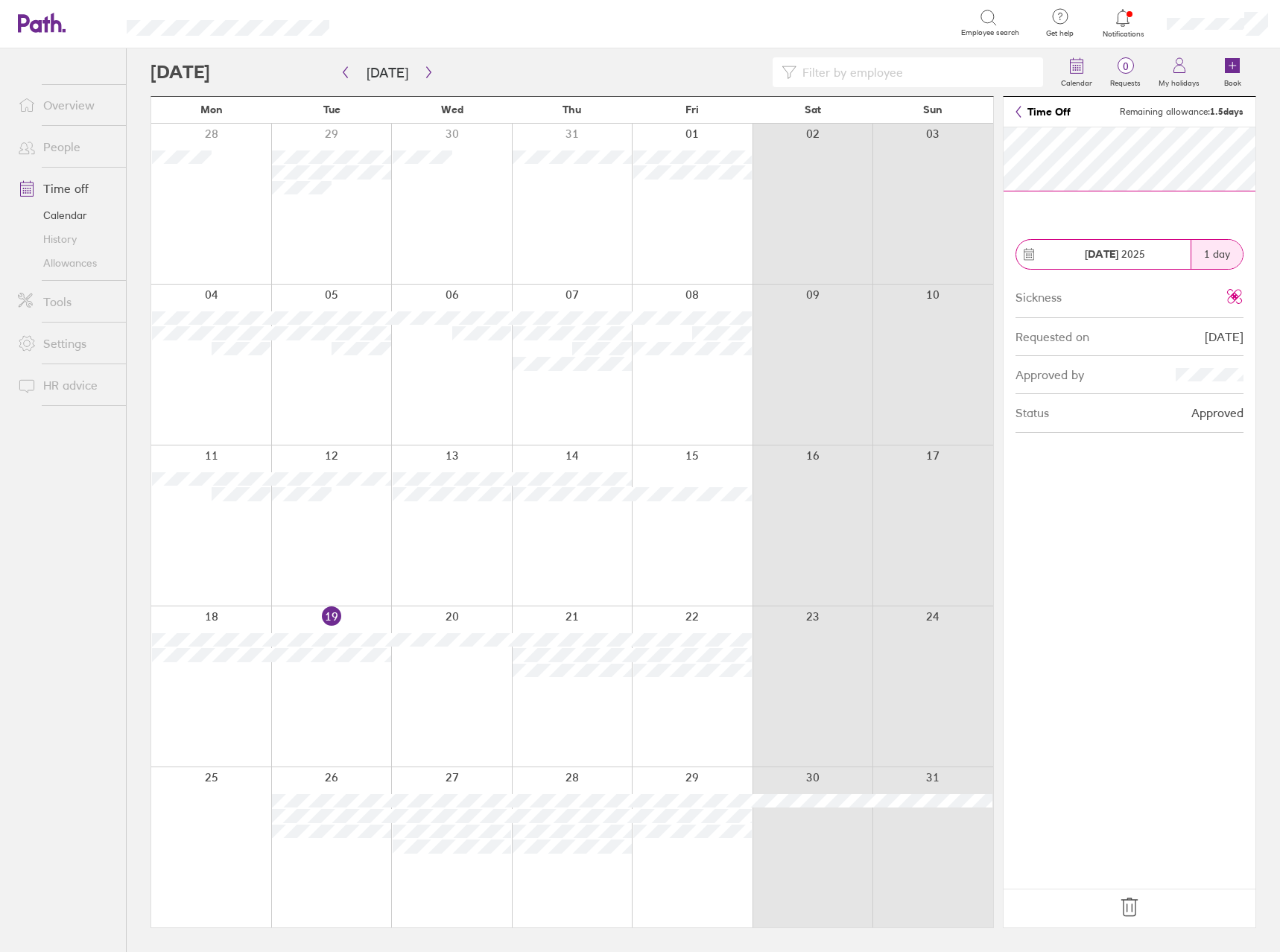
click at [1129, 912] on icon at bounding box center [1129, 908] width 24 height 24
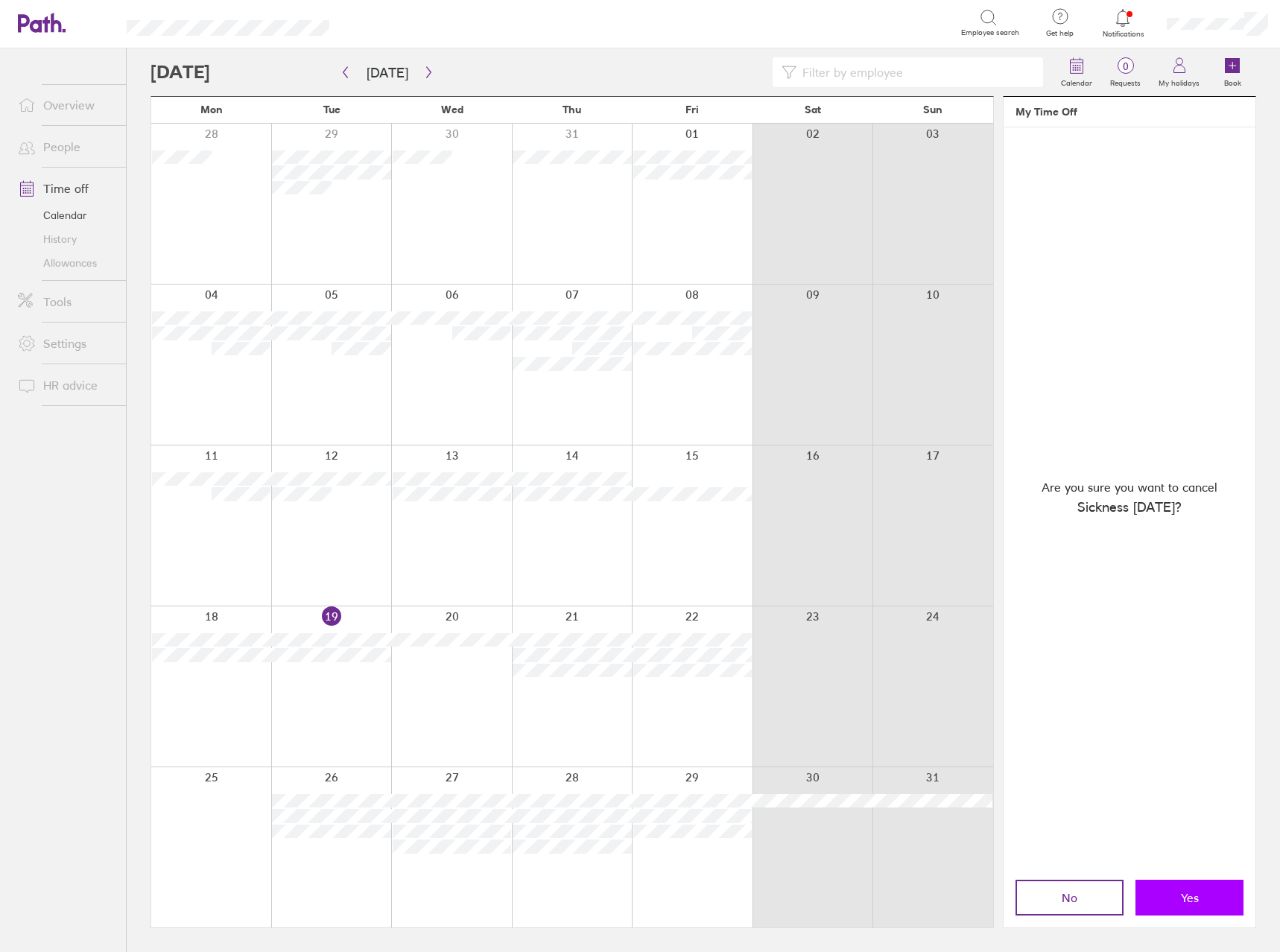
click at [1213, 894] on button "Yes" at bounding box center [1189, 898] width 108 height 35
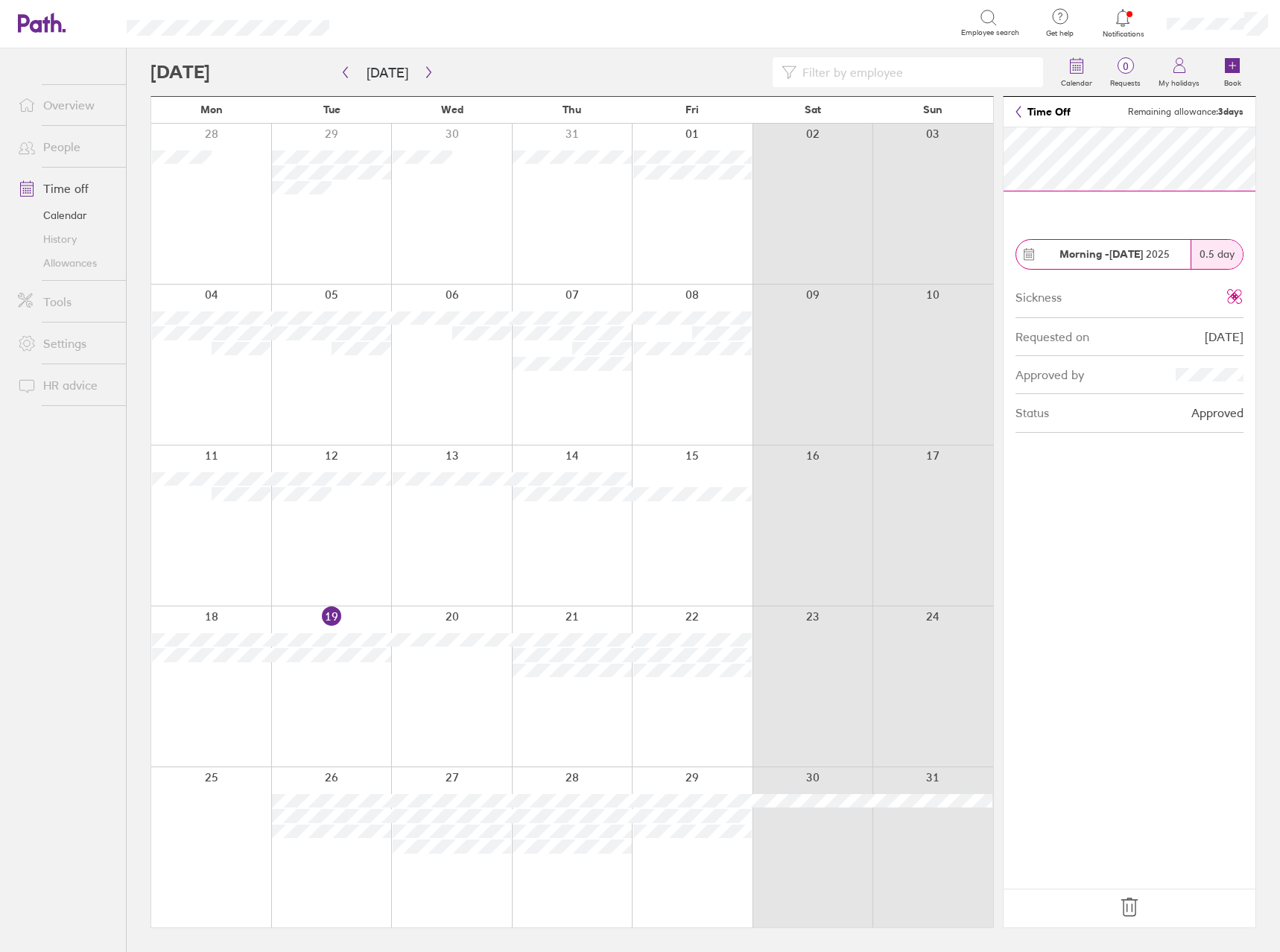
click at [1129, 919] on icon at bounding box center [1129, 908] width 24 height 24
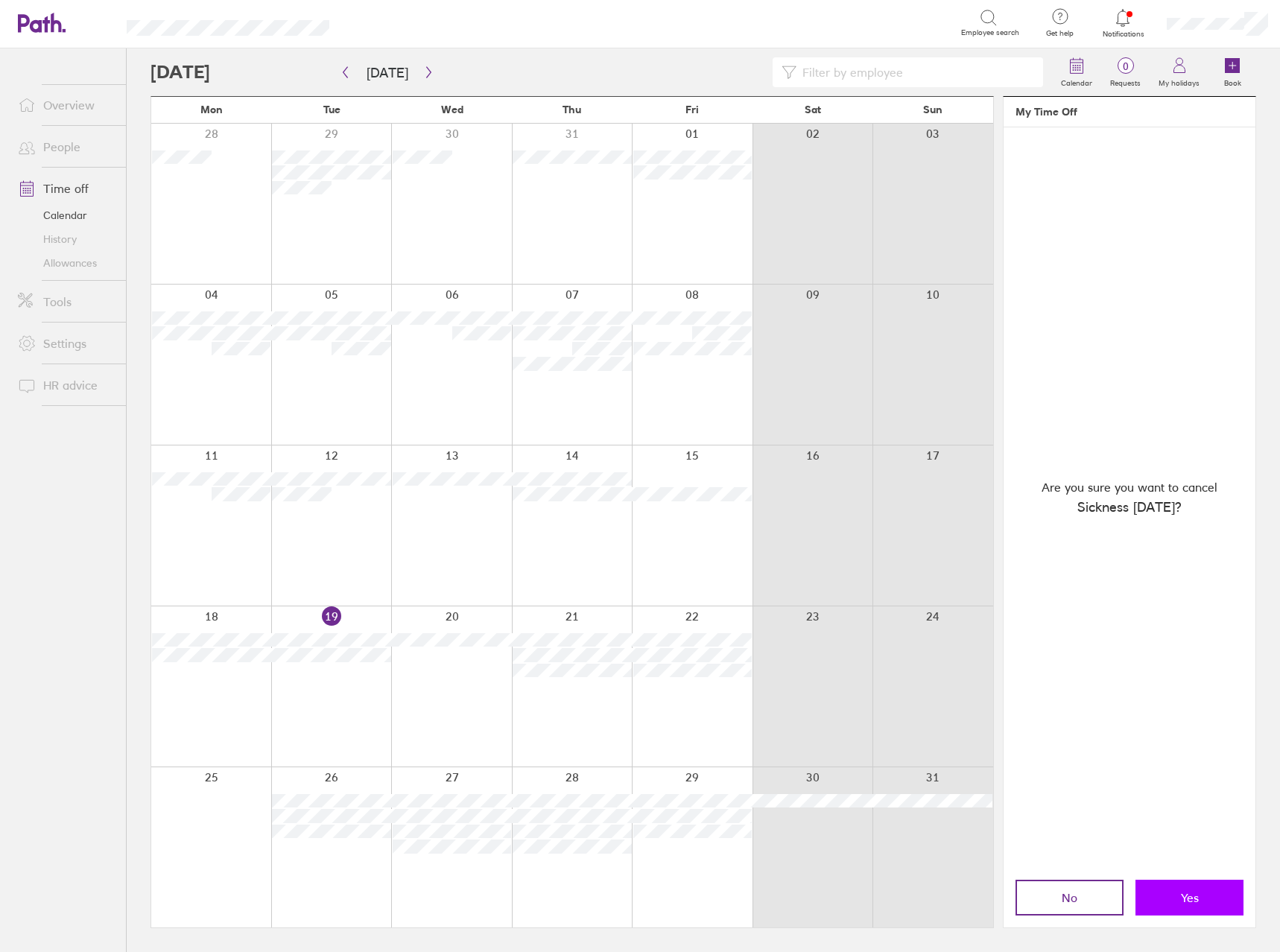
click at [1164, 913] on button "Yes" at bounding box center [1189, 898] width 108 height 35
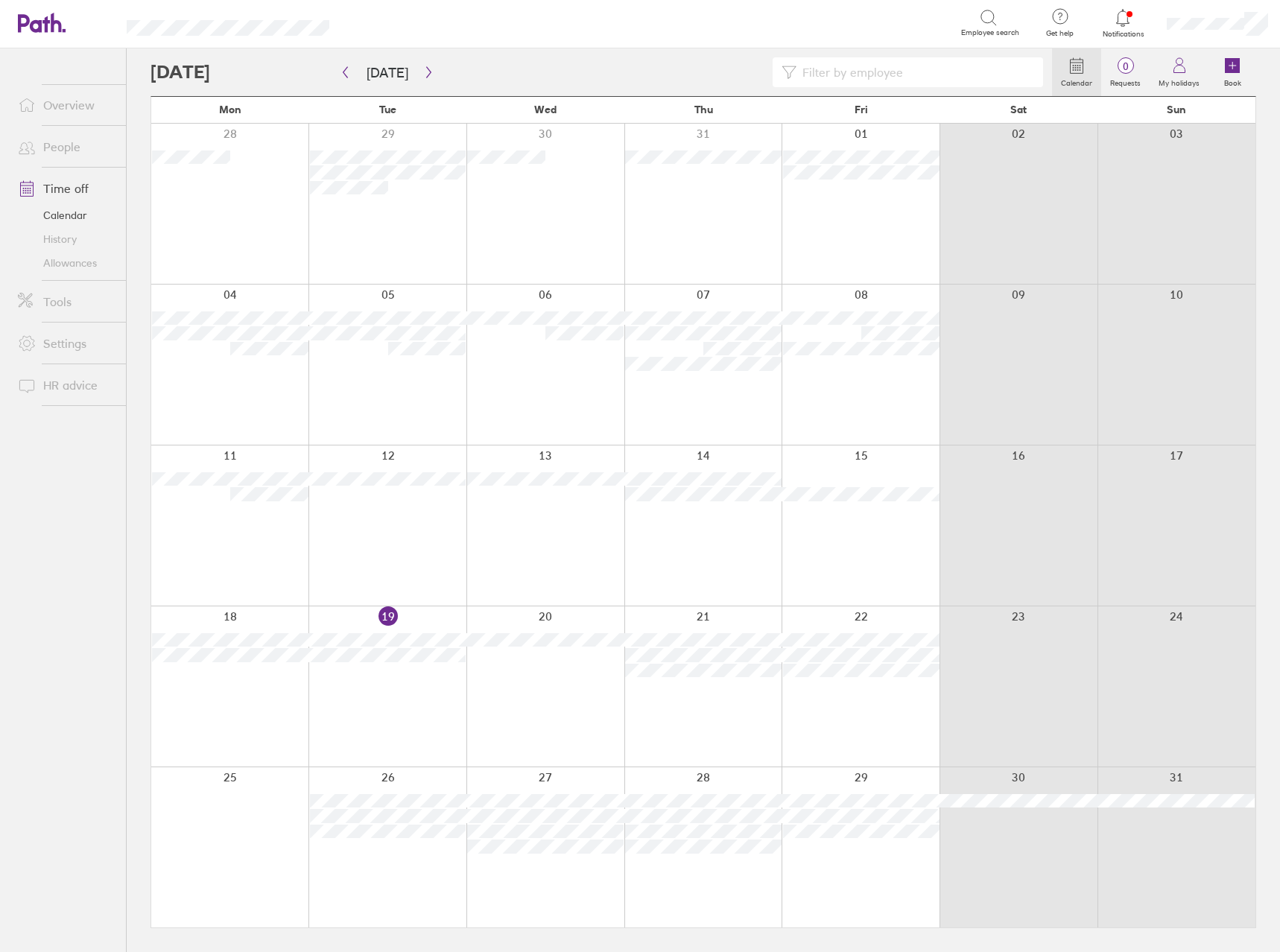
click at [429, 533] on div at bounding box center [387, 526] width 158 height 160
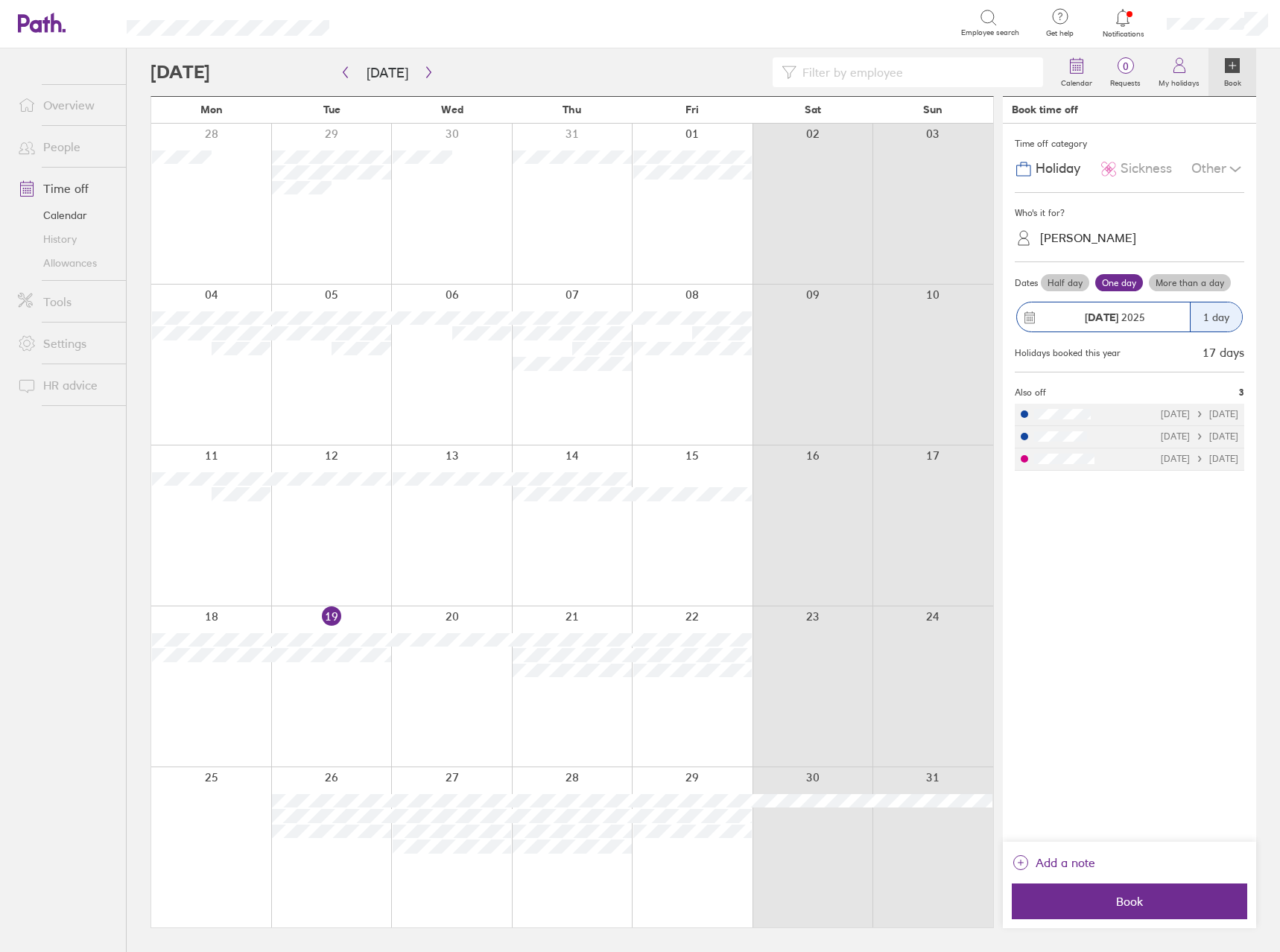
click at [1069, 241] on div "[PERSON_NAME]" at bounding box center [1088, 238] width 96 height 14
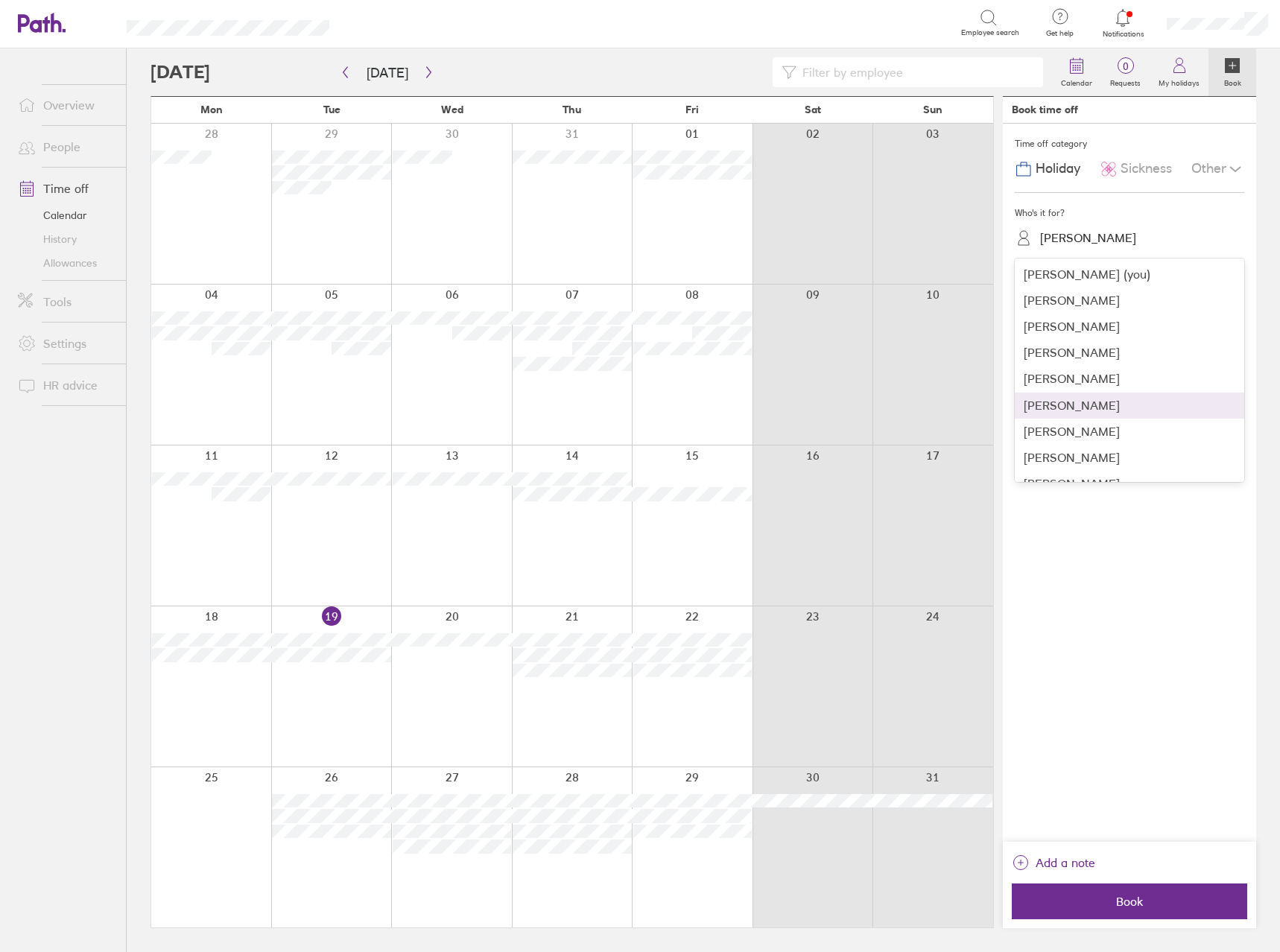
click at [1103, 399] on div "[PERSON_NAME]" at bounding box center [1129, 406] width 230 height 26
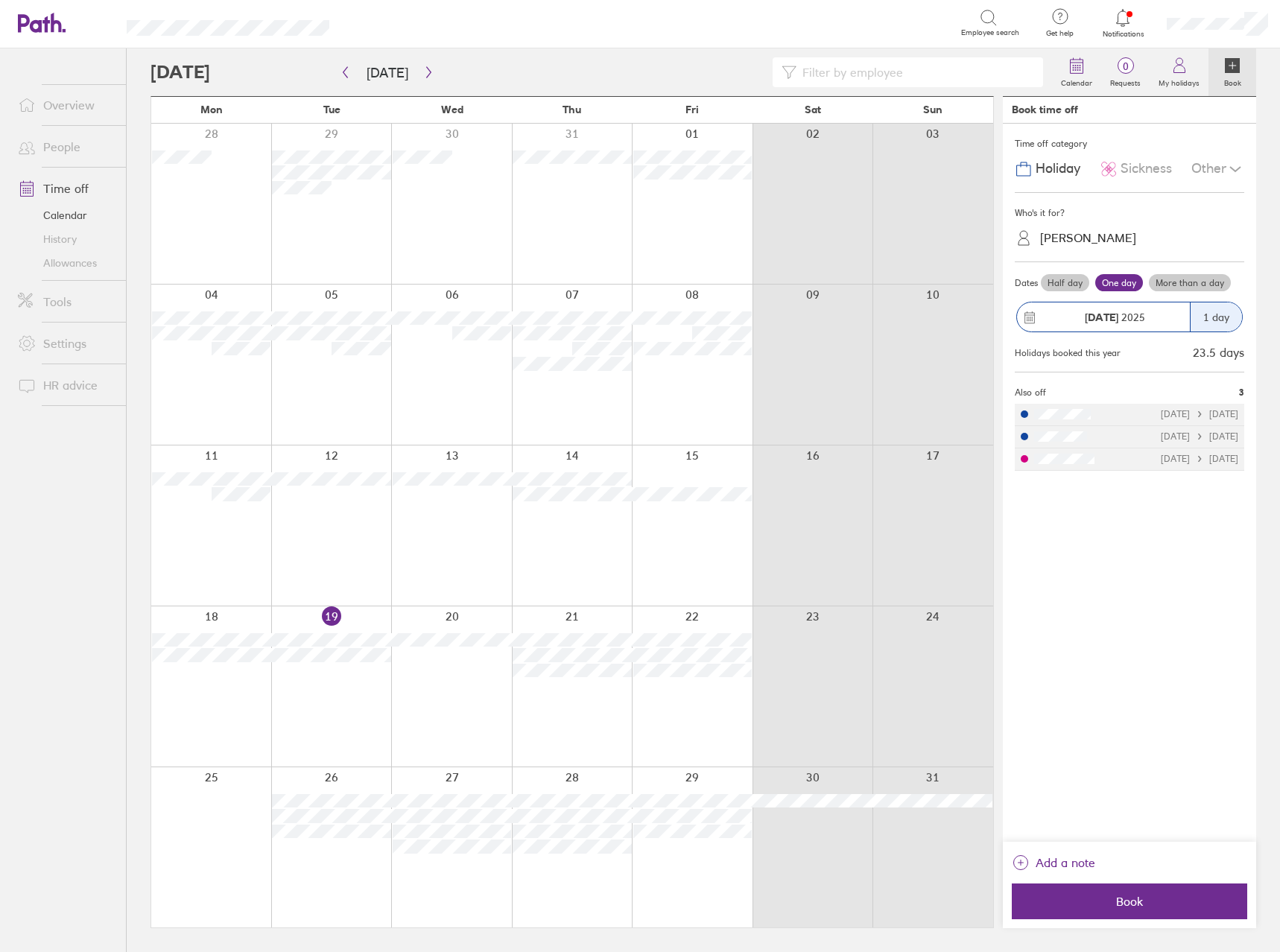
click at [1064, 276] on label "Half day" at bounding box center [1064, 283] width 49 height 18
click at [0, 0] on input "Half day" at bounding box center [0, 0] width 0 height 0
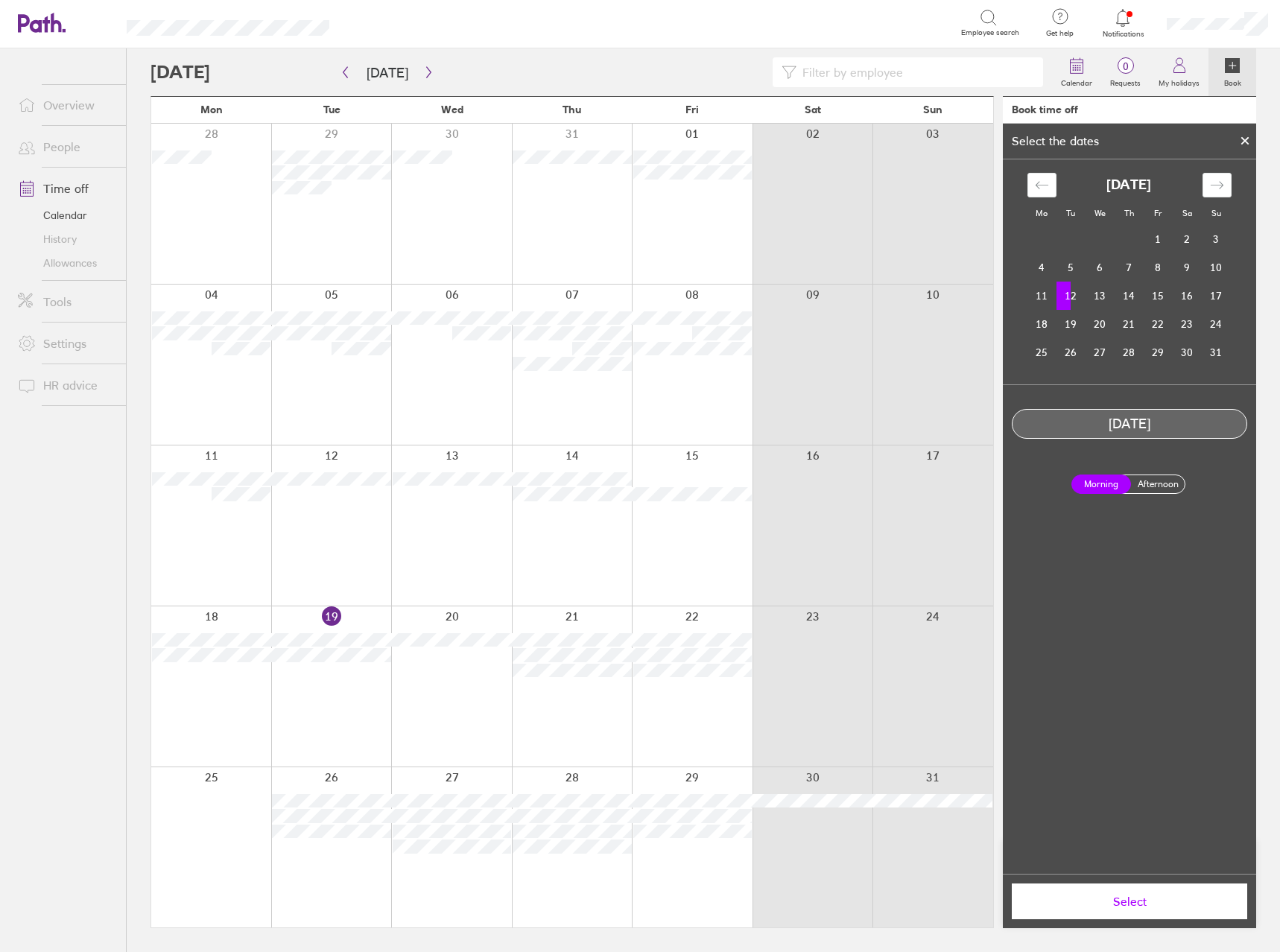
click at [1119, 908] on span "Select" at bounding box center [1129, 902] width 215 height 13
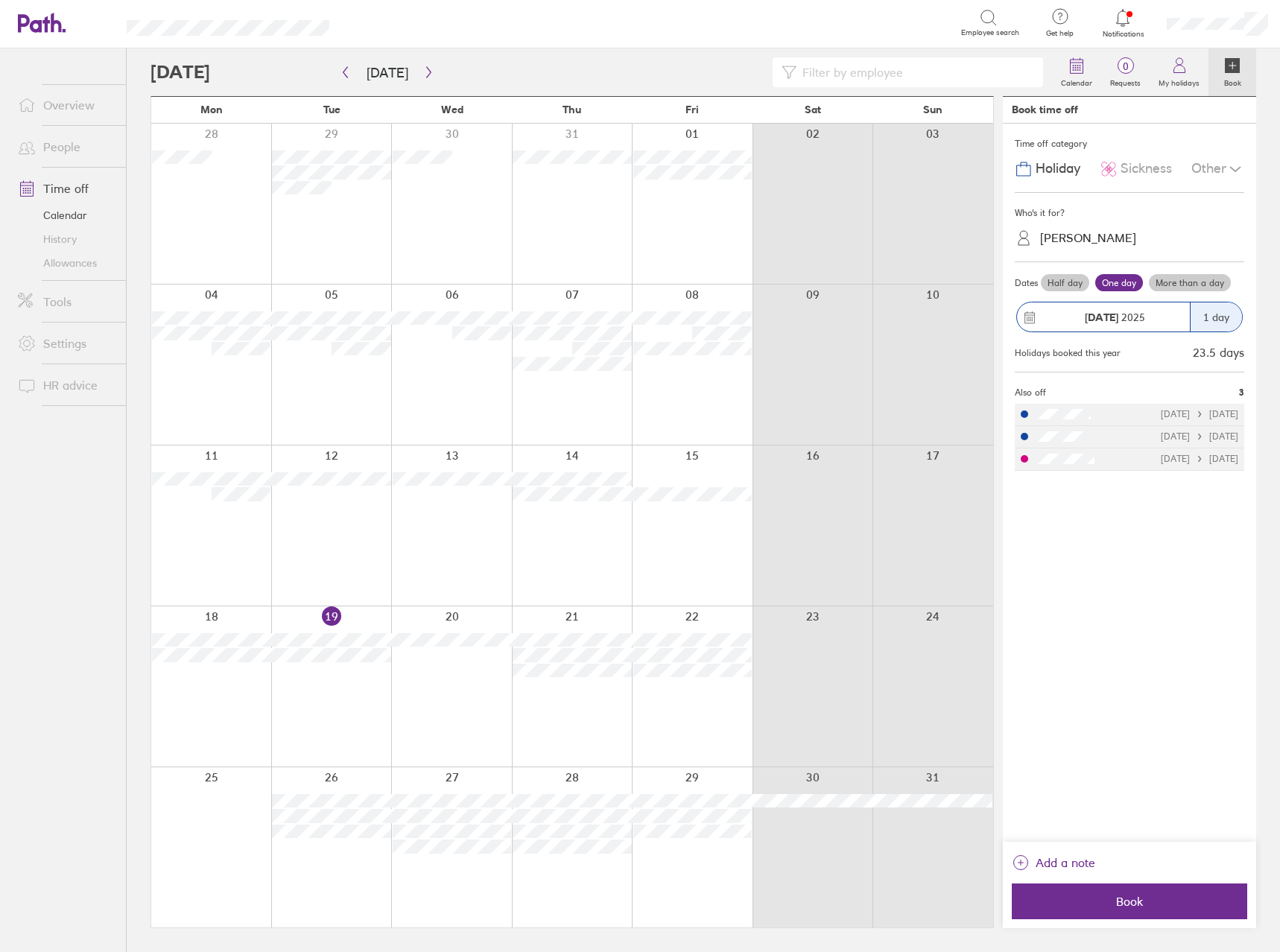
click at [1141, 171] on span "Sickness" at bounding box center [1146, 169] width 51 height 16
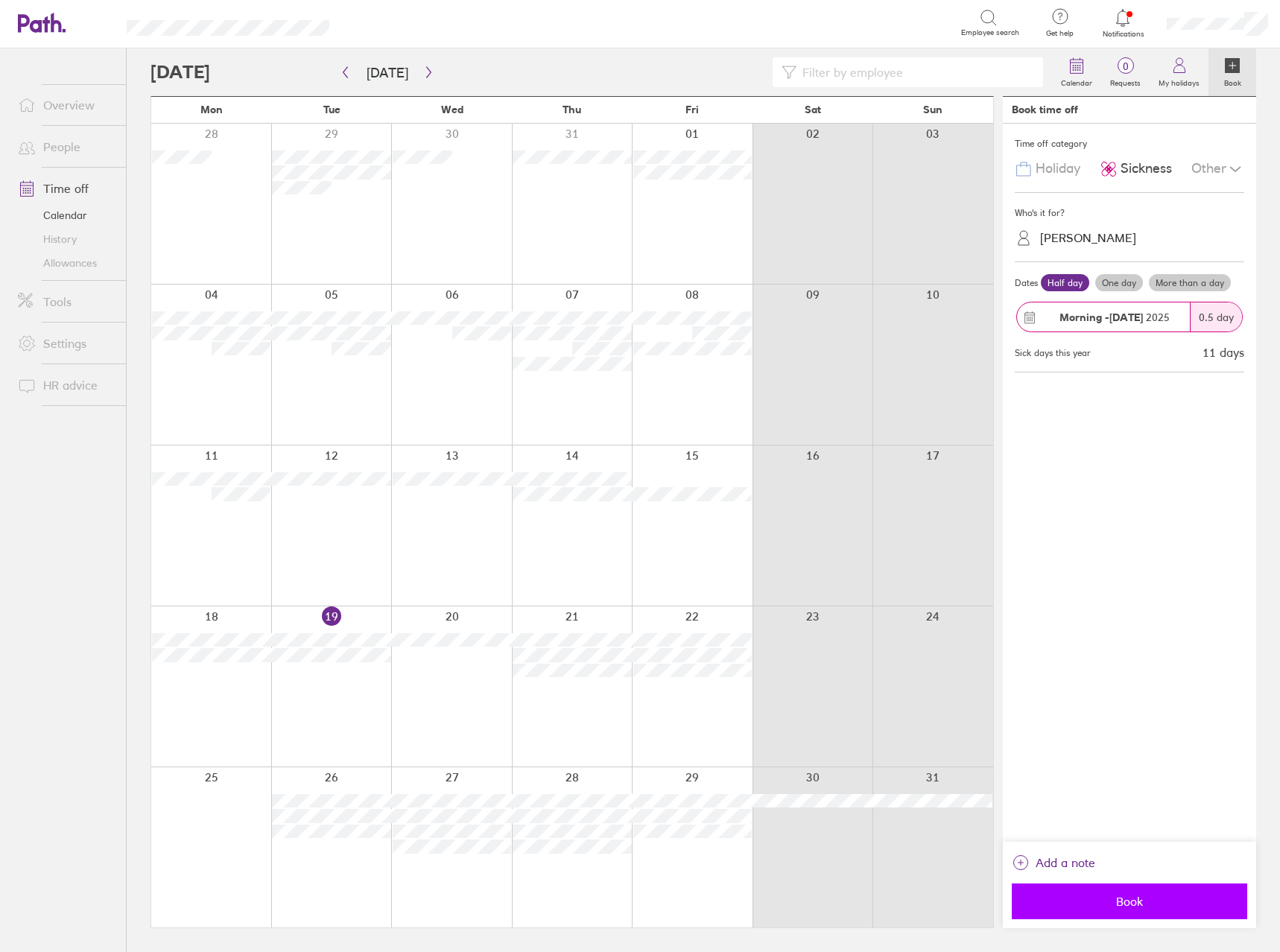
click at [1153, 906] on span "Book" at bounding box center [1129, 902] width 215 height 13
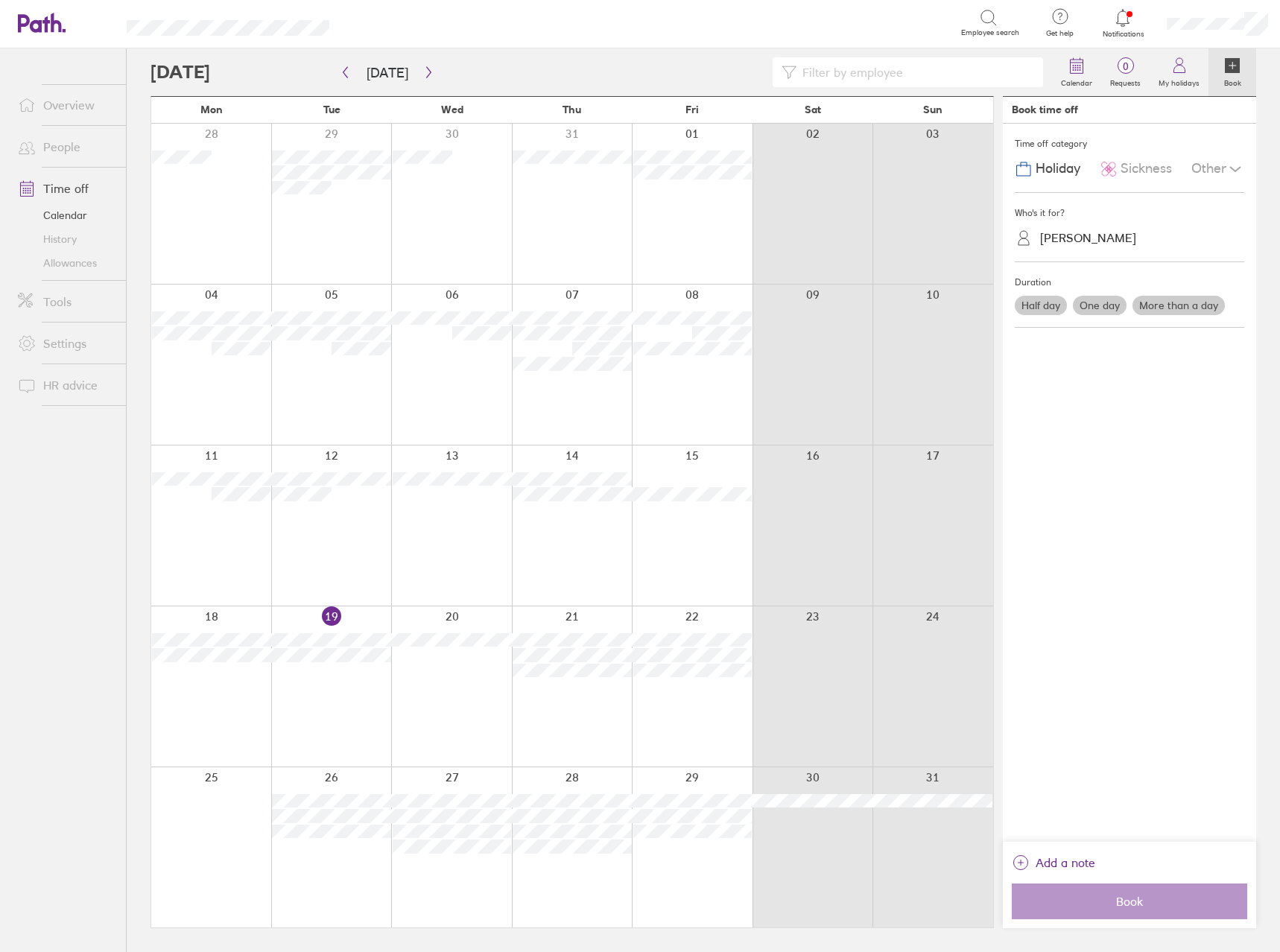
click at [441, 542] on div at bounding box center [451, 526] width 121 height 160
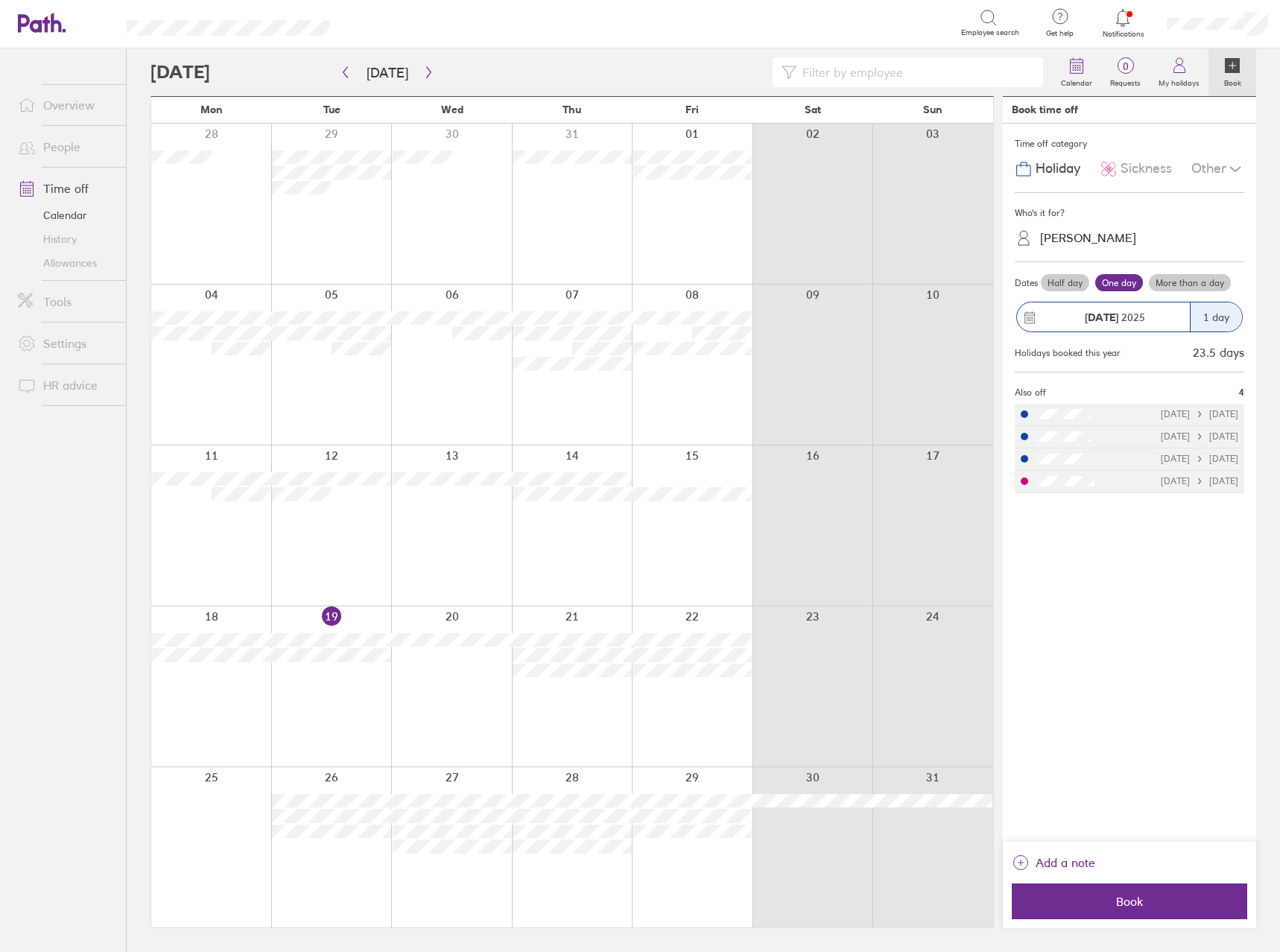
click at [419, 535] on div at bounding box center [451, 526] width 121 height 160
click at [1154, 173] on span "Sickness" at bounding box center [1146, 169] width 51 height 16
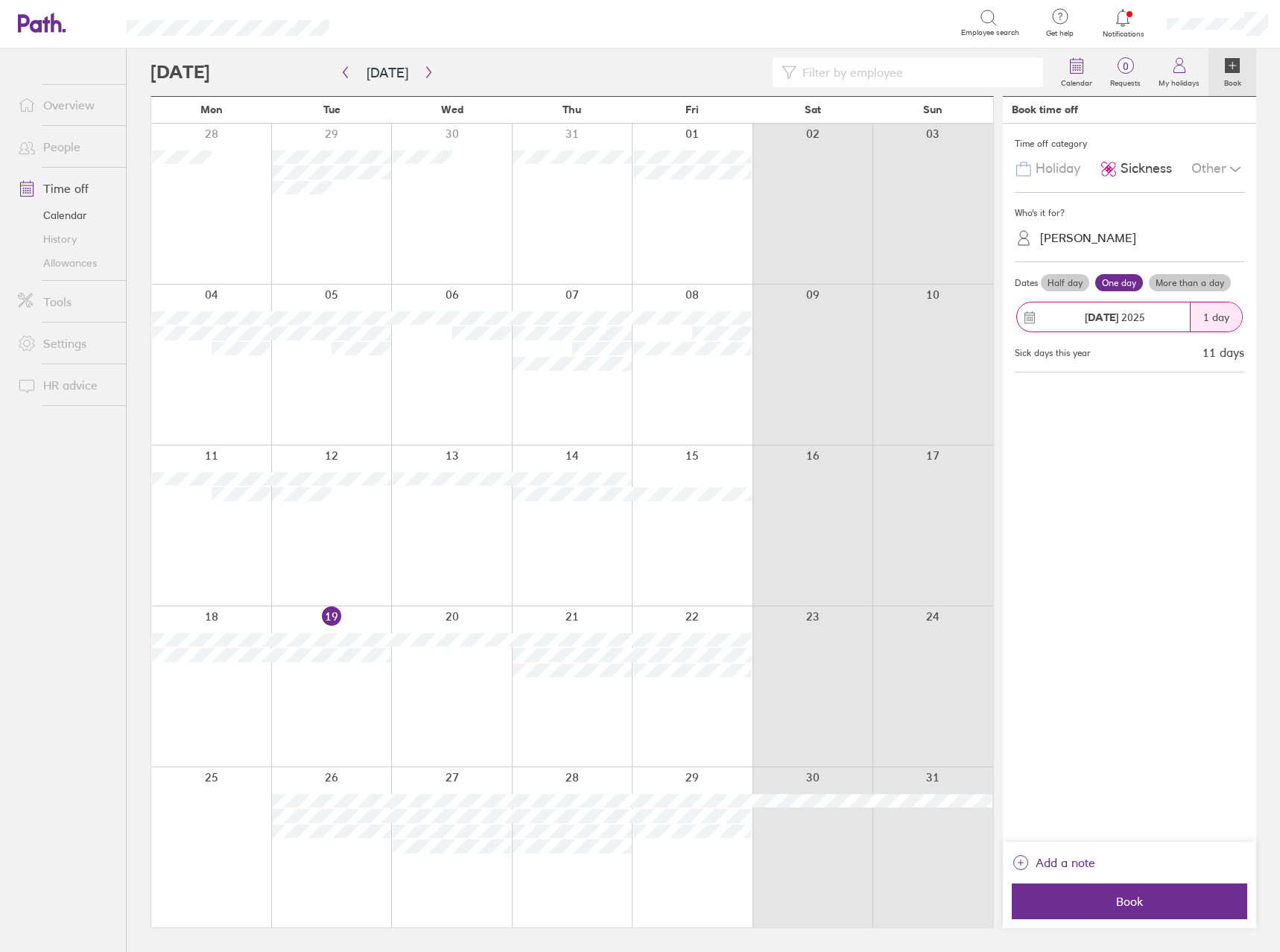
click at [1078, 282] on label "Half day" at bounding box center [1064, 283] width 49 height 18
click at [0, 0] on input "Half day" at bounding box center [0, 0] width 0 height 0
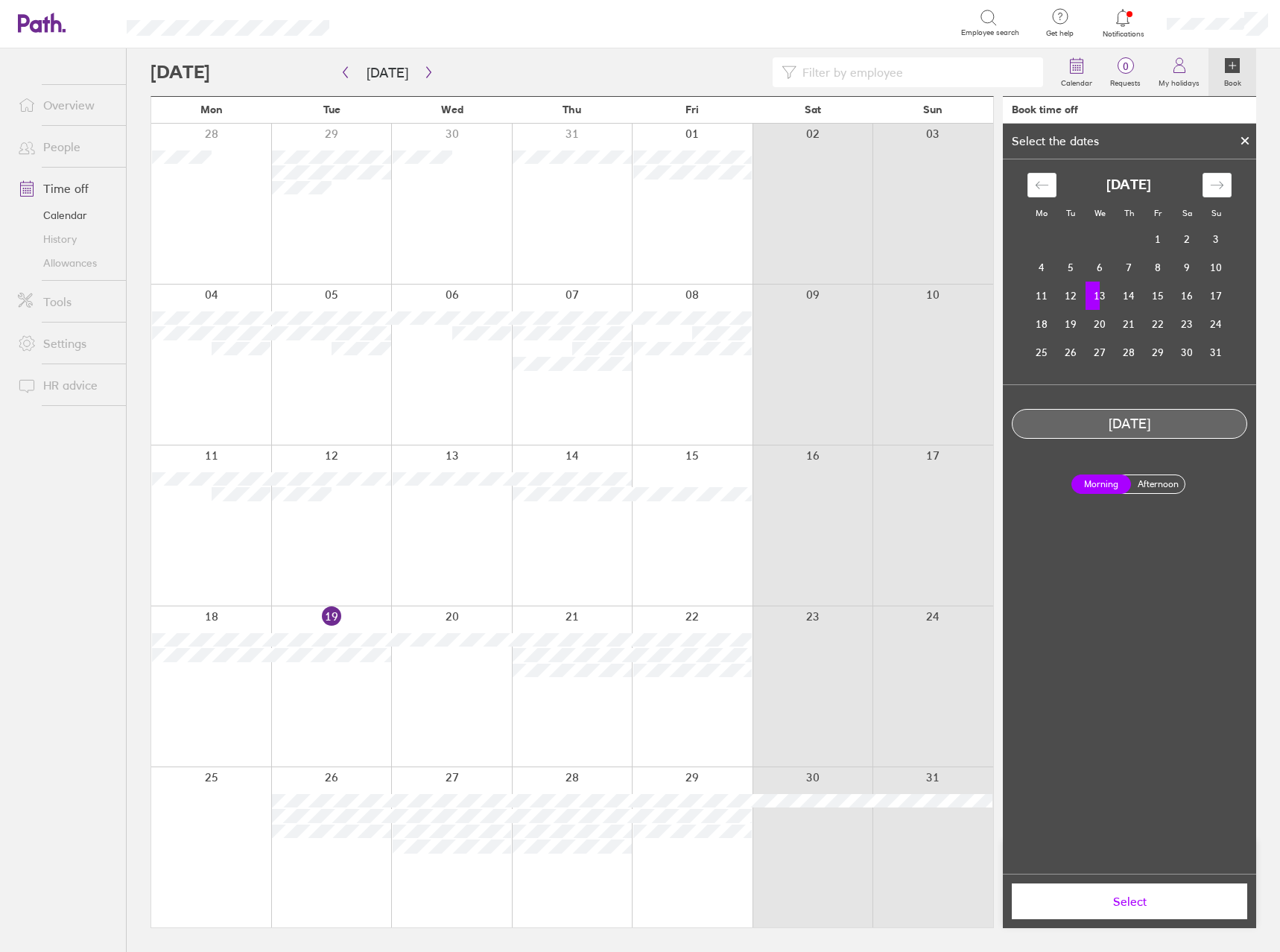
click at [1118, 905] on span "Select" at bounding box center [1129, 902] width 215 height 13
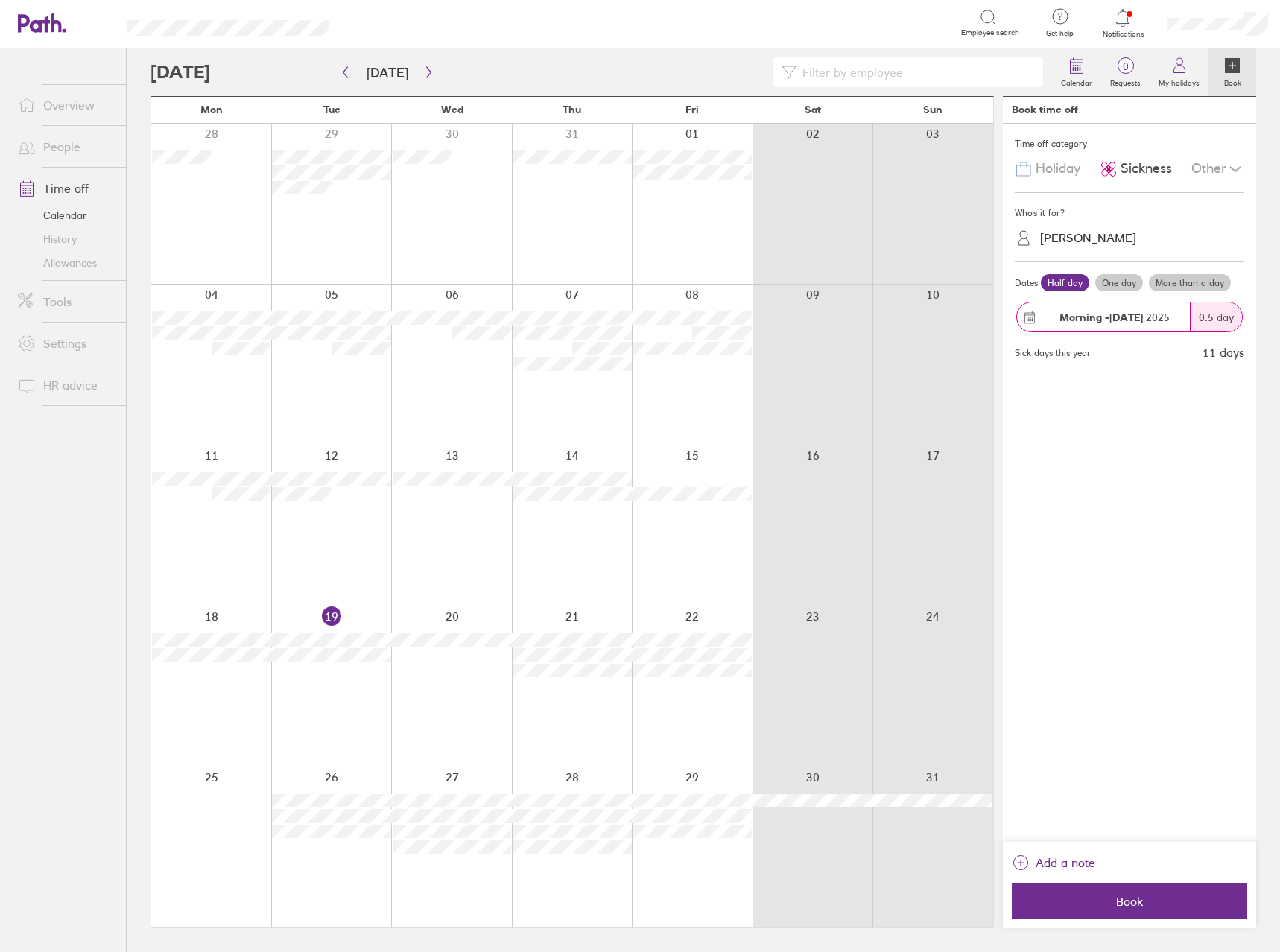
click at [1118, 905] on span "Book" at bounding box center [1129, 902] width 215 height 13
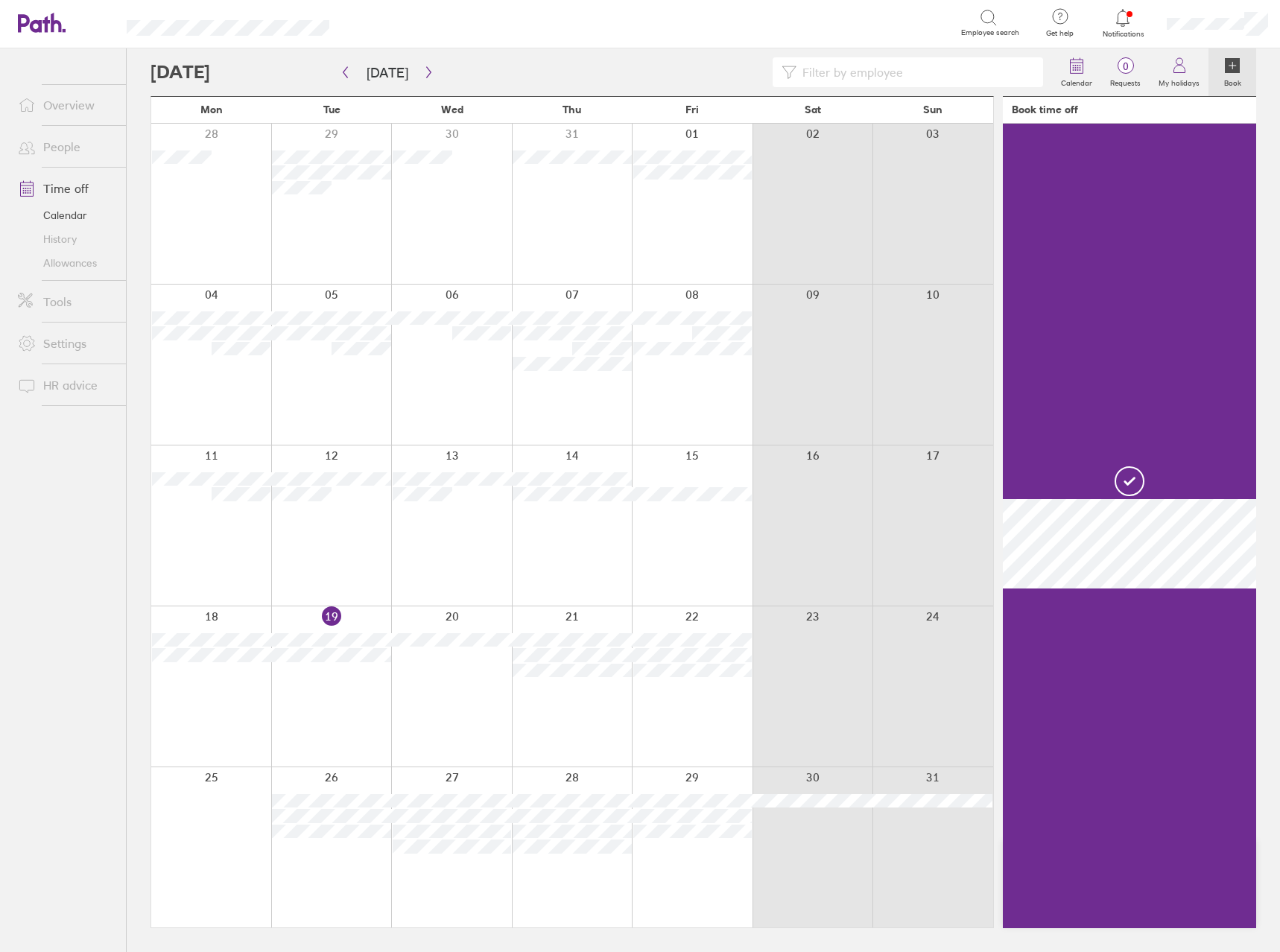
click at [539, 524] on div at bounding box center [572, 526] width 121 height 160
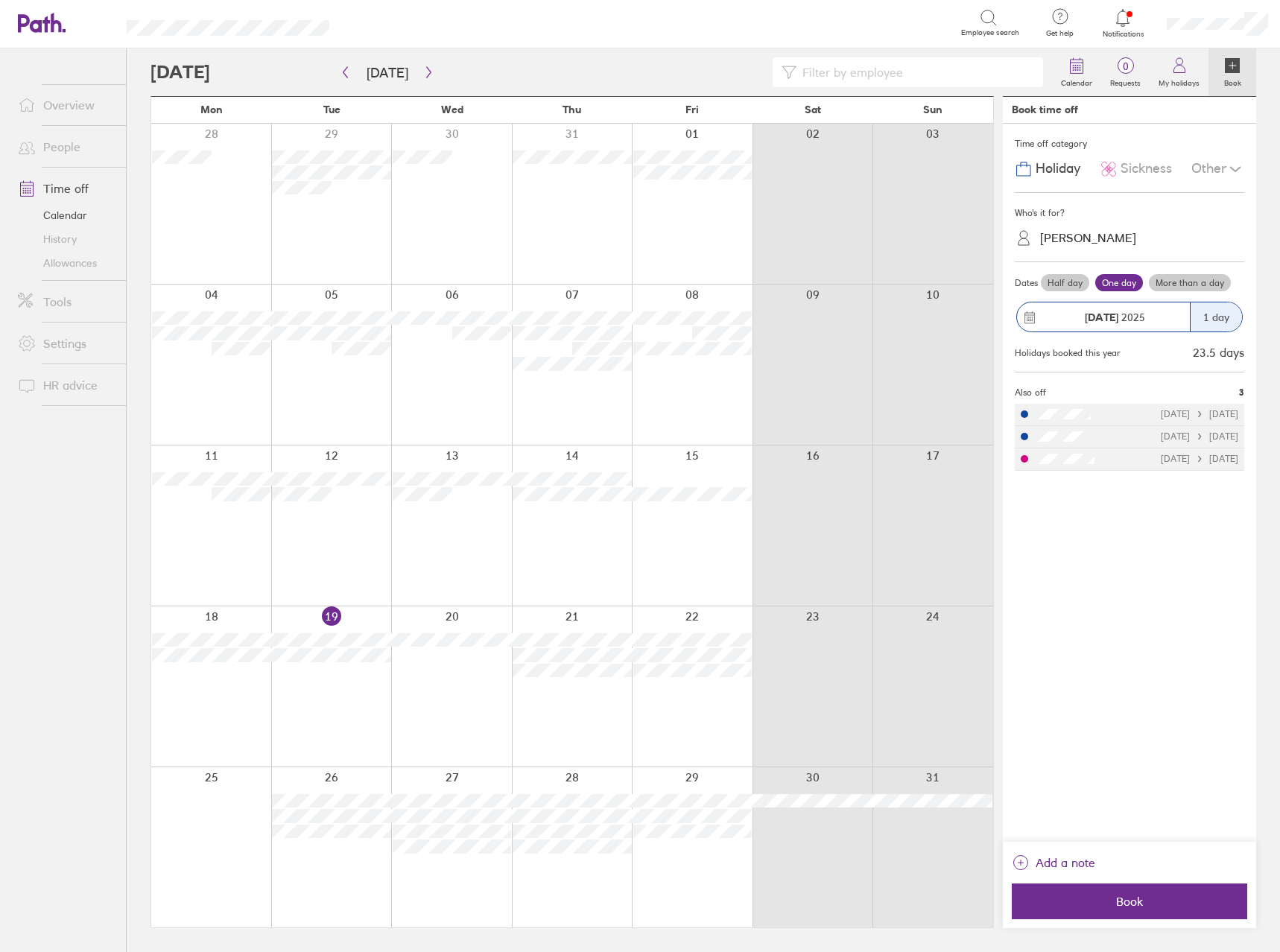
click at [1054, 288] on label "Half day" at bounding box center [1064, 283] width 49 height 18
click at [0, 0] on input "Half day" at bounding box center [0, 0] width 0 height 0
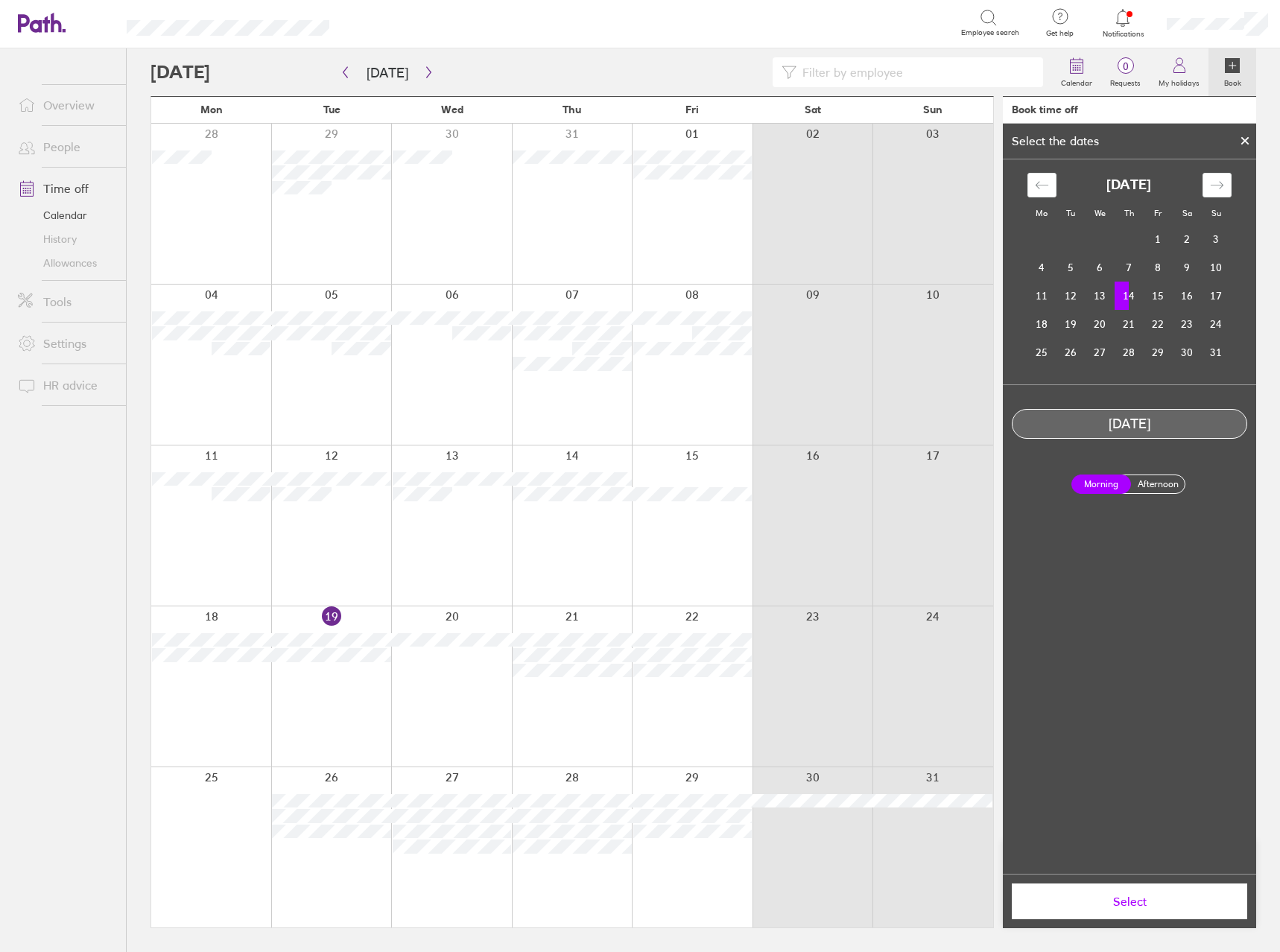
click at [1166, 908] on span "Select" at bounding box center [1129, 902] width 215 height 13
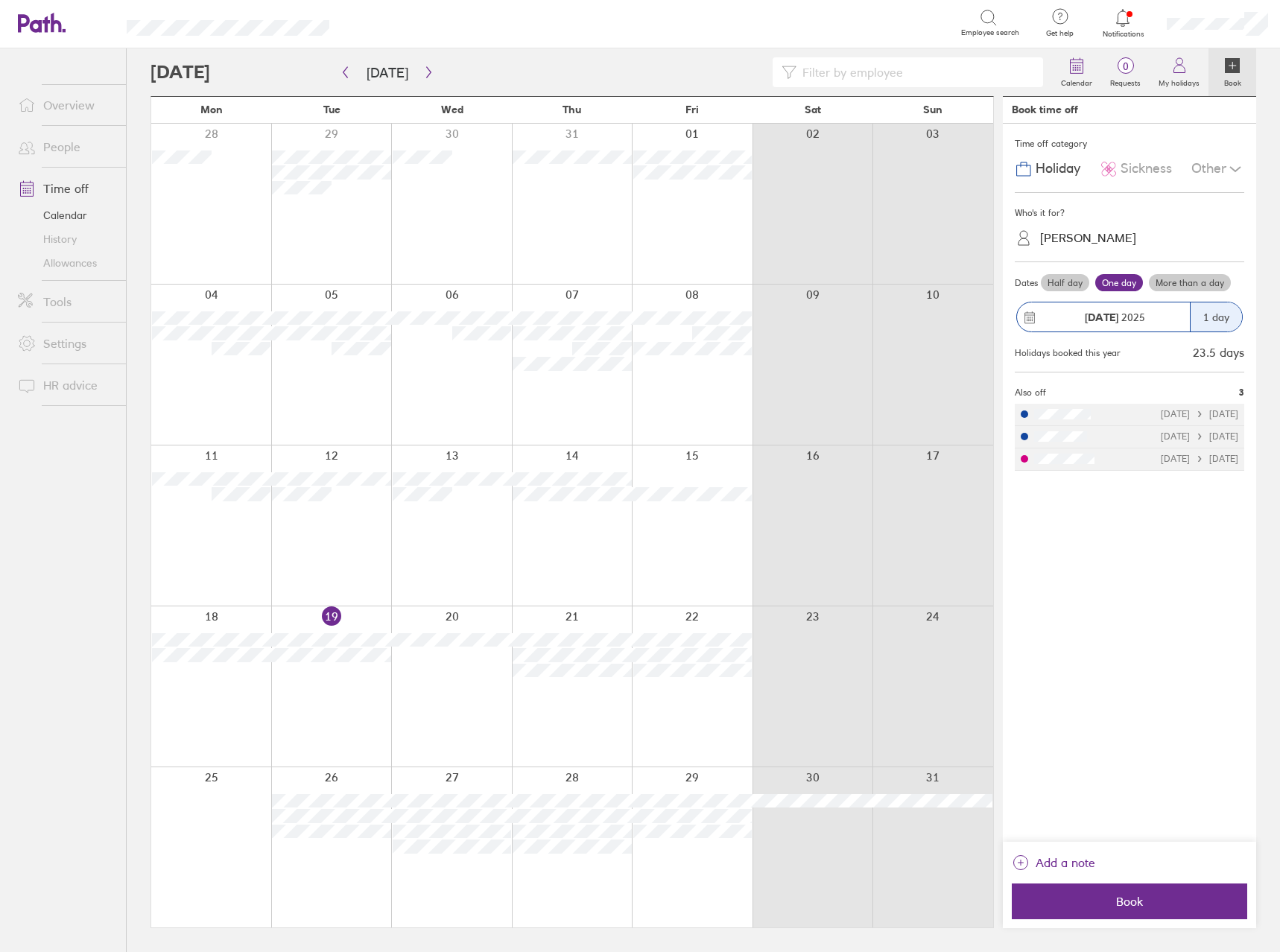
click at [1140, 174] on span "Sickness" at bounding box center [1146, 169] width 51 height 16
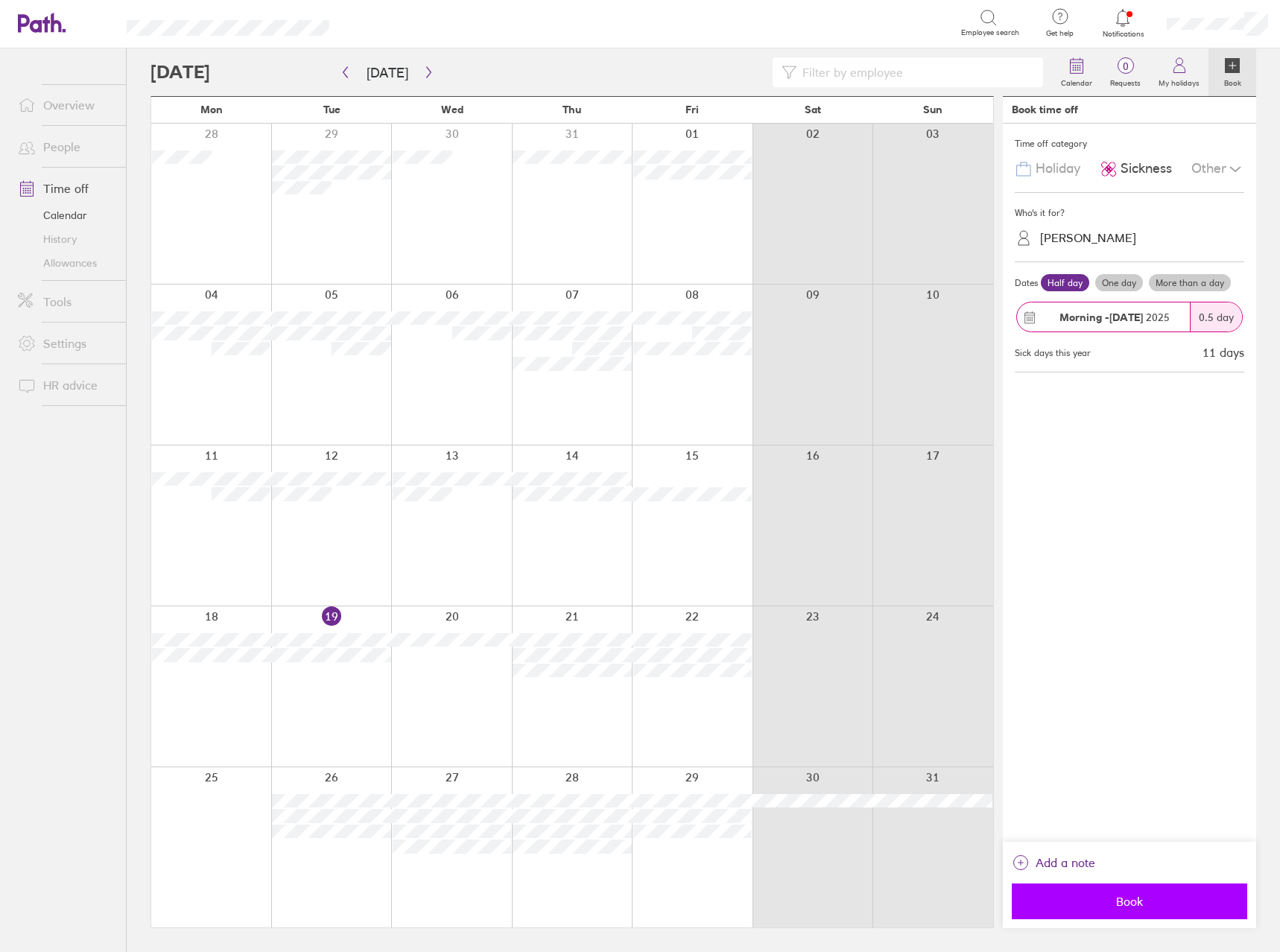
click at [1088, 904] on span "Book" at bounding box center [1129, 902] width 215 height 13
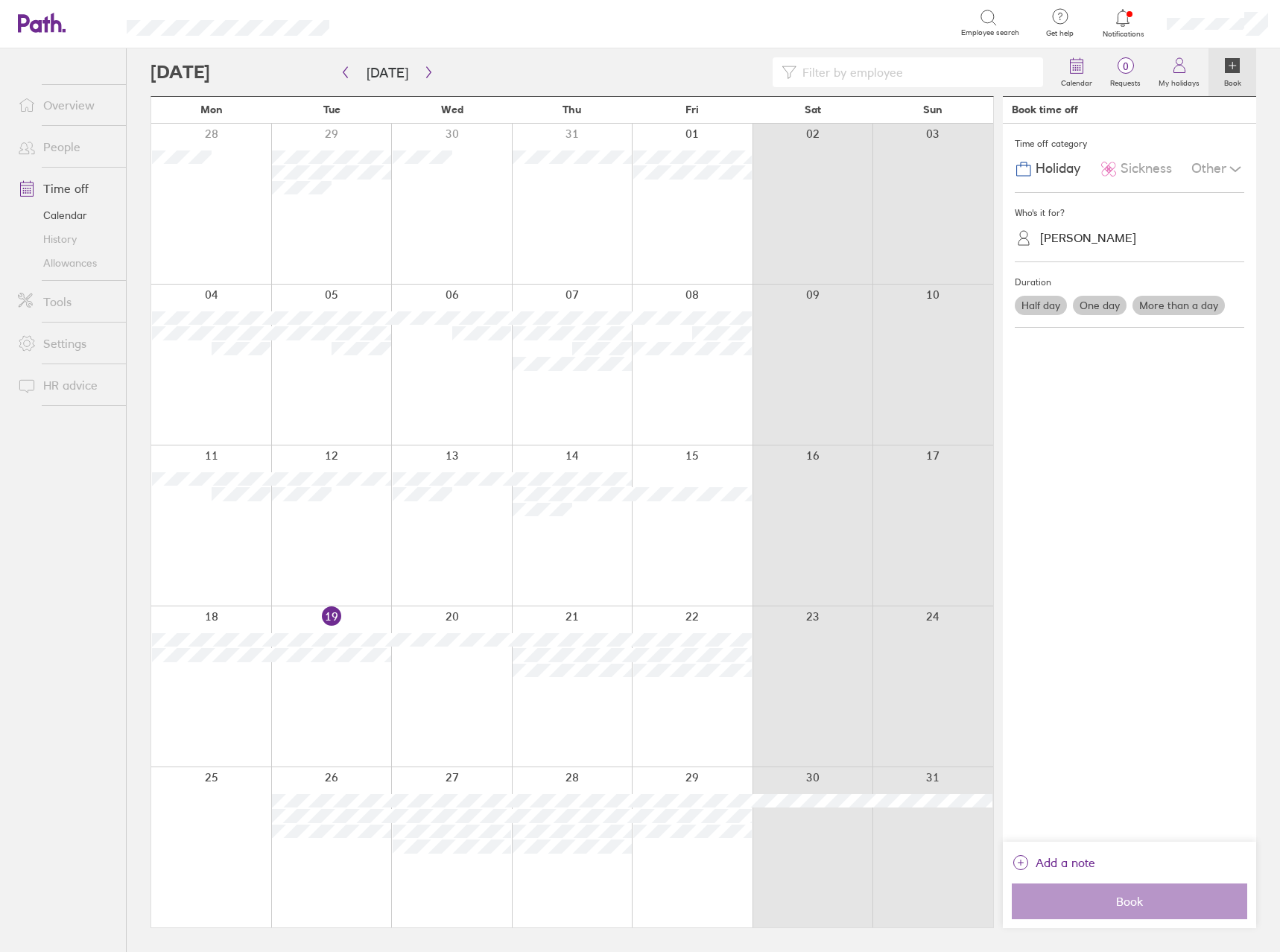
click at [731, 567] on div at bounding box center [692, 526] width 121 height 160
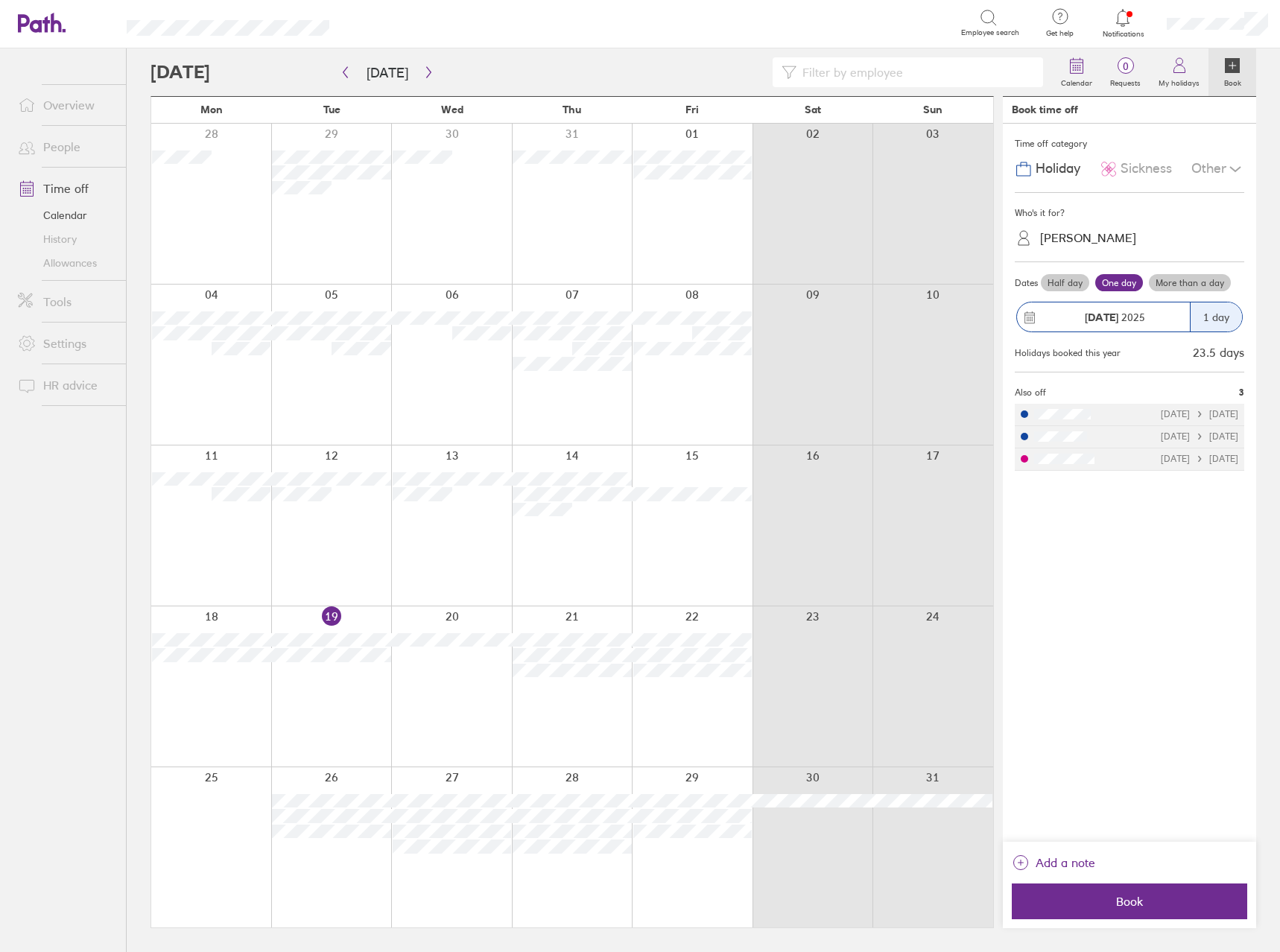
click at [1151, 151] on div "Time off category" at bounding box center [1129, 143] width 230 height 22
click at [1129, 168] on span "Sickness" at bounding box center [1146, 169] width 51 height 16
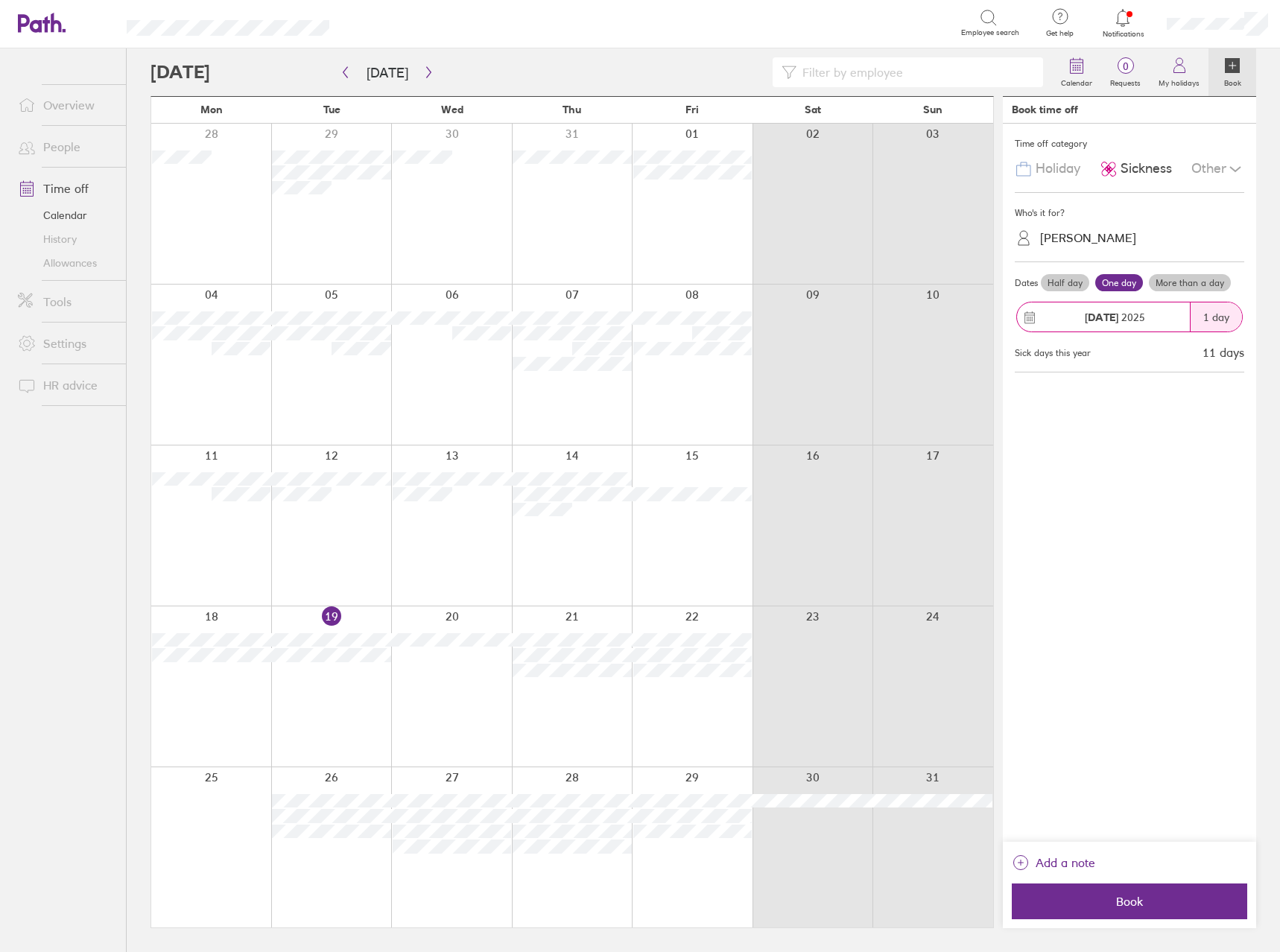
click at [1052, 284] on label "Half day" at bounding box center [1064, 283] width 49 height 18
click at [0, 0] on input "Half day" at bounding box center [0, 0] width 0 height 0
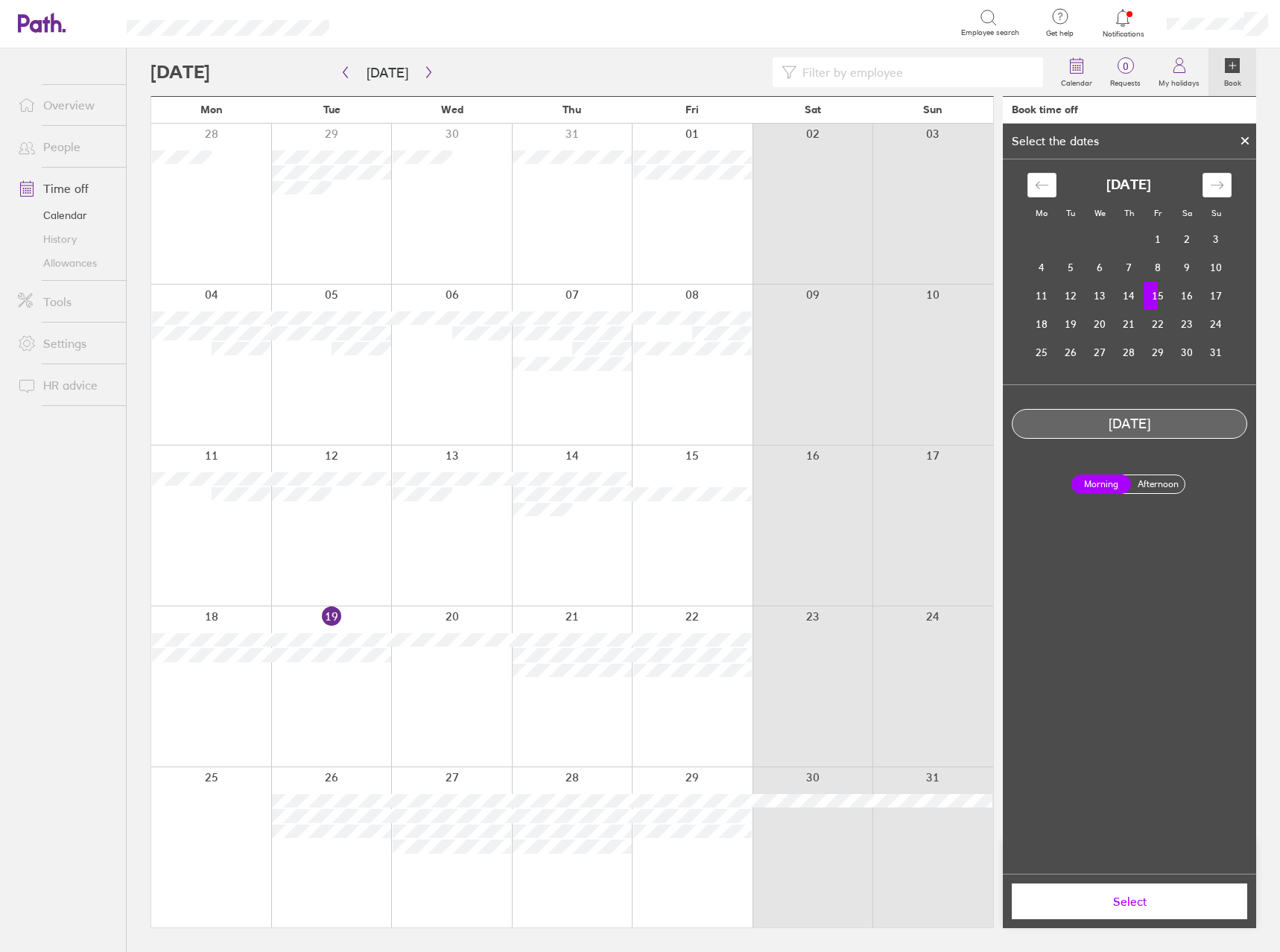
click at [1132, 886] on button "Select" at bounding box center [1129, 901] width 235 height 35
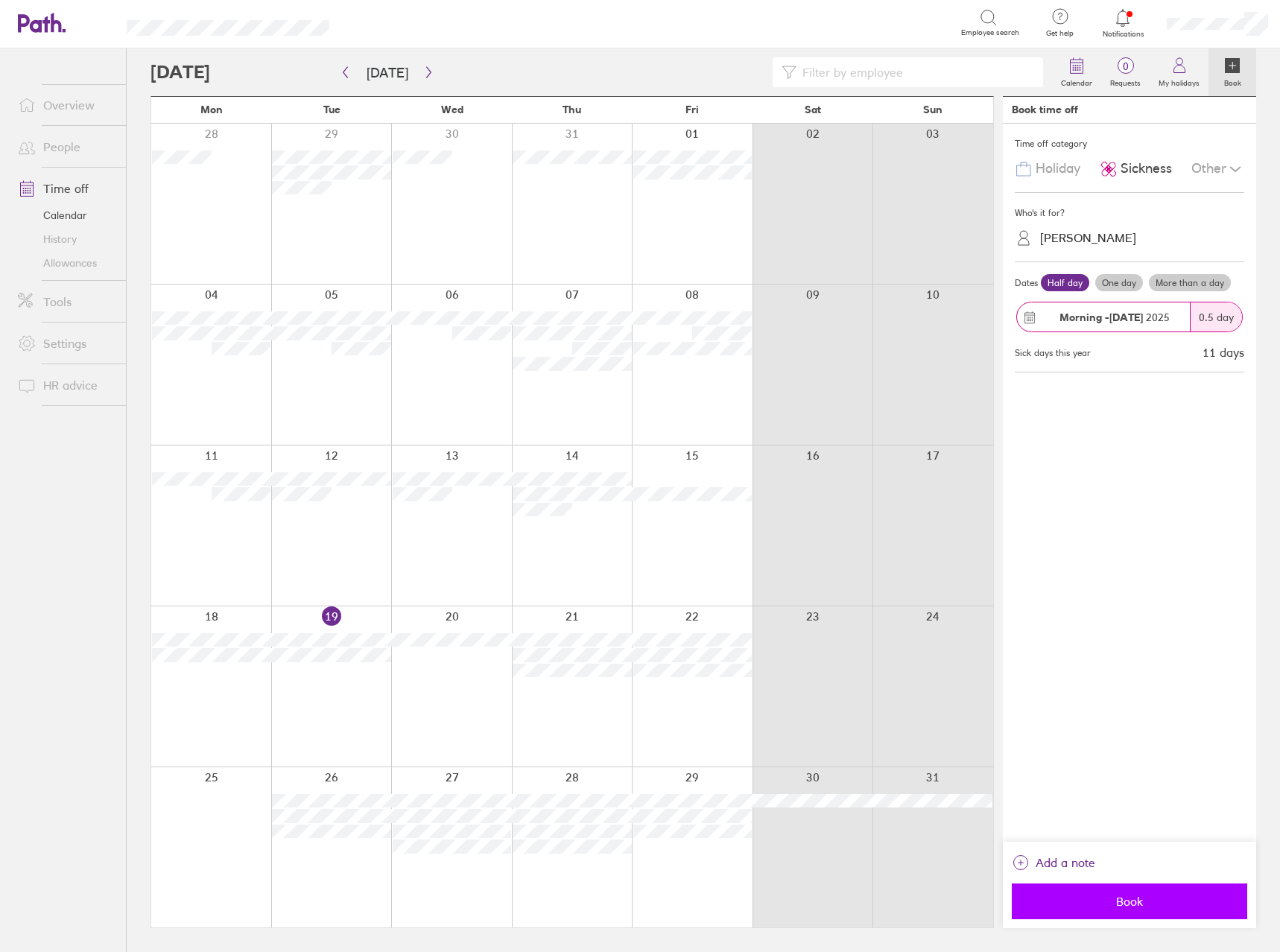
click at [1161, 899] on span "Book" at bounding box center [1129, 902] width 215 height 13
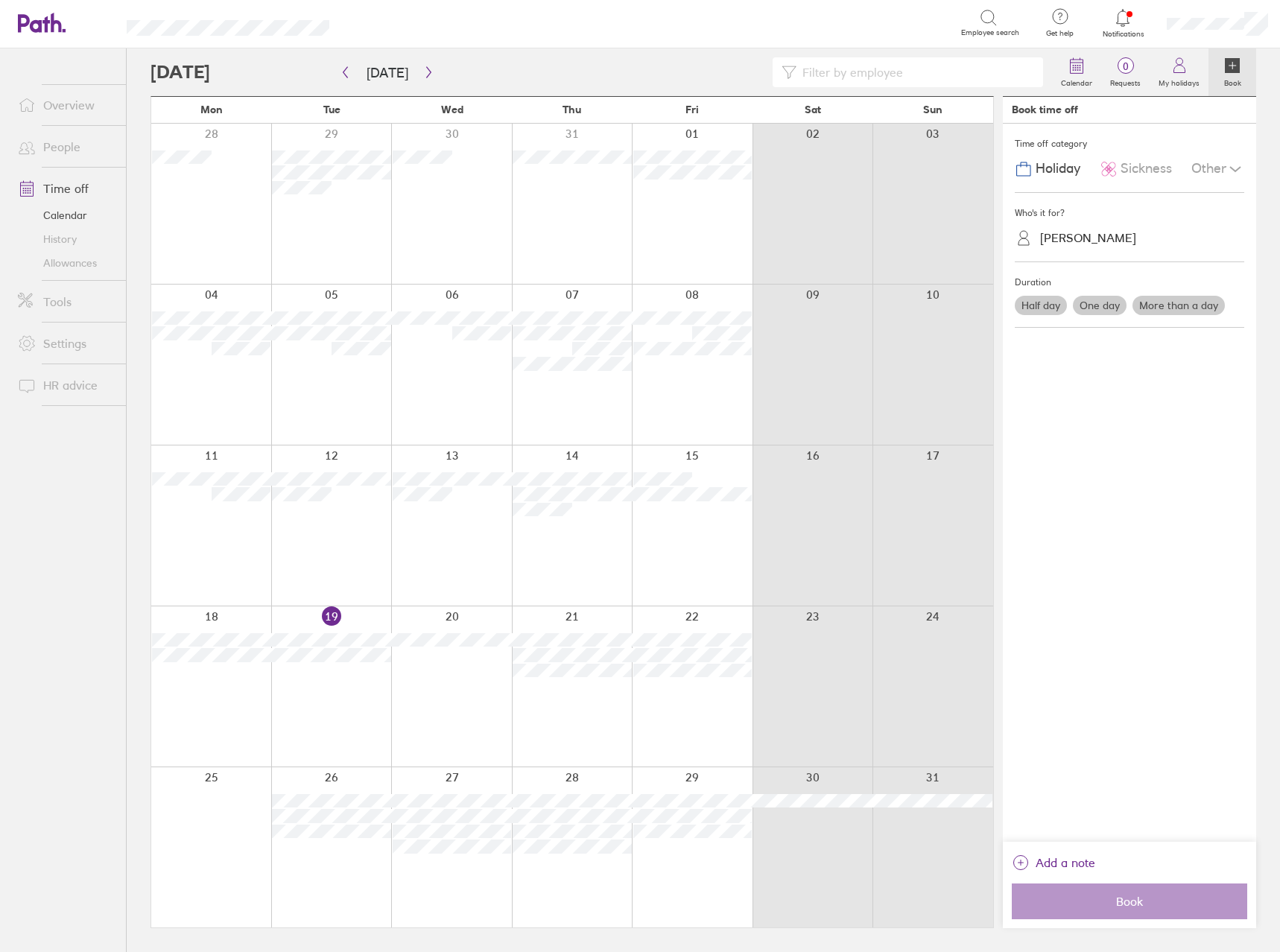
click at [224, 711] on div at bounding box center [211, 686] width 120 height 160
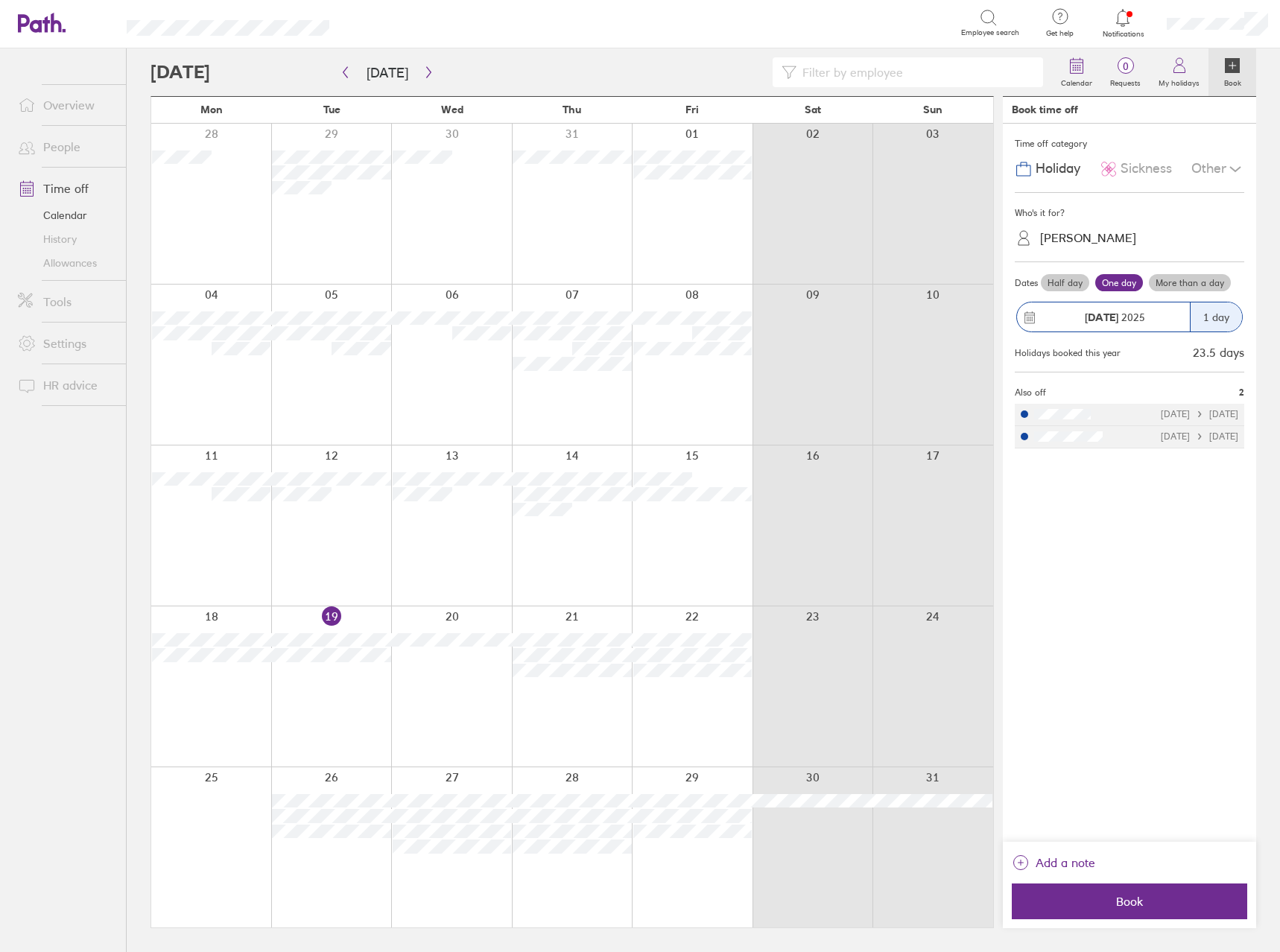
click at [1137, 159] on div "Sickness" at bounding box center [1136, 169] width 72 height 28
click at [1055, 279] on label "Half day" at bounding box center [1064, 283] width 49 height 18
click at [0, 0] on input "Half day" at bounding box center [0, 0] width 0 height 0
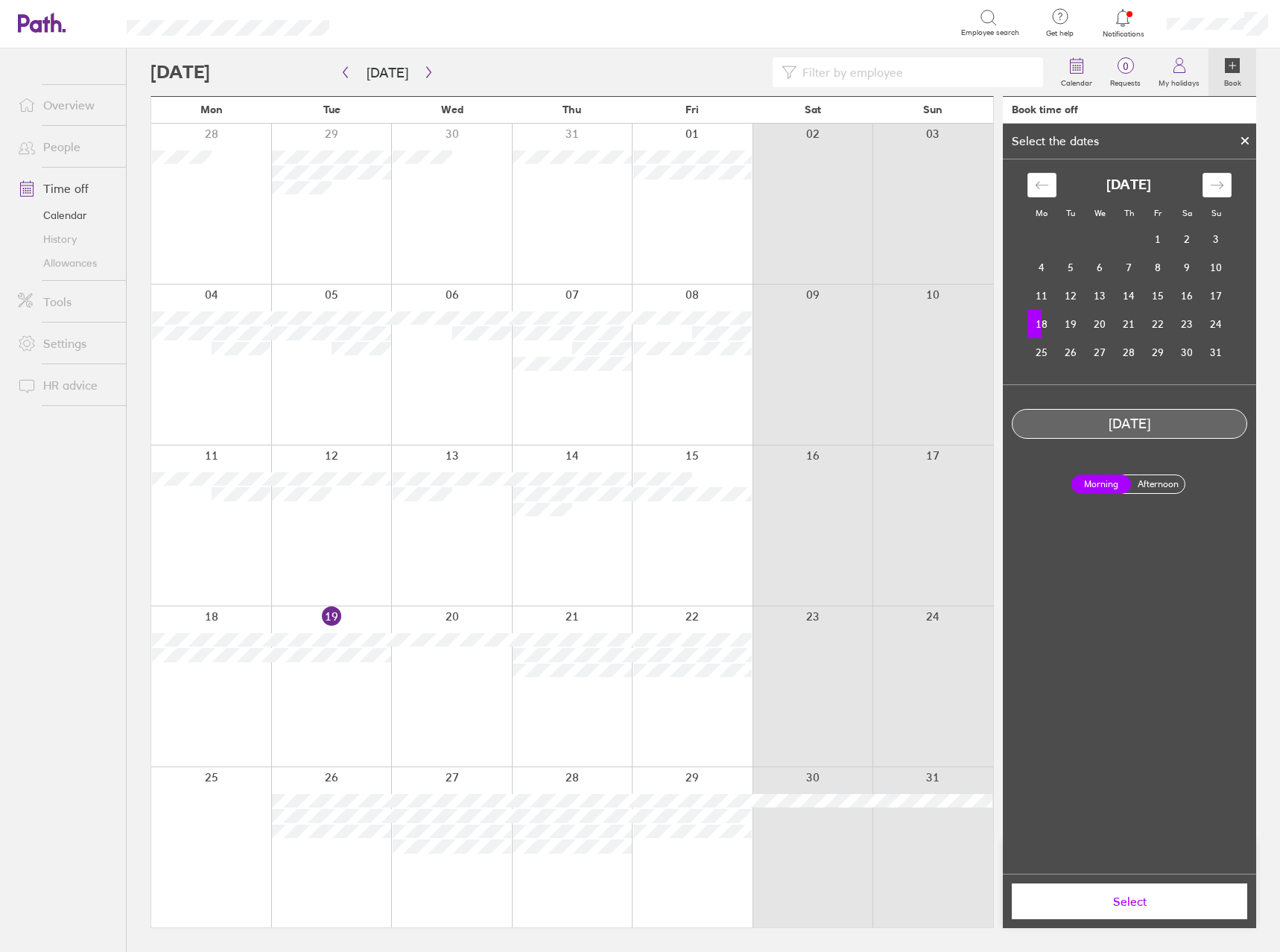
click at [1142, 909] on button "Select" at bounding box center [1129, 901] width 235 height 35
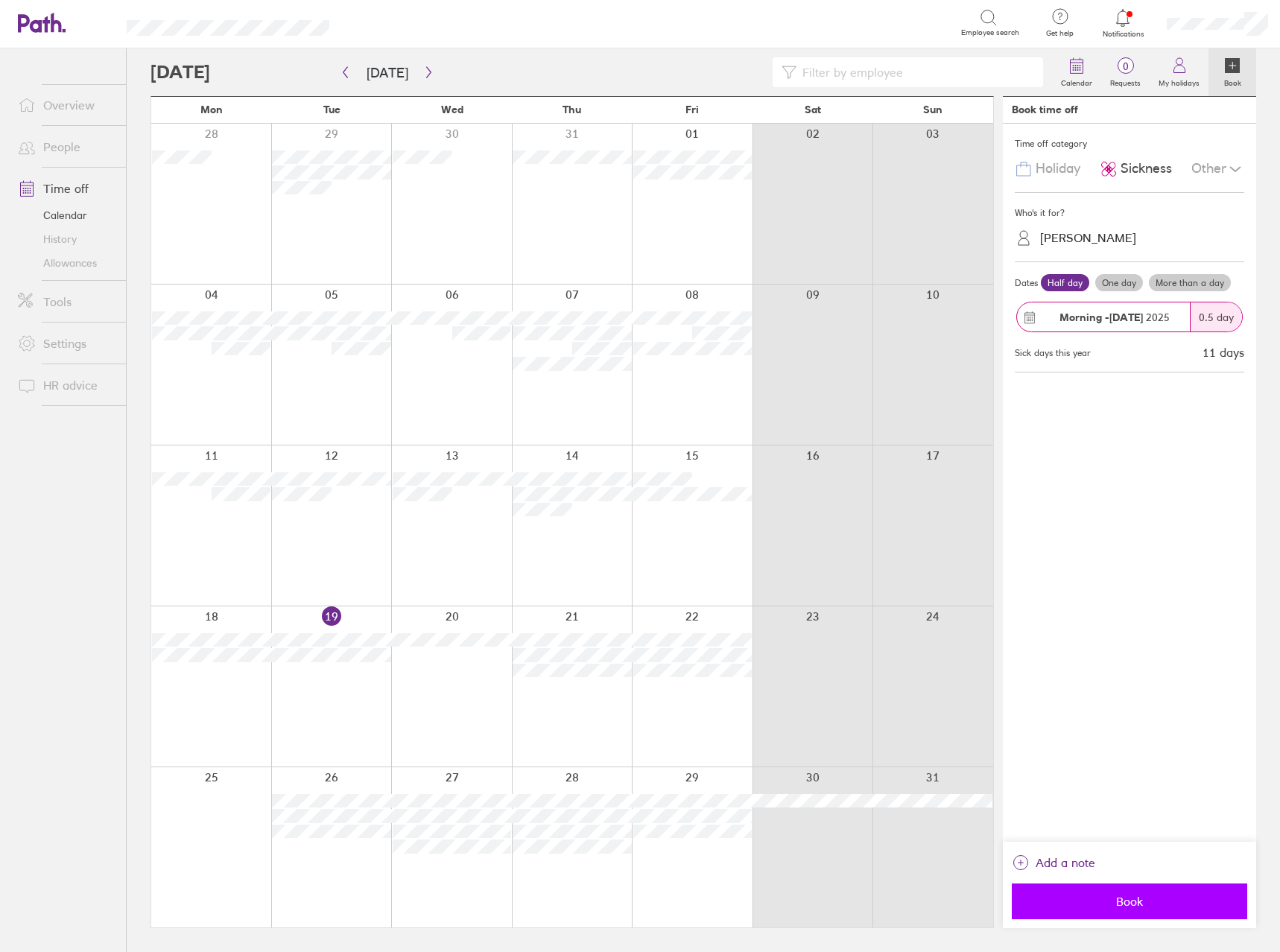
click at [1133, 908] on span "Book" at bounding box center [1129, 902] width 215 height 13
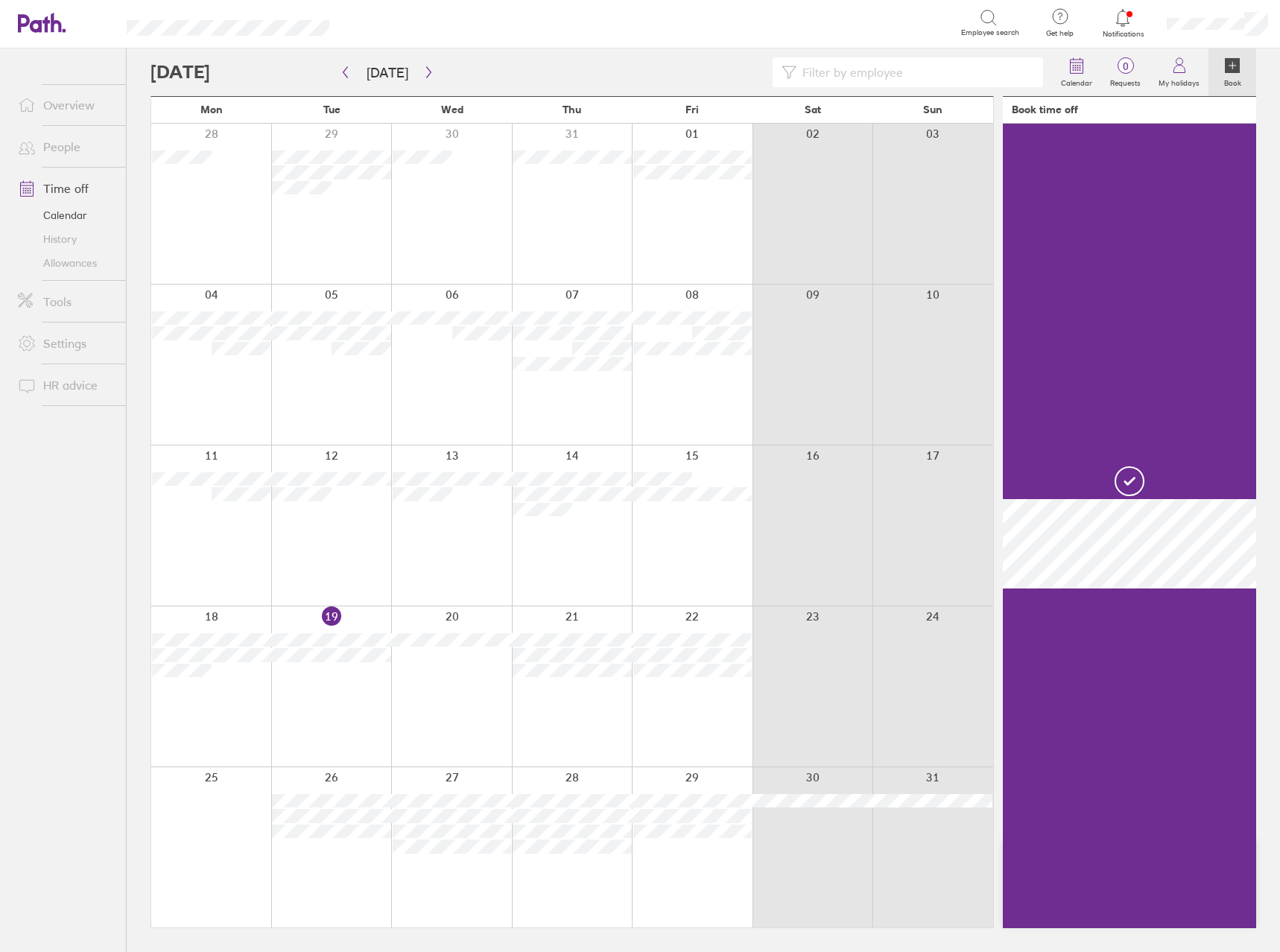
click at [318, 699] on div at bounding box center [332, 686] width 121 height 160
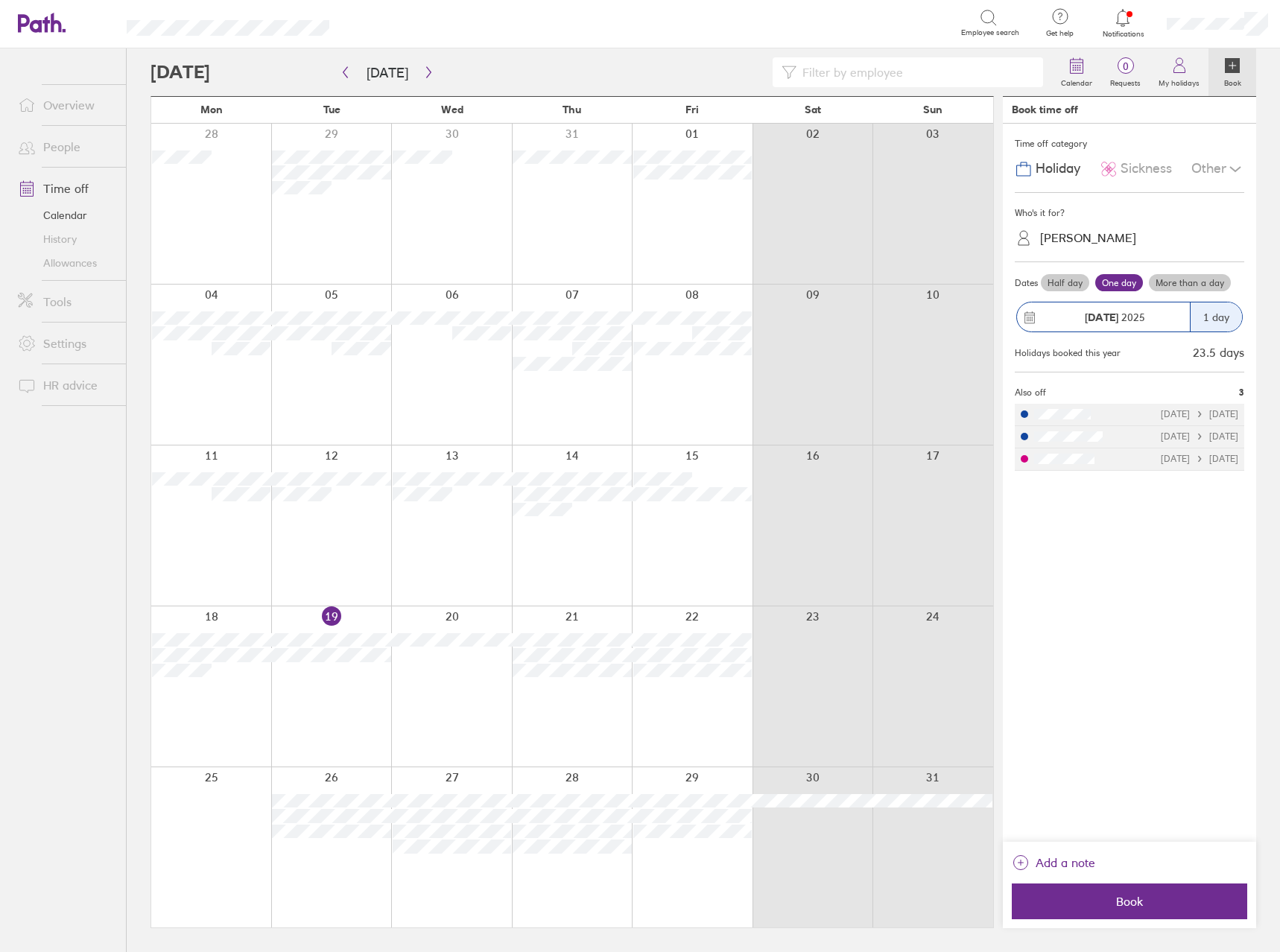
click at [1137, 167] on span "Sickness" at bounding box center [1146, 169] width 51 height 16
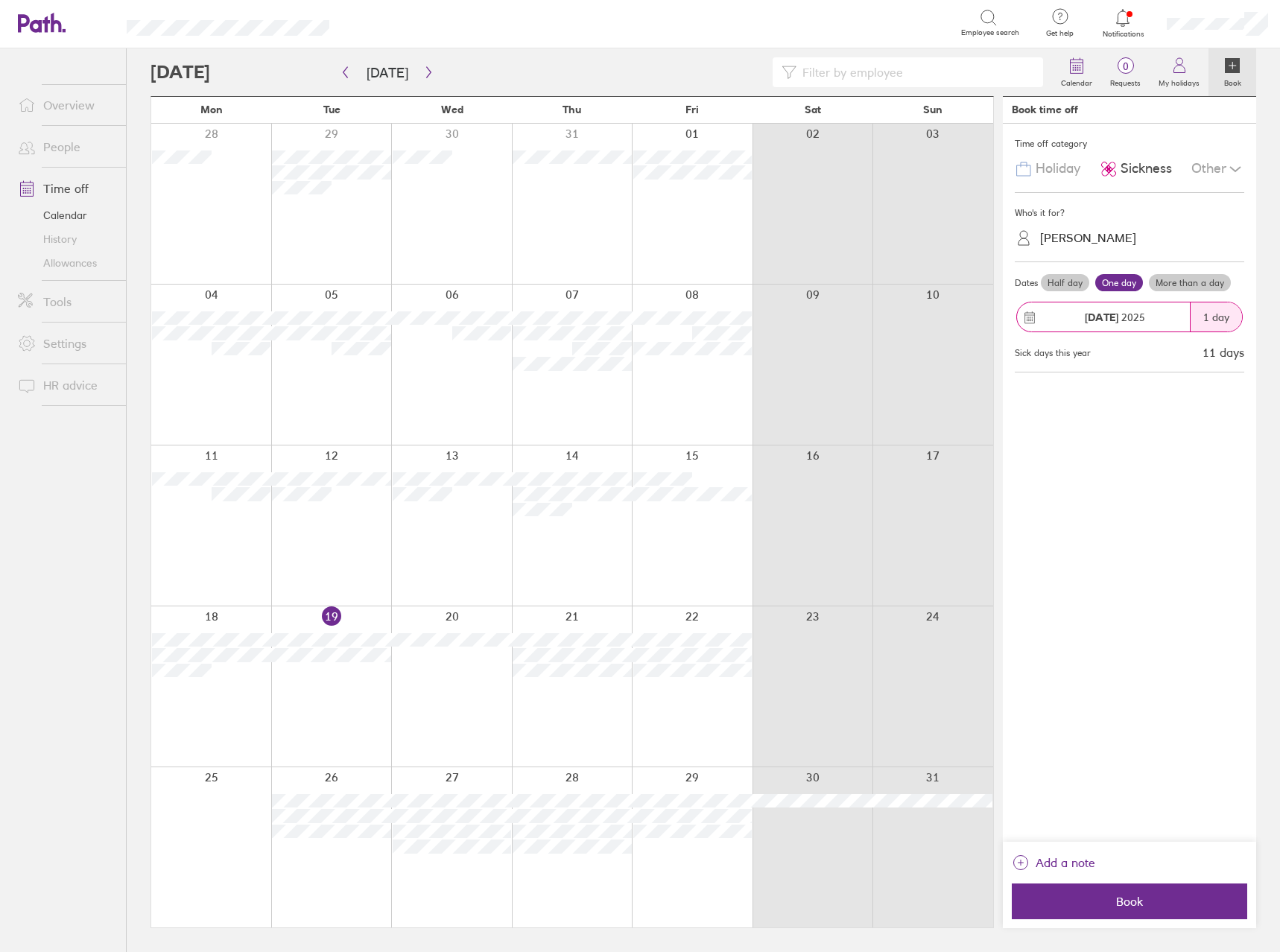
click at [1060, 285] on label "Half day" at bounding box center [1064, 283] width 49 height 18
click at [0, 0] on input "Half day" at bounding box center [0, 0] width 0 height 0
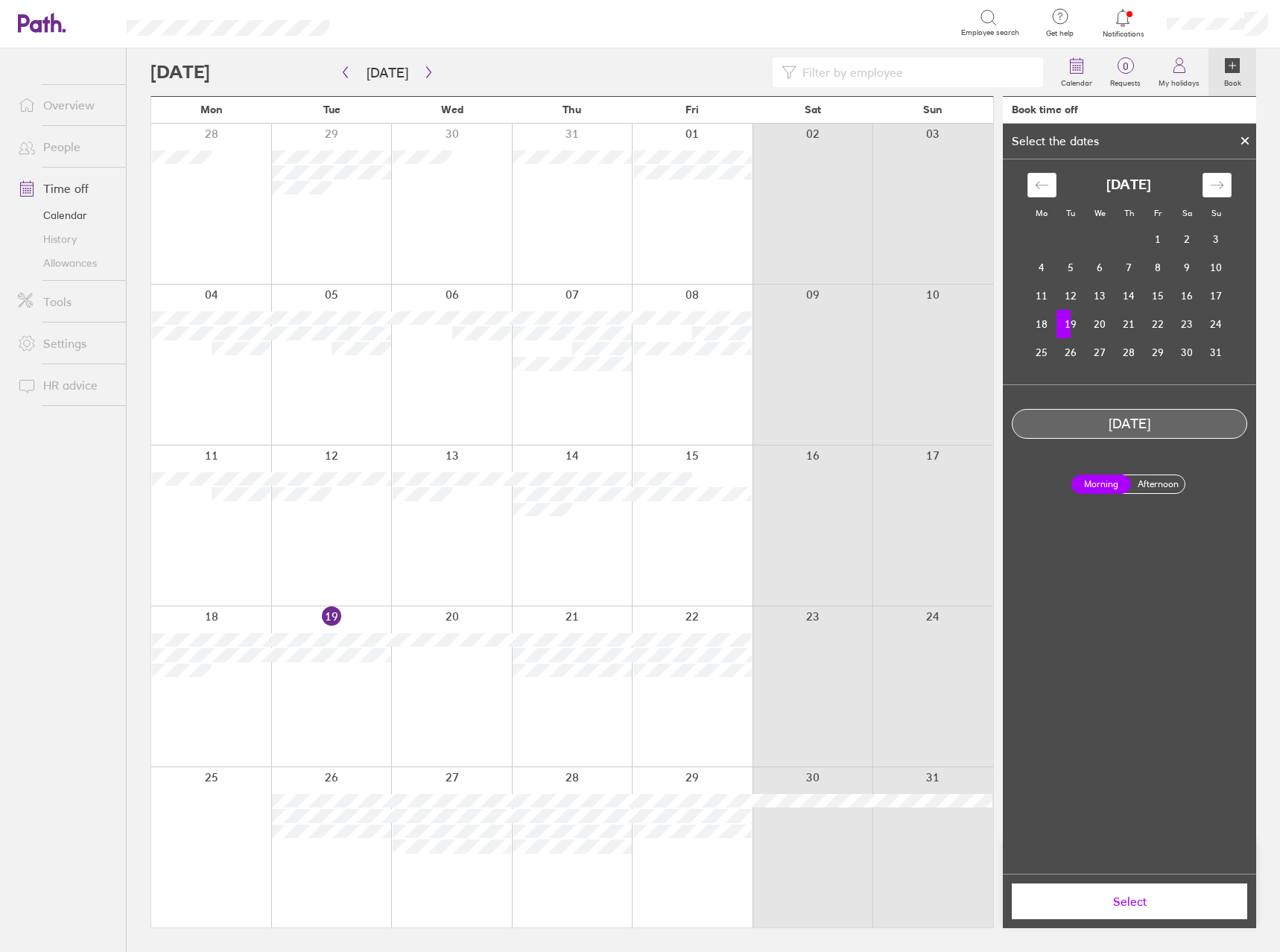
click at [1094, 913] on button "Select" at bounding box center [1129, 901] width 235 height 35
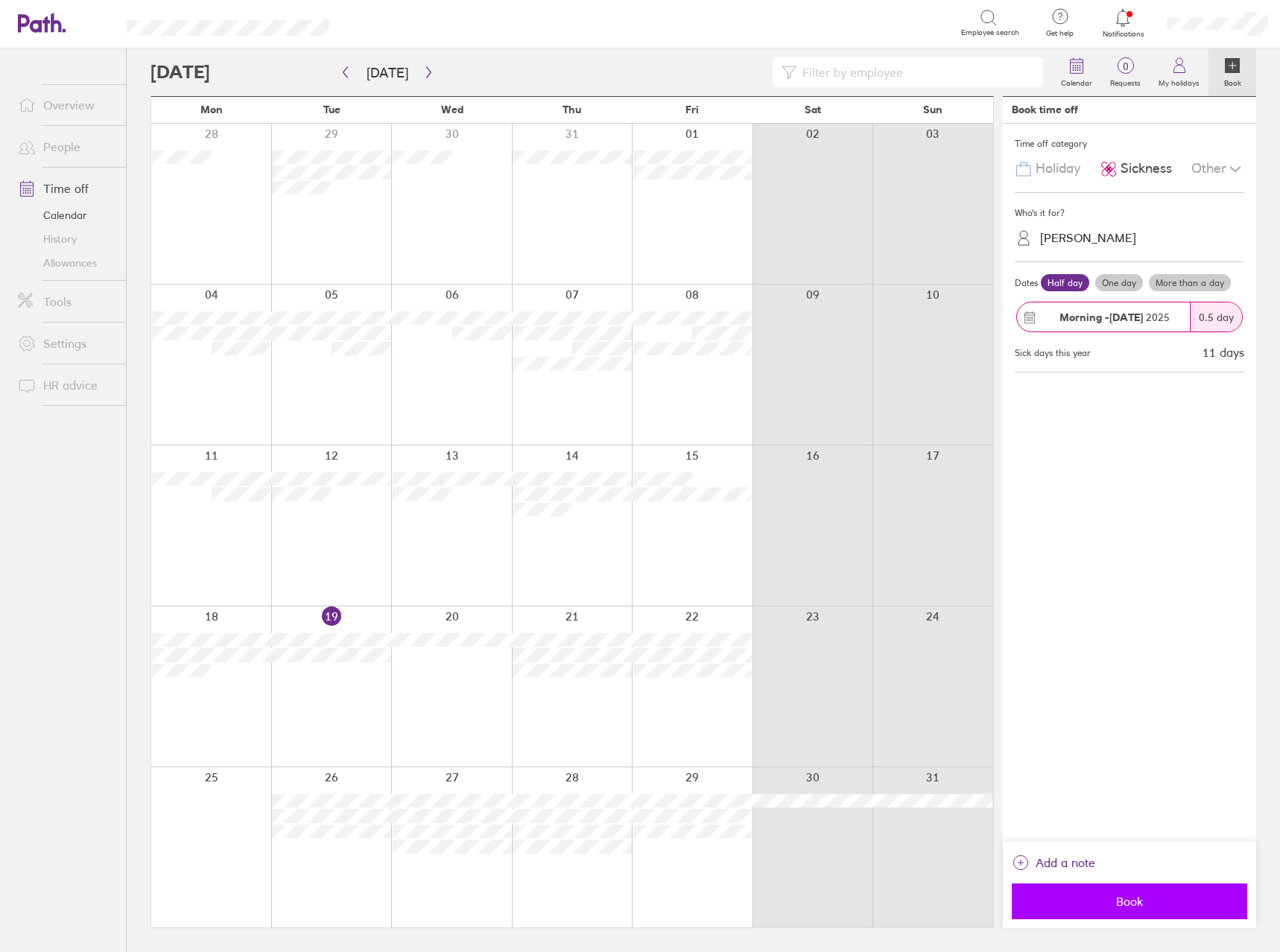
click at [1171, 909] on button "Book" at bounding box center [1129, 901] width 235 height 35
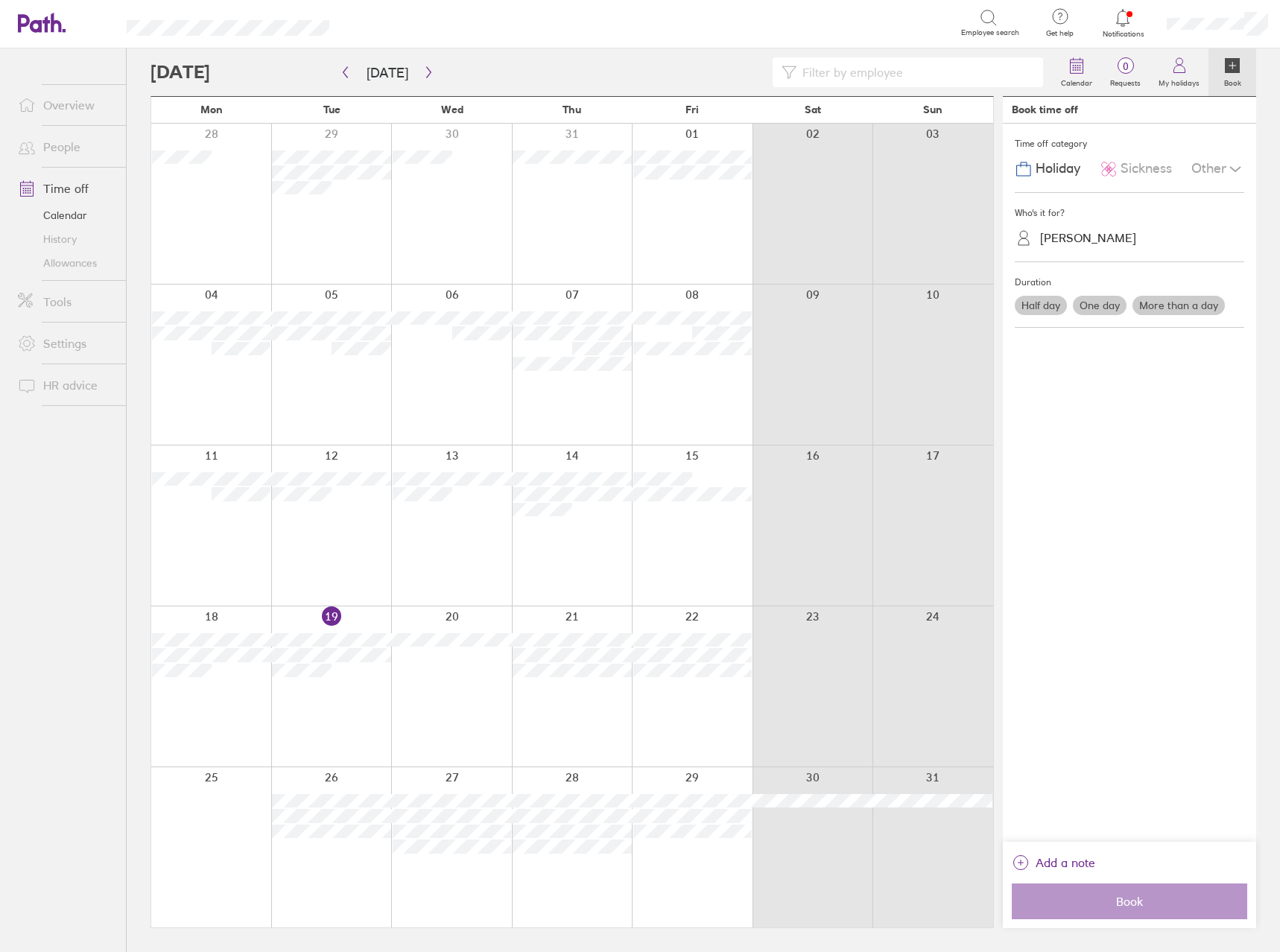
click at [1133, 26] on div at bounding box center [1123, 17] width 49 height 21
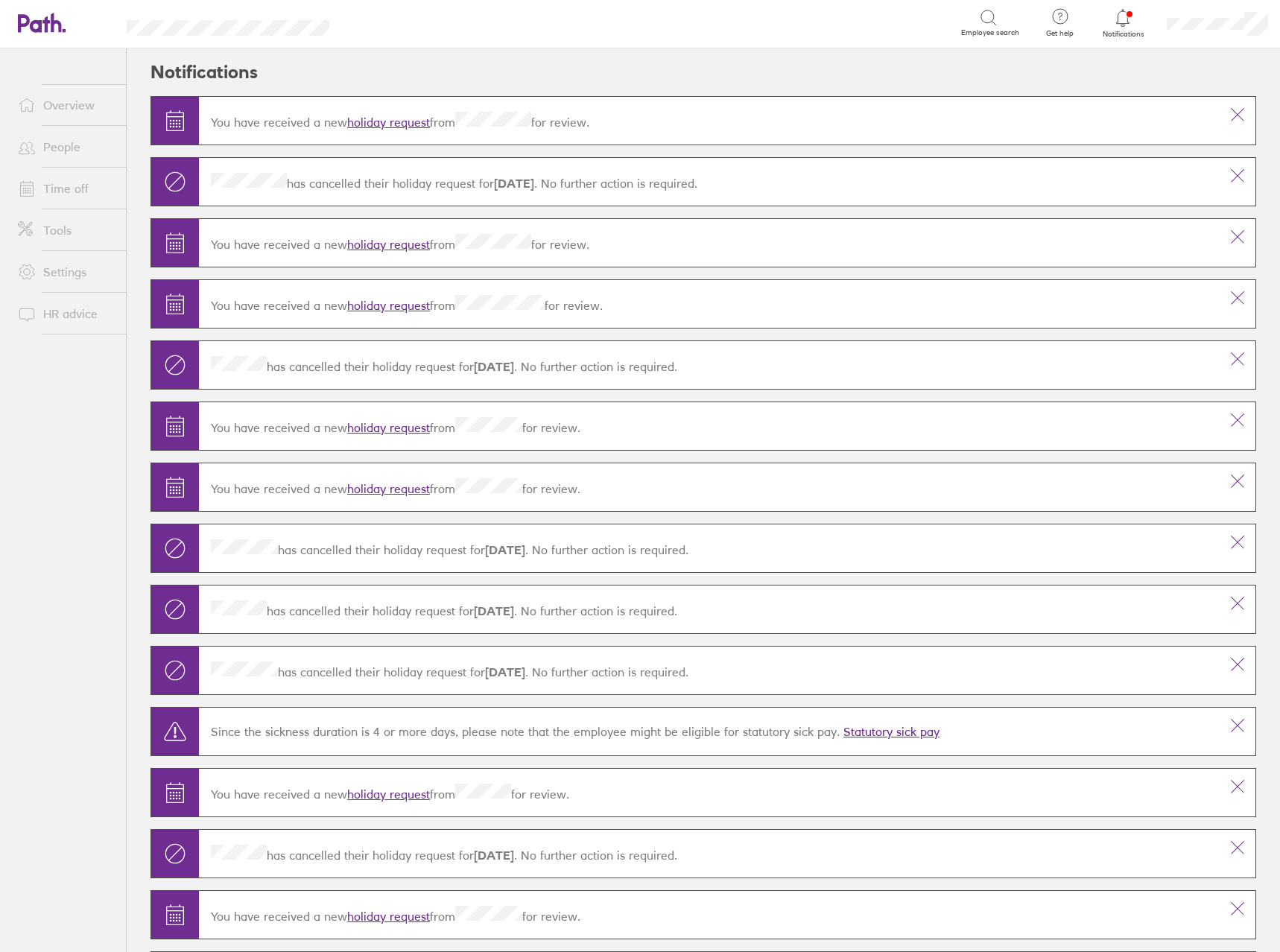
click at [79, 109] on link "Overview" at bounding box center [66, 105] width 120 height 30
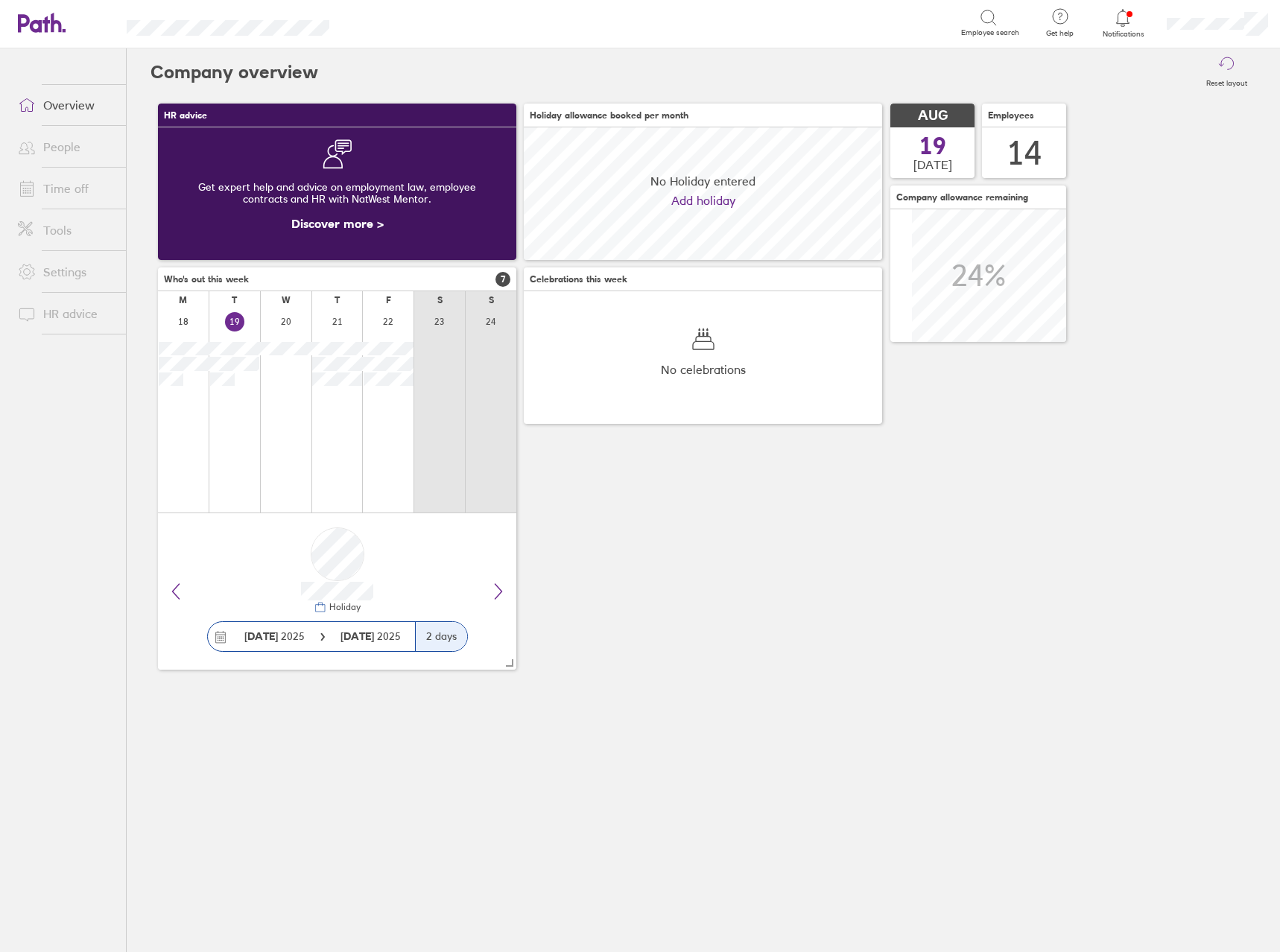
scroll to position [132, 359]
click at [1145, 7] on div at bounding box center [1123, 17] width 49 height 21
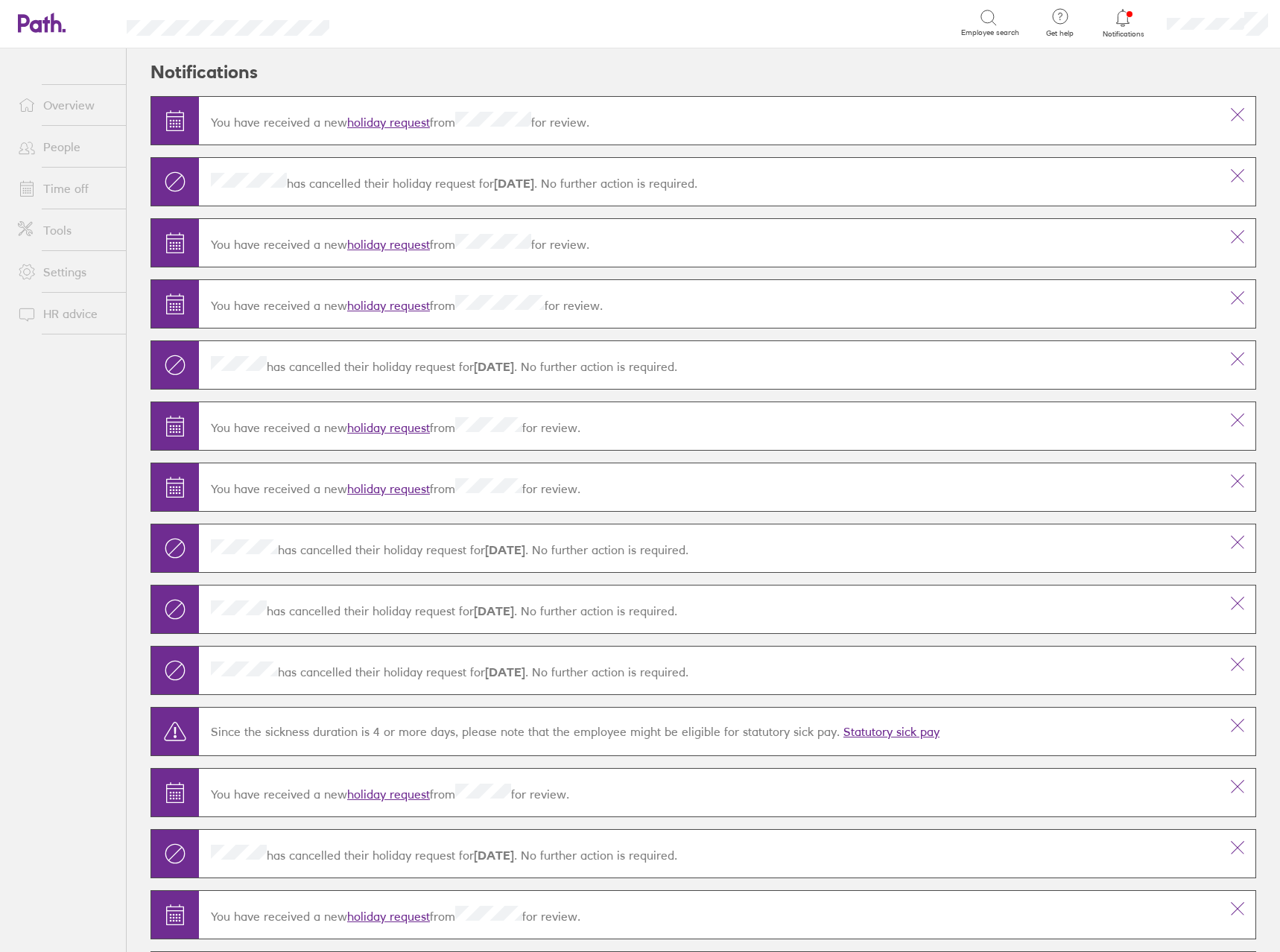
click at [76, 188] on link "Time off" at bounding box center [66, 188] width 120 height 30
